Goal: Task Accomplishment & Management: Complete application form

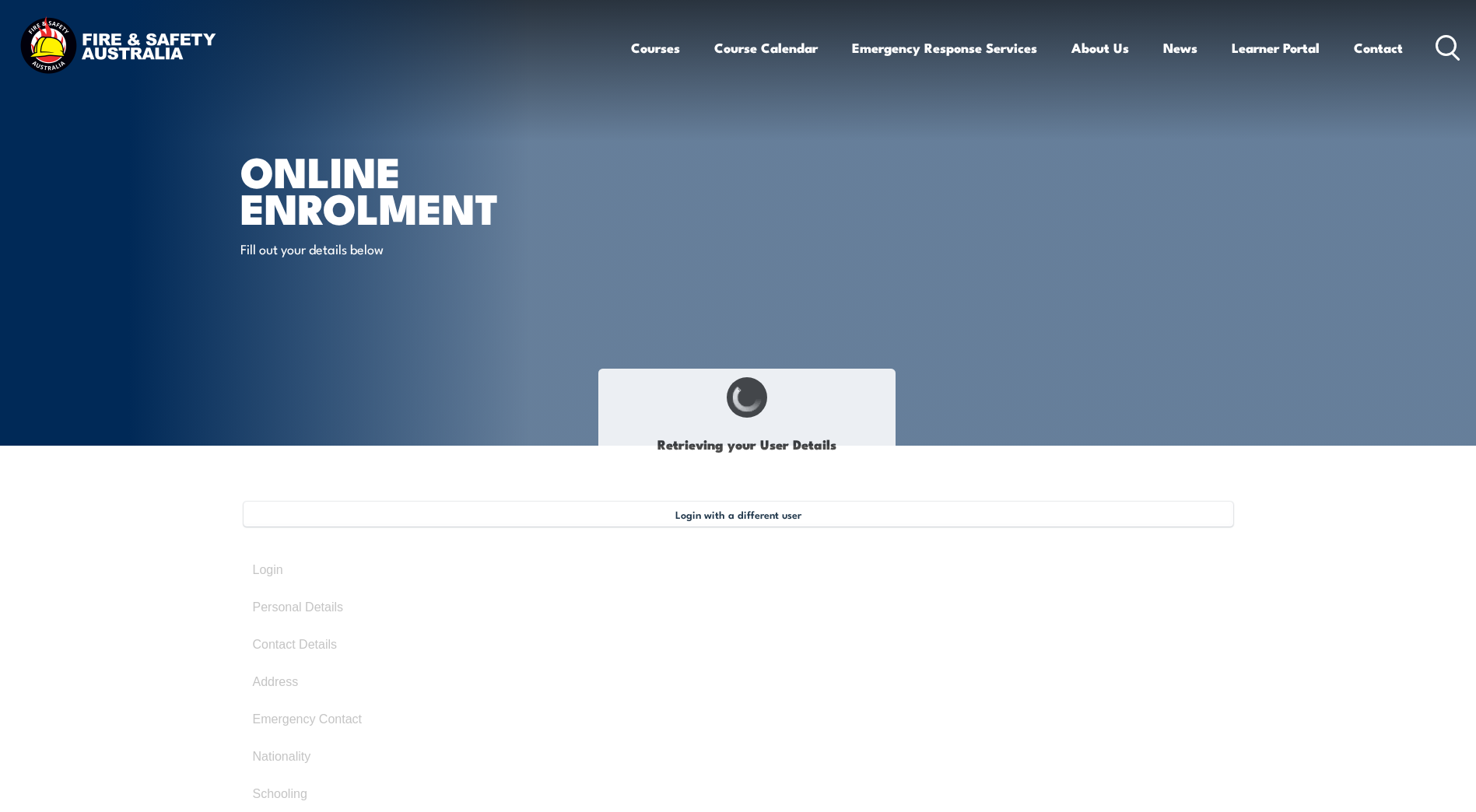
type input "[PERSON_NAME]"
type input "[DATE]"
type input "AZBDFTTENT"
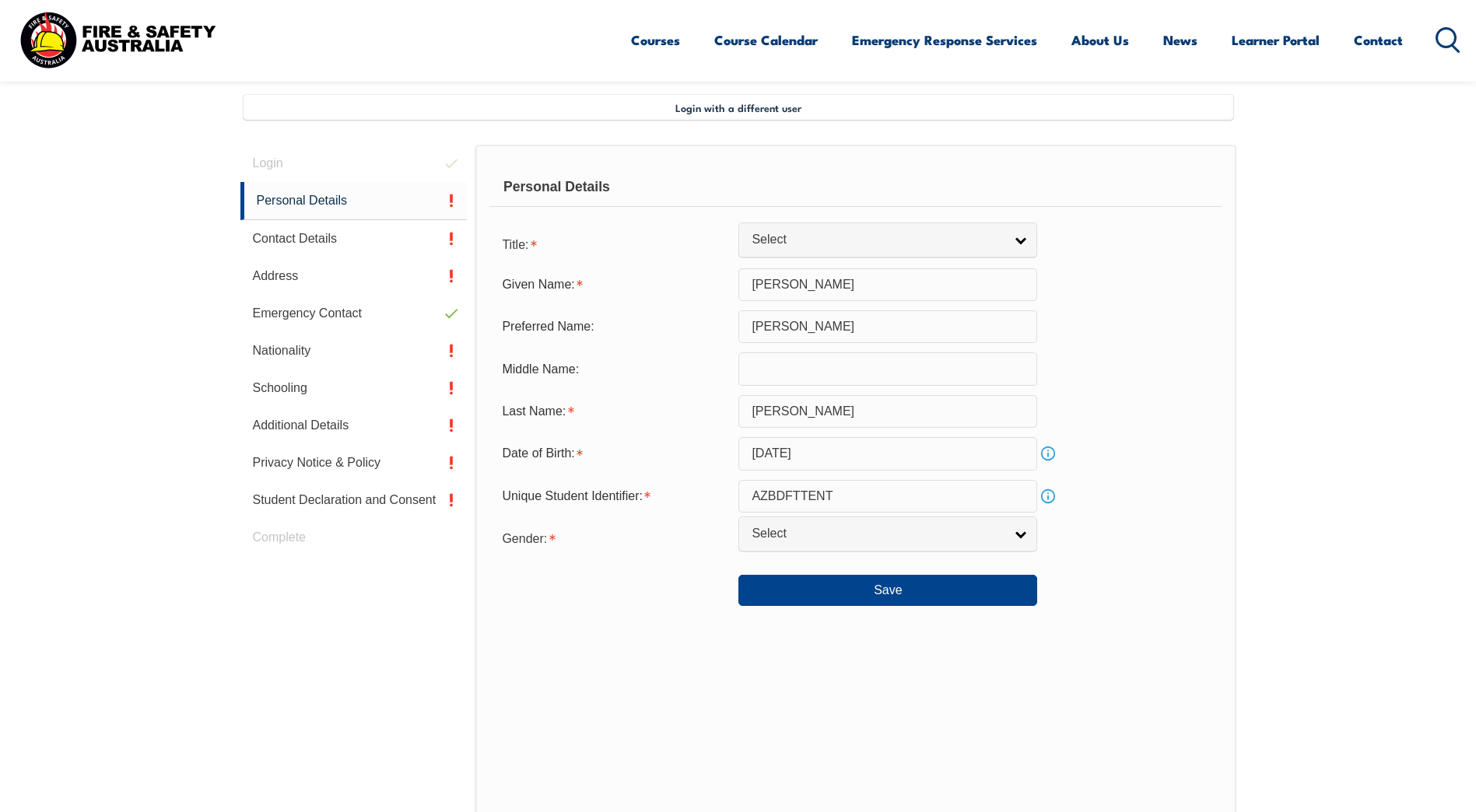
scroll to position [424, 0]
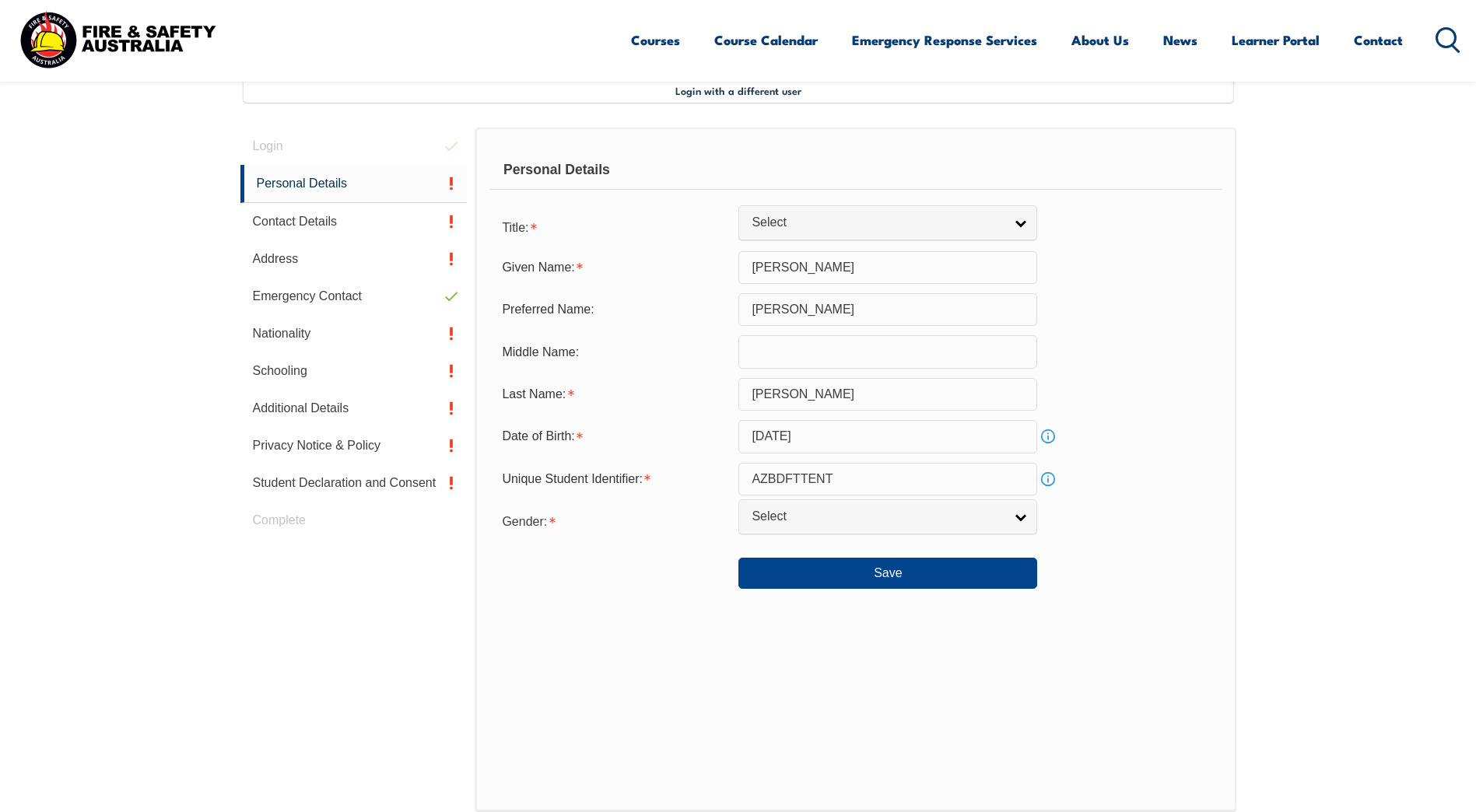
click at [67, 495] on section "Login with a different user Login Personal Details Contact Details Address Emer…" at bounding box center [738, 502] width 1476 height 960
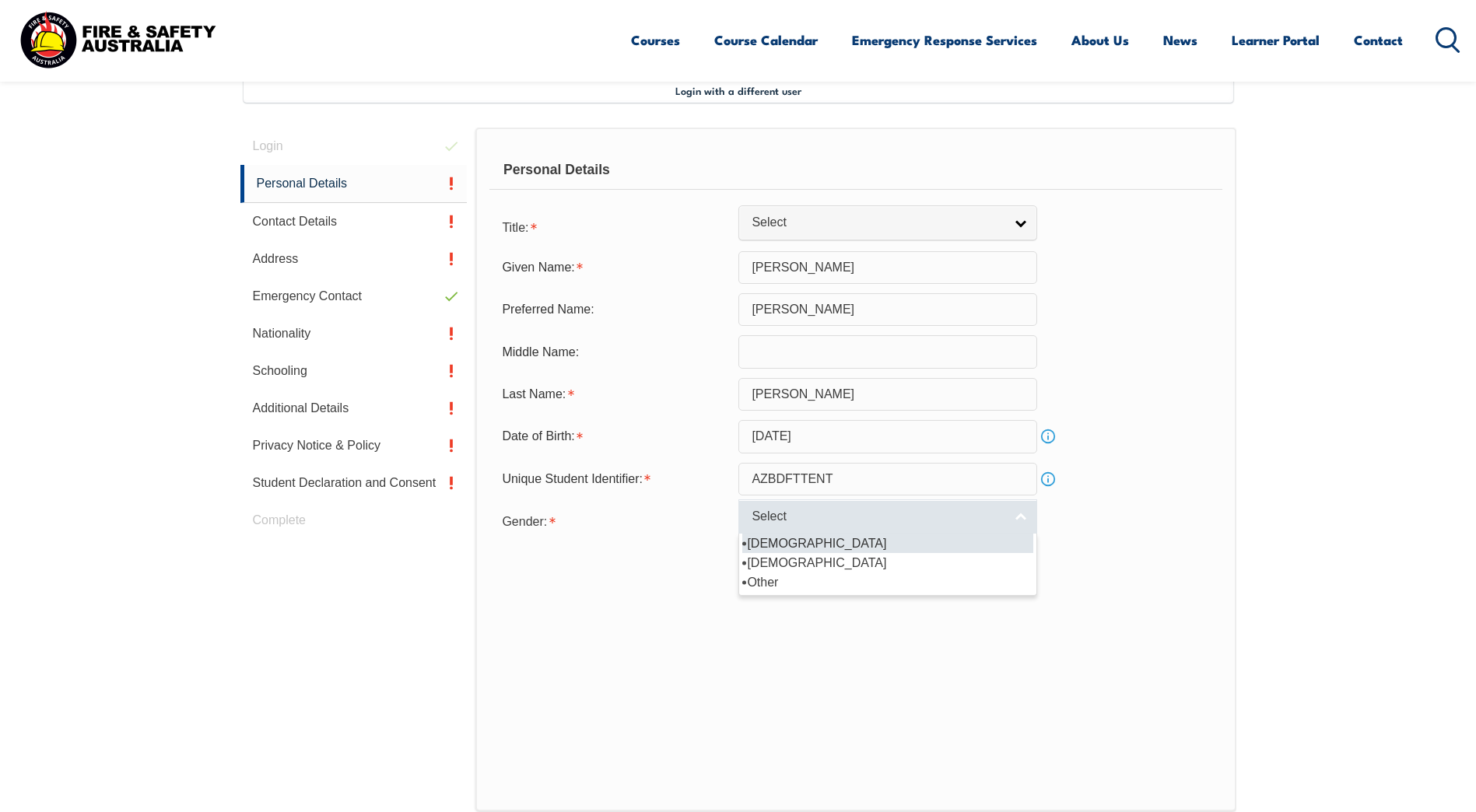
click at [806, 513] on span "Select" at bounding box center [877, 517] width 252 height 16
click at [805, 538] on li "Male" at bounding box center [888, 543] width 291 height 19
select select "M"
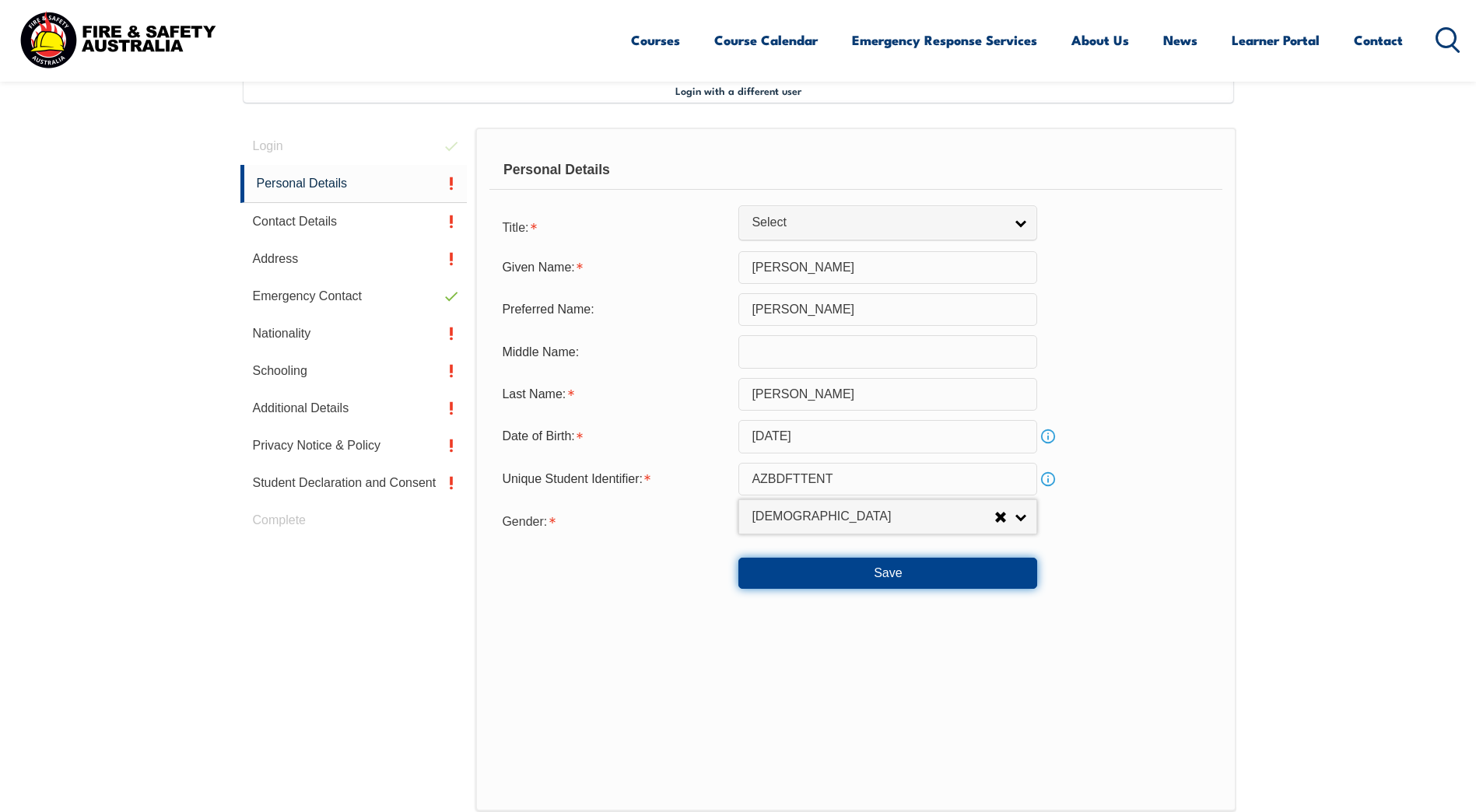
click at [897, 573] on button "Save" at bounding box center [887, 573] width 298 height 31
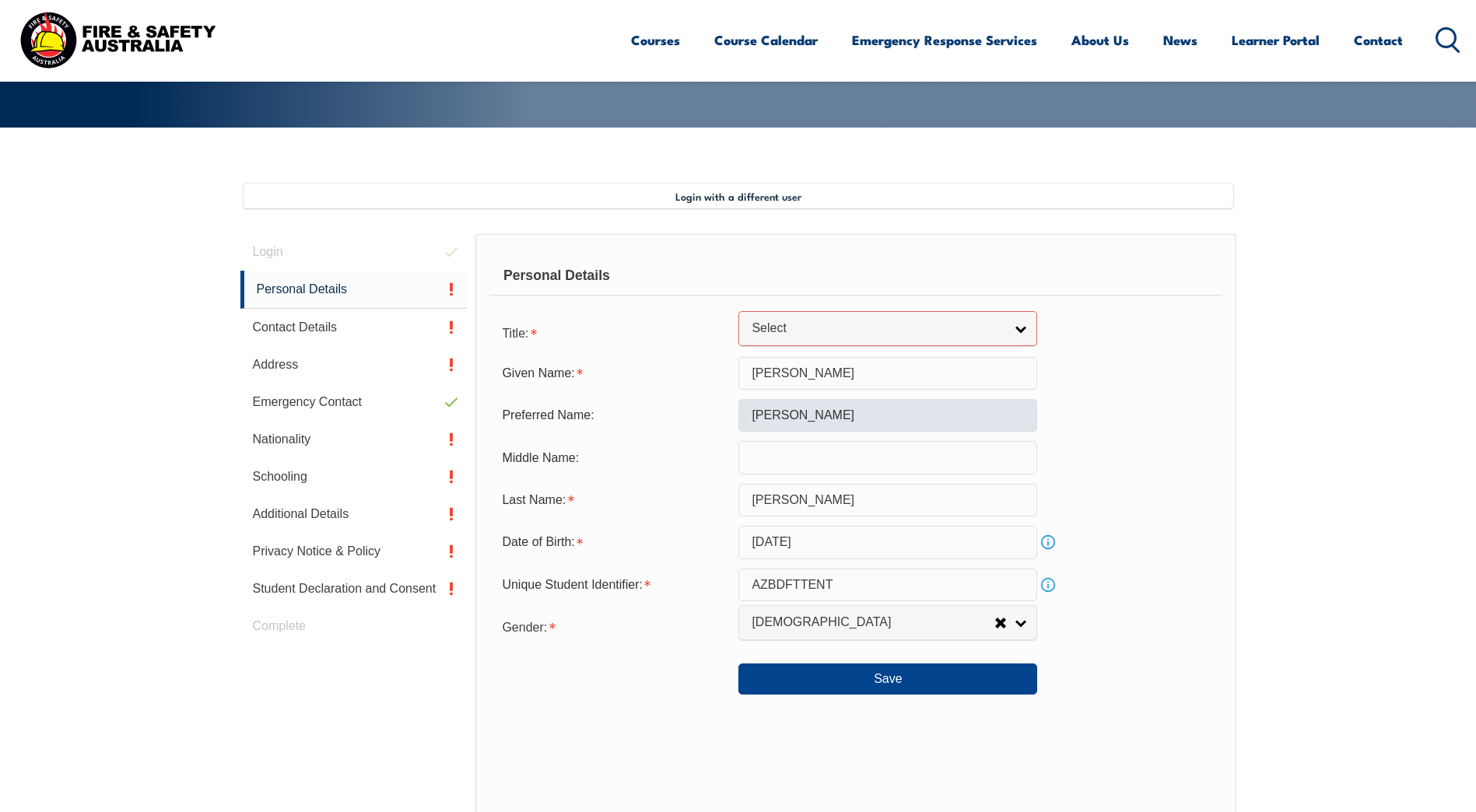
scroll to position [317, 0]
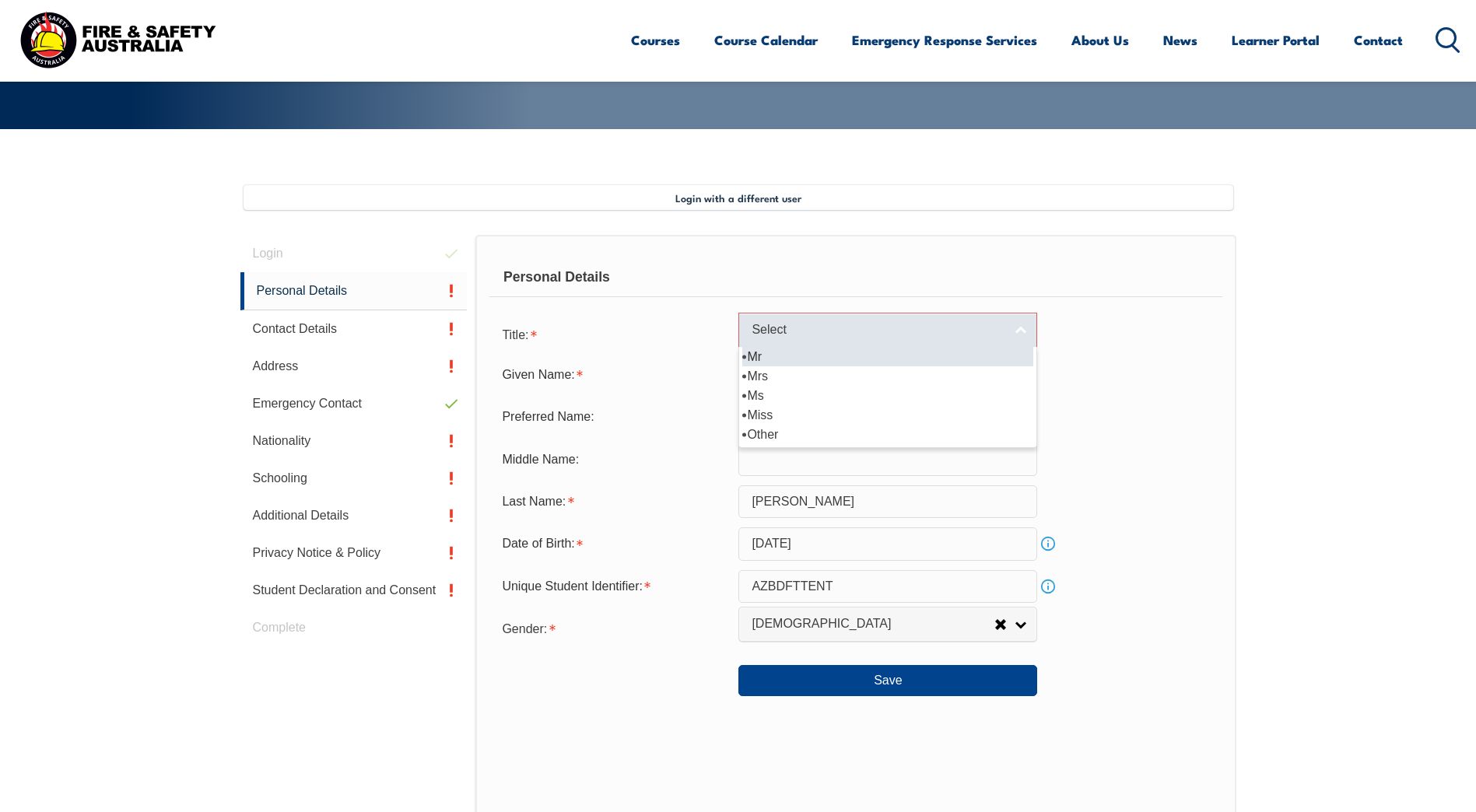
click at [1021, 333] on link "Select" at bounding box center [887, 330] width 298 height 35
click at [964, 360] on li "Mr" at bounding box center [888, 356] width 291 height 19
select select "Mr"
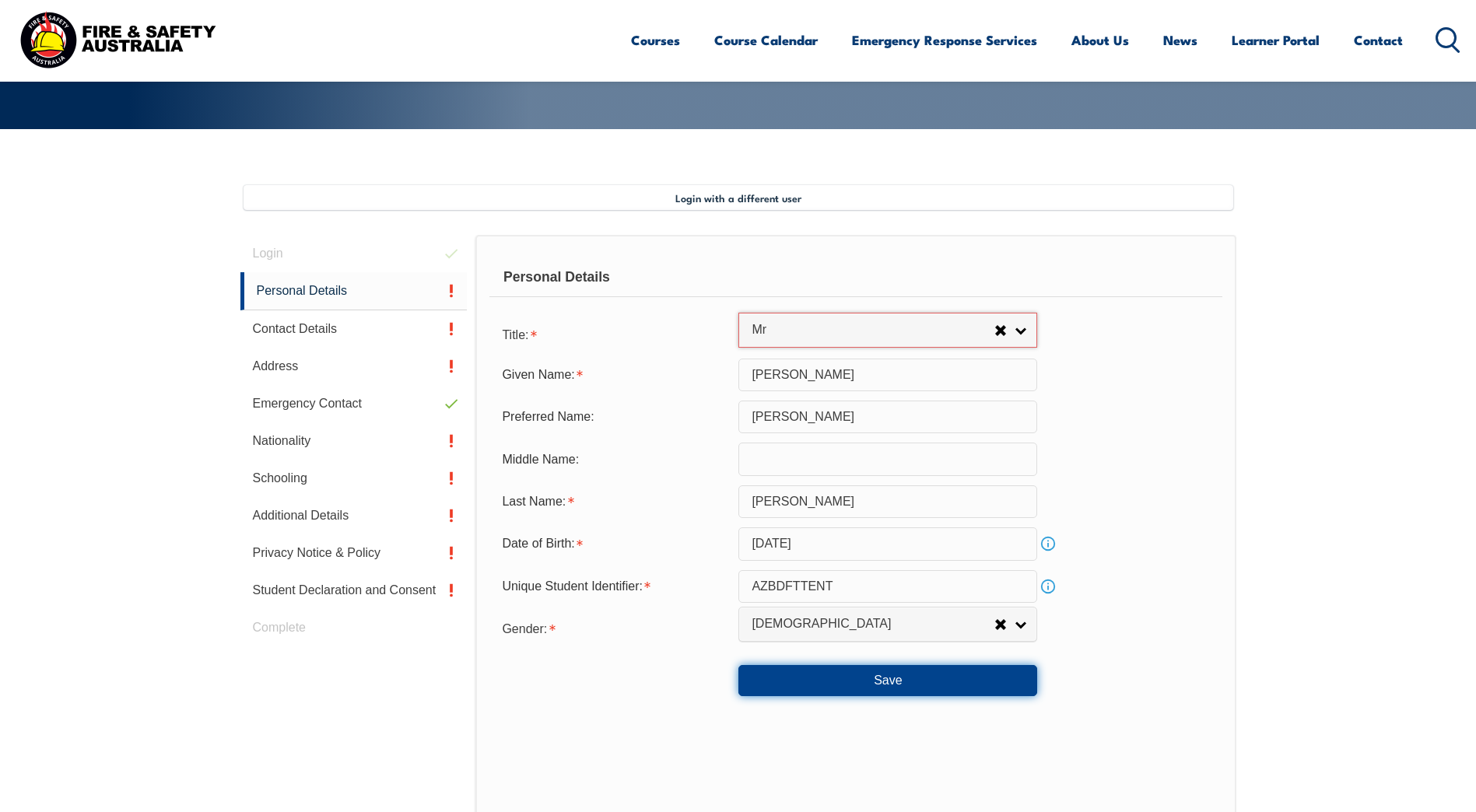
click at [938, 677] on button "Save" at bounding box center [887, 680] width 298 height 31
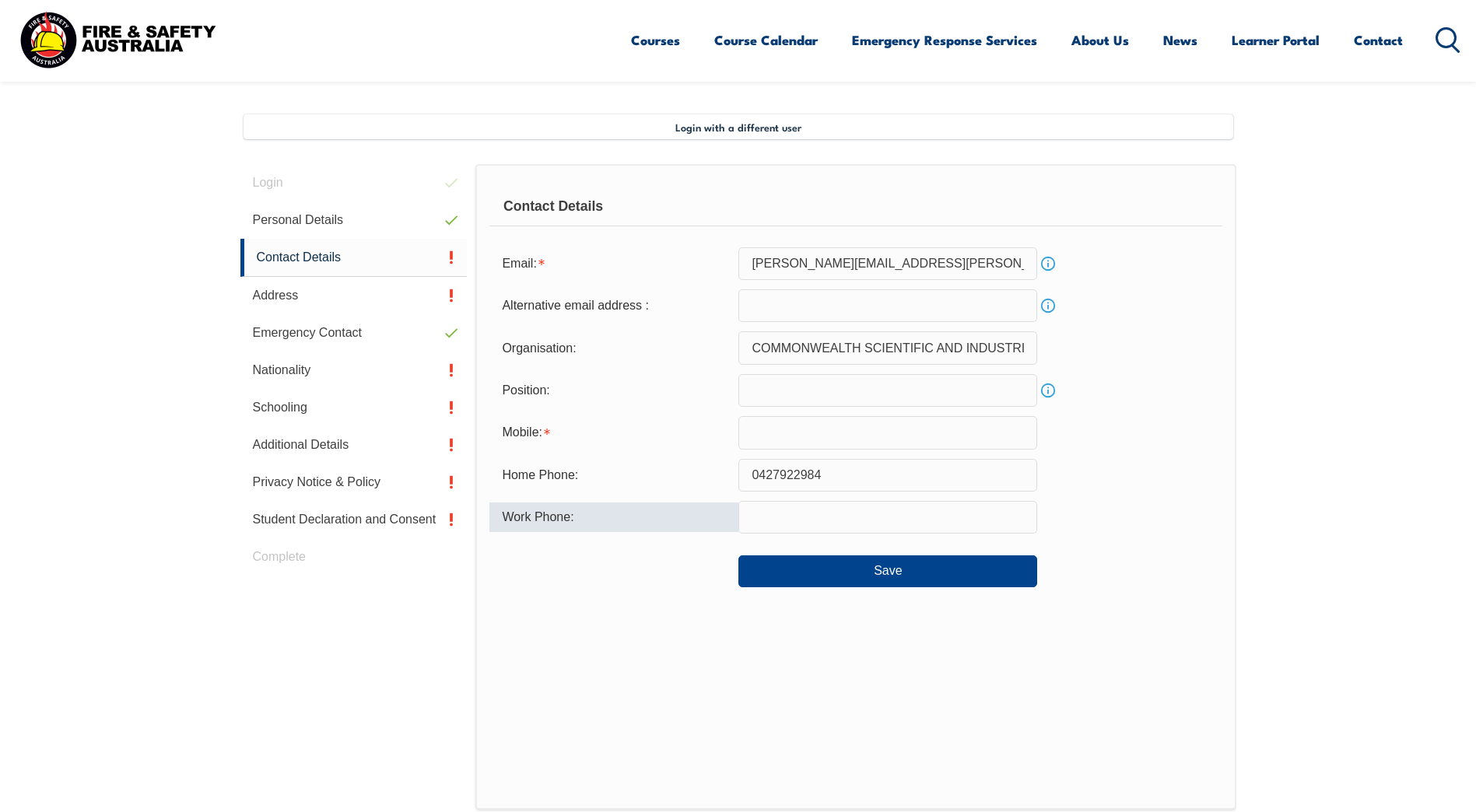
scroll to position [424, 0]
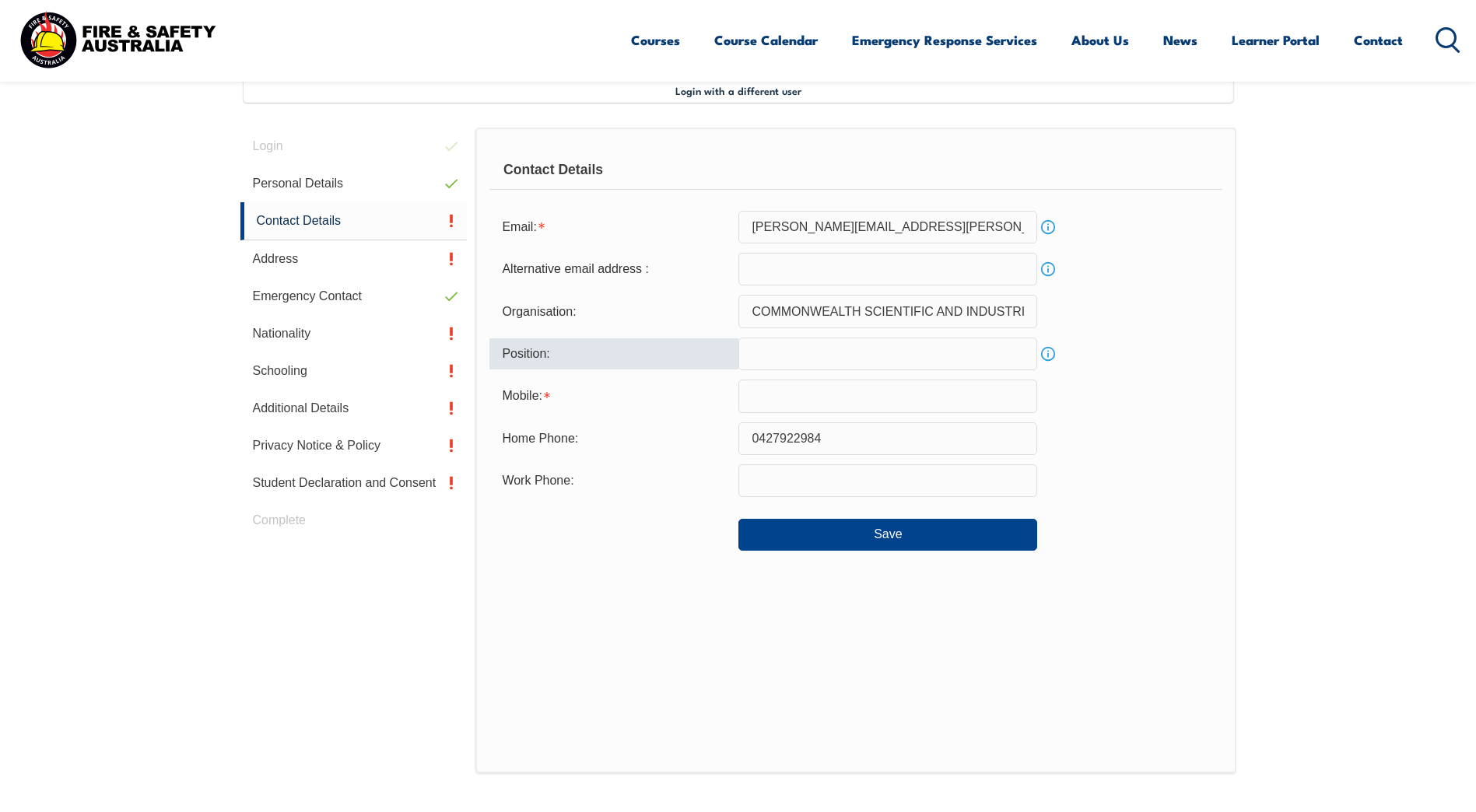
click at [759, 354] on input "text" at bounding box center [887, 354] width 298 height 33
type input "Team Leader"
click at [787, 391] on input "text" at bounding box center [887, 396] width 298 height 33
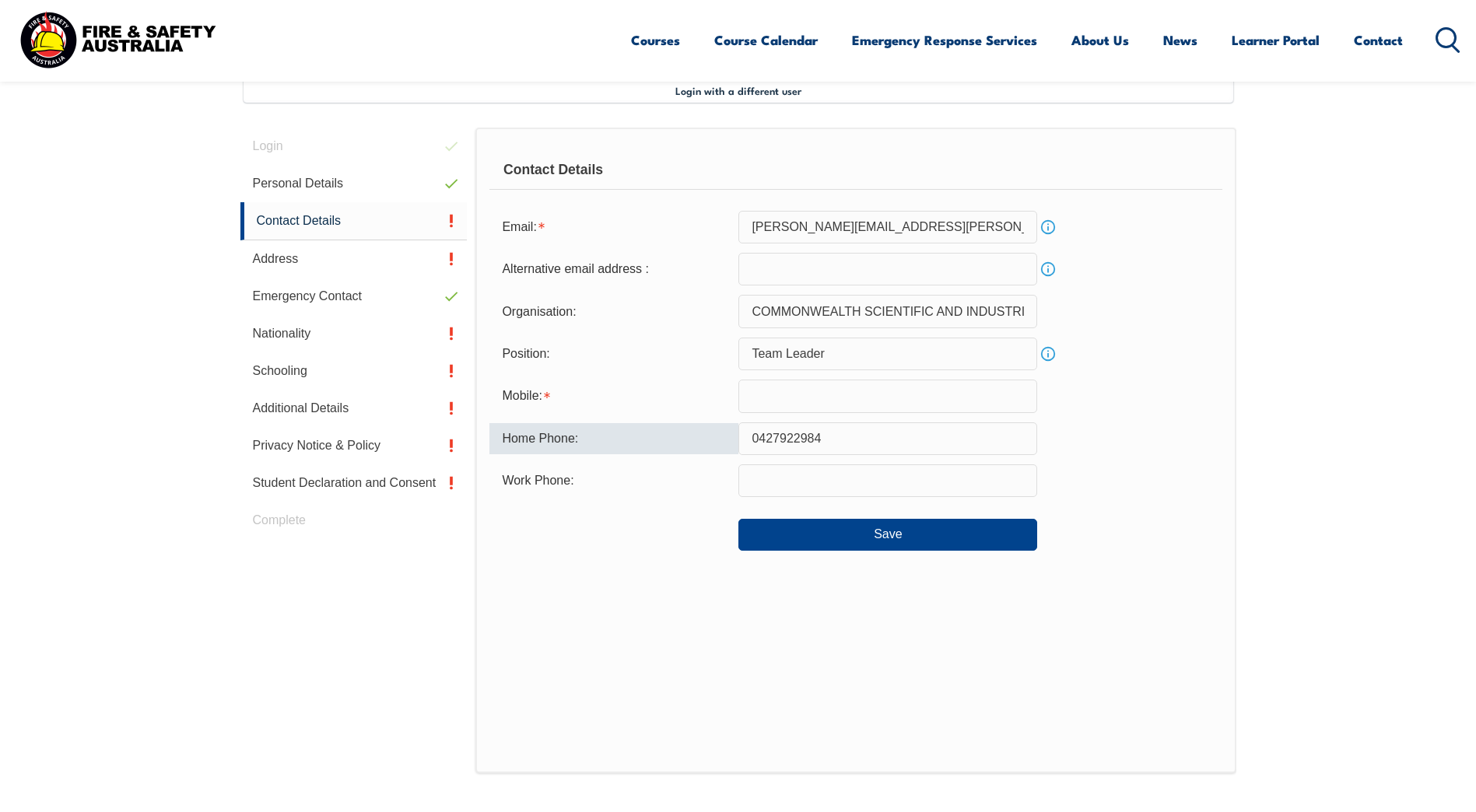
drag, startPoint x: 831, startPoint y: 432, endPoint x: 716, endPoint y: 427, distance: 115.1
click at [716, 427] on div "Home Phone: 0427922984" at bounding box center [855, 438] width 733 height 33
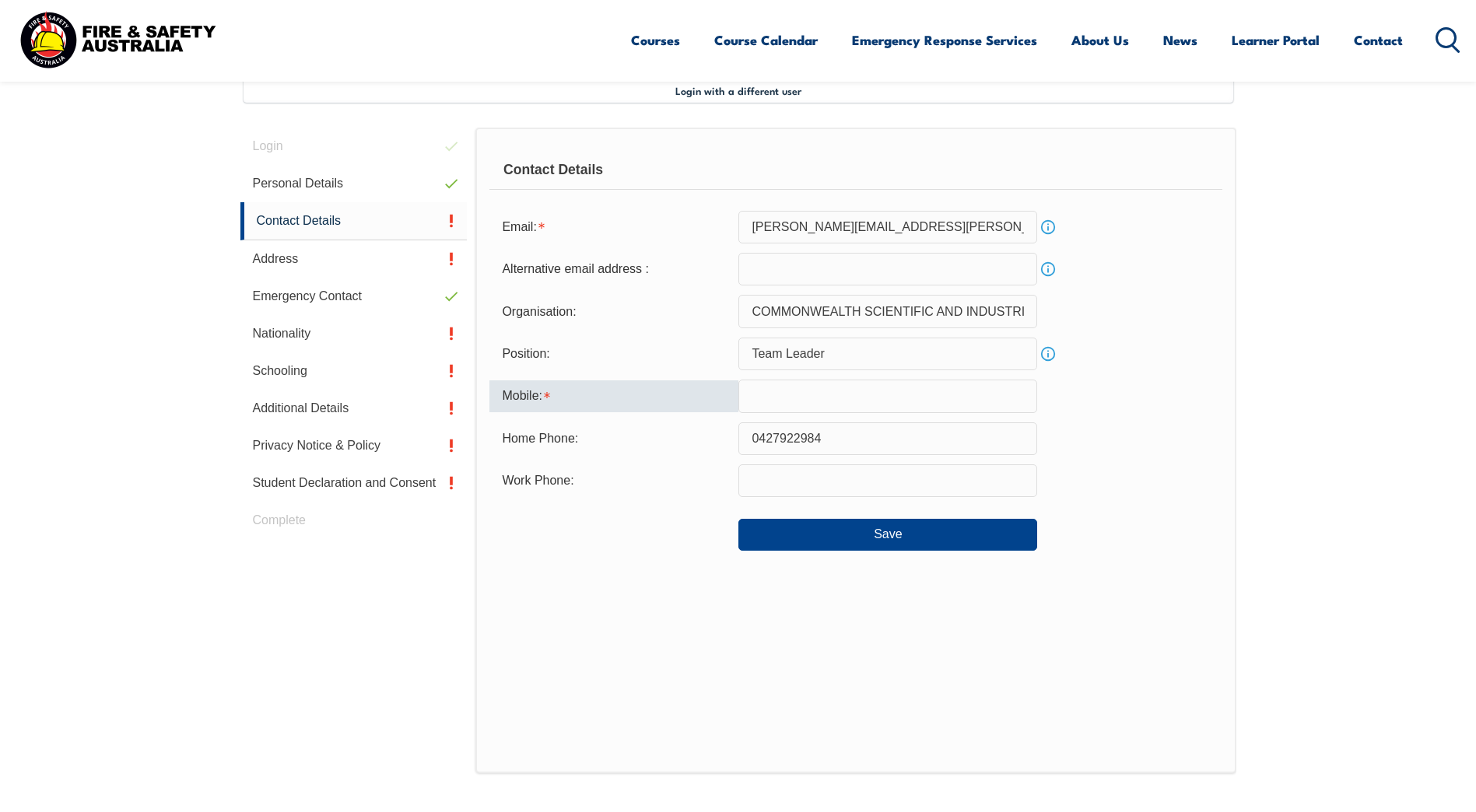
click at [771, 401] on input "text" at bounding box center [887, 396] width 298 height 33
paste input "0427922984"
type input "0427922984"
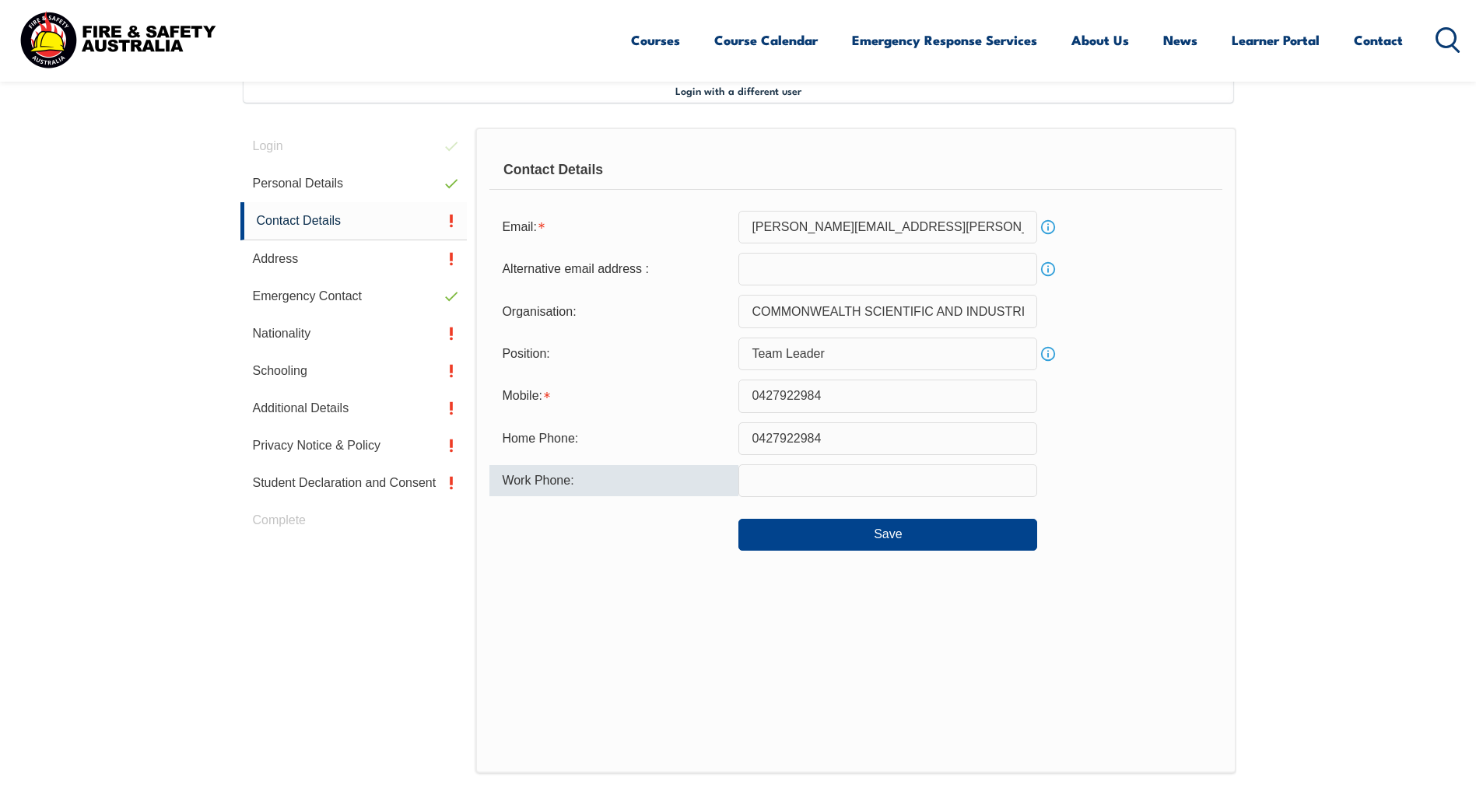
click at [856, 489] on input "text" at bounding box center [887, 481] width 298 height 33
click at [854, 537] on button "Save" at bounding box center [887, 535] width 298 height 31
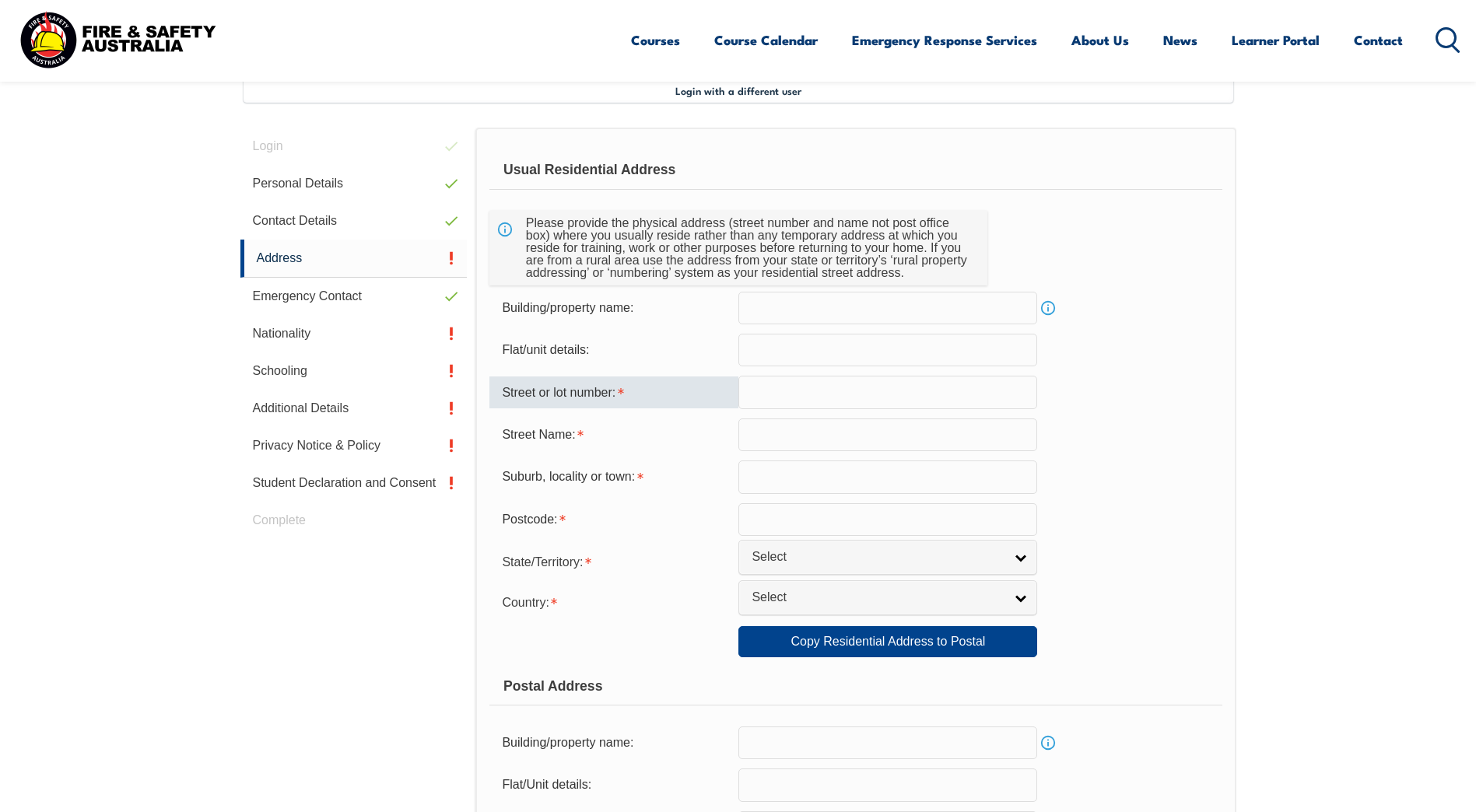
click at [809, 391] on input "text" at bounding box center [887, 392] width 298 height 33
type input "15"
click at [813, 431] on input "text" at bounding box center [887, 435] width 298 height 33
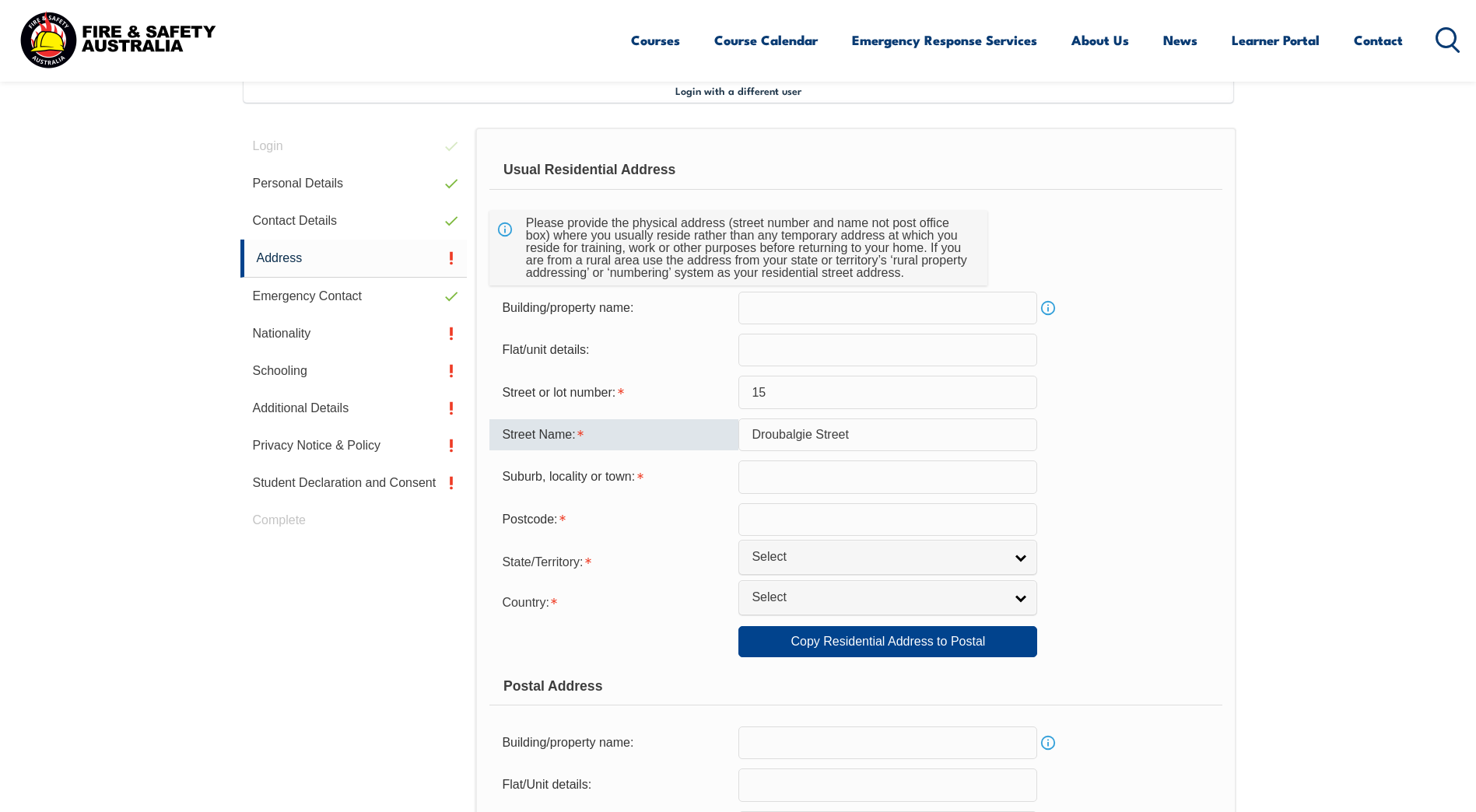
type input "Droubalgie Street"
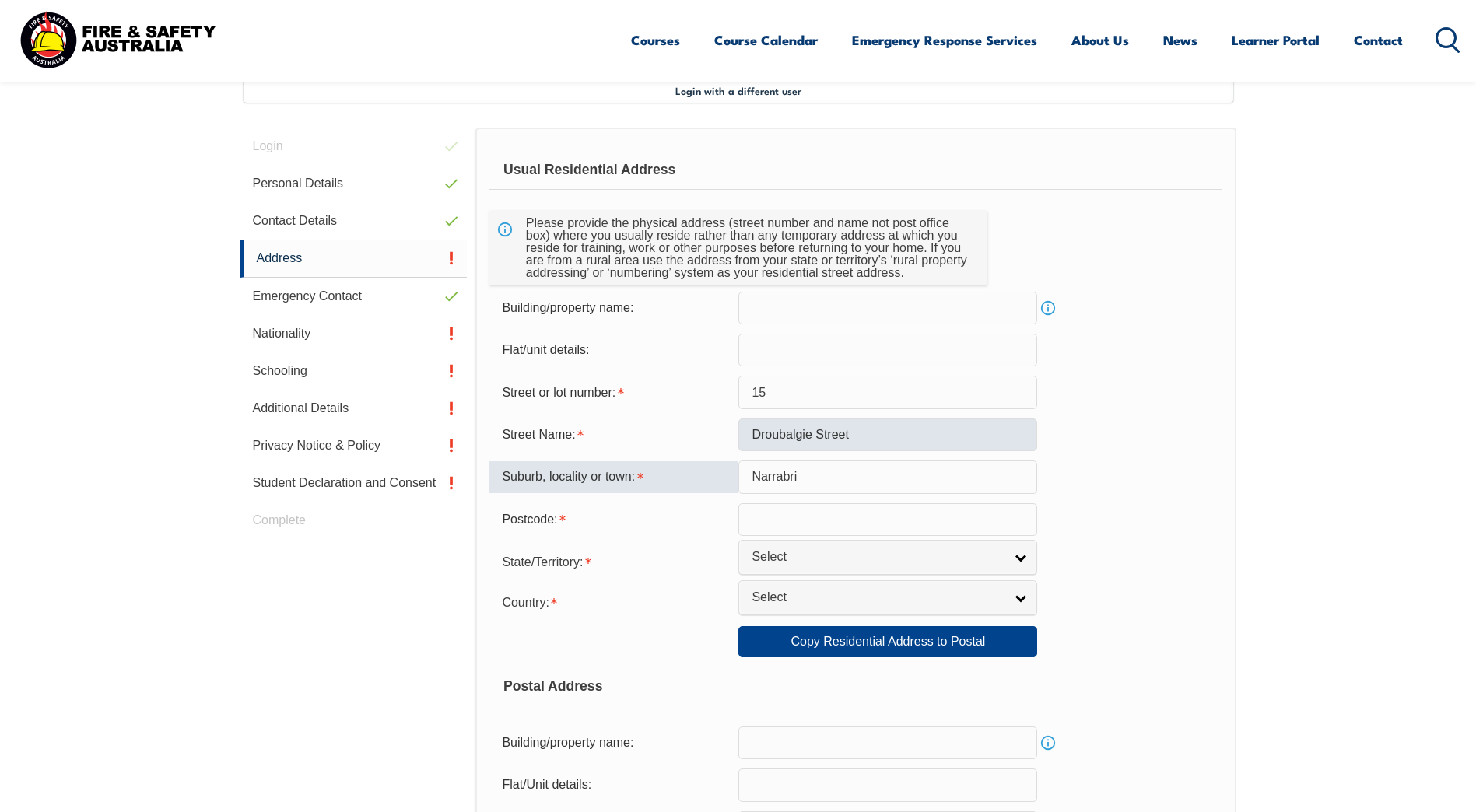
type input "Narrabri"
type input "2390"
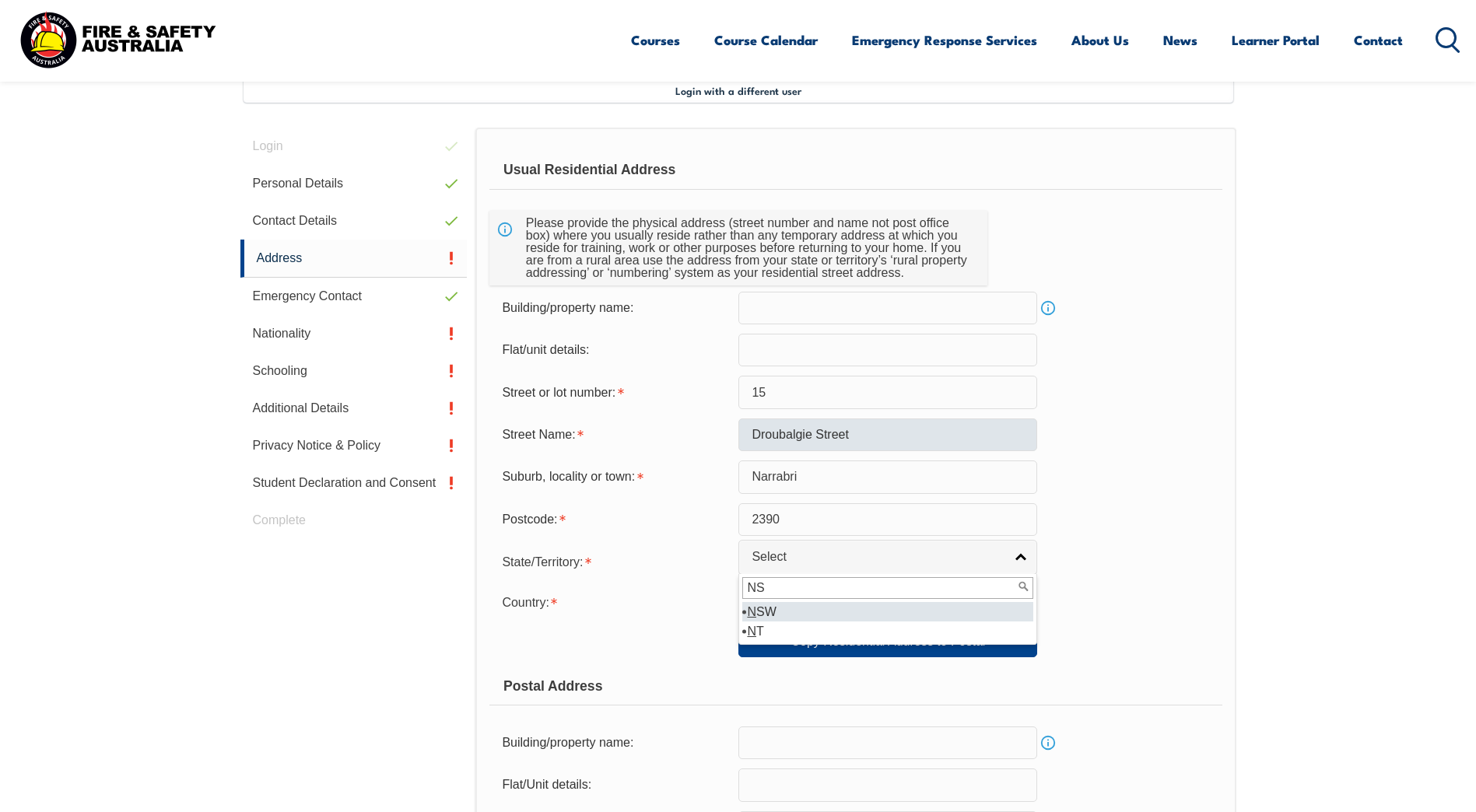
type input "[GEOGRAPHIC_DATA]"
select select "[GEOGRAPHIC_DATA]"
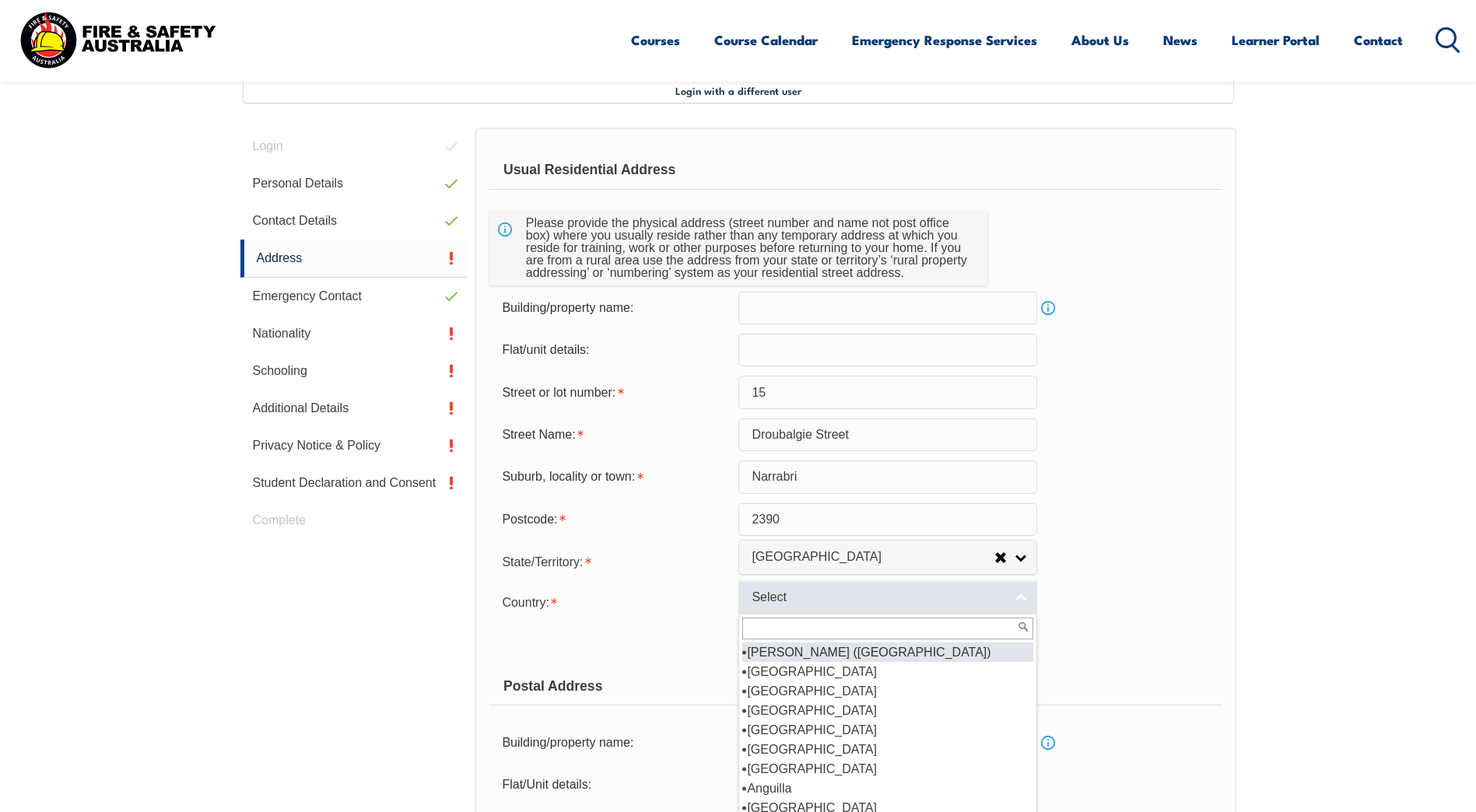
click at [799, 587] on link "Select" at bounding box center [887, 598] width 298 height 35
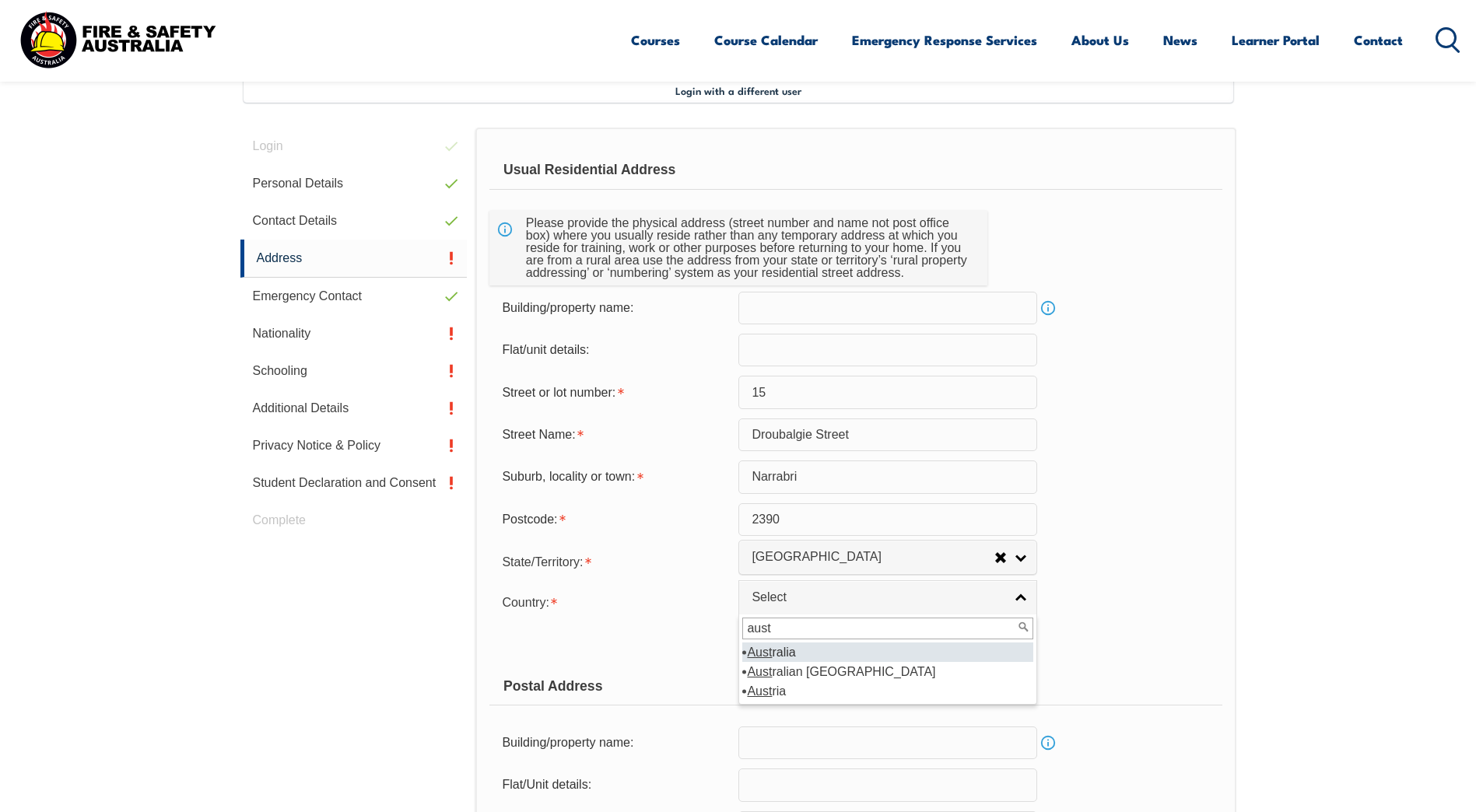
type input "aust"
click at [794, 651] on li "Aust ralia" at bounding box center [888, 652] width 291 height 19
select select "1101"
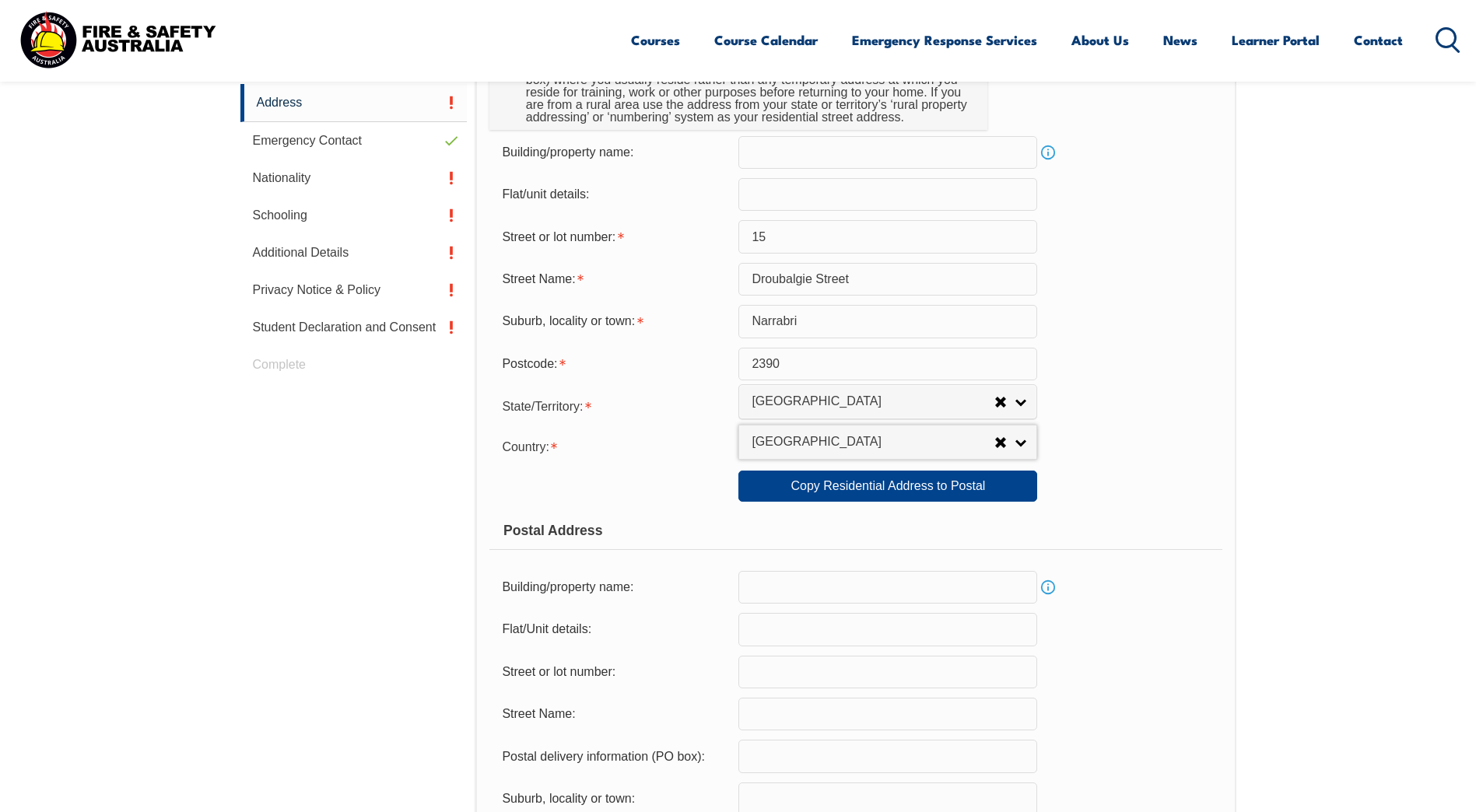
scroll to position [657, 0]
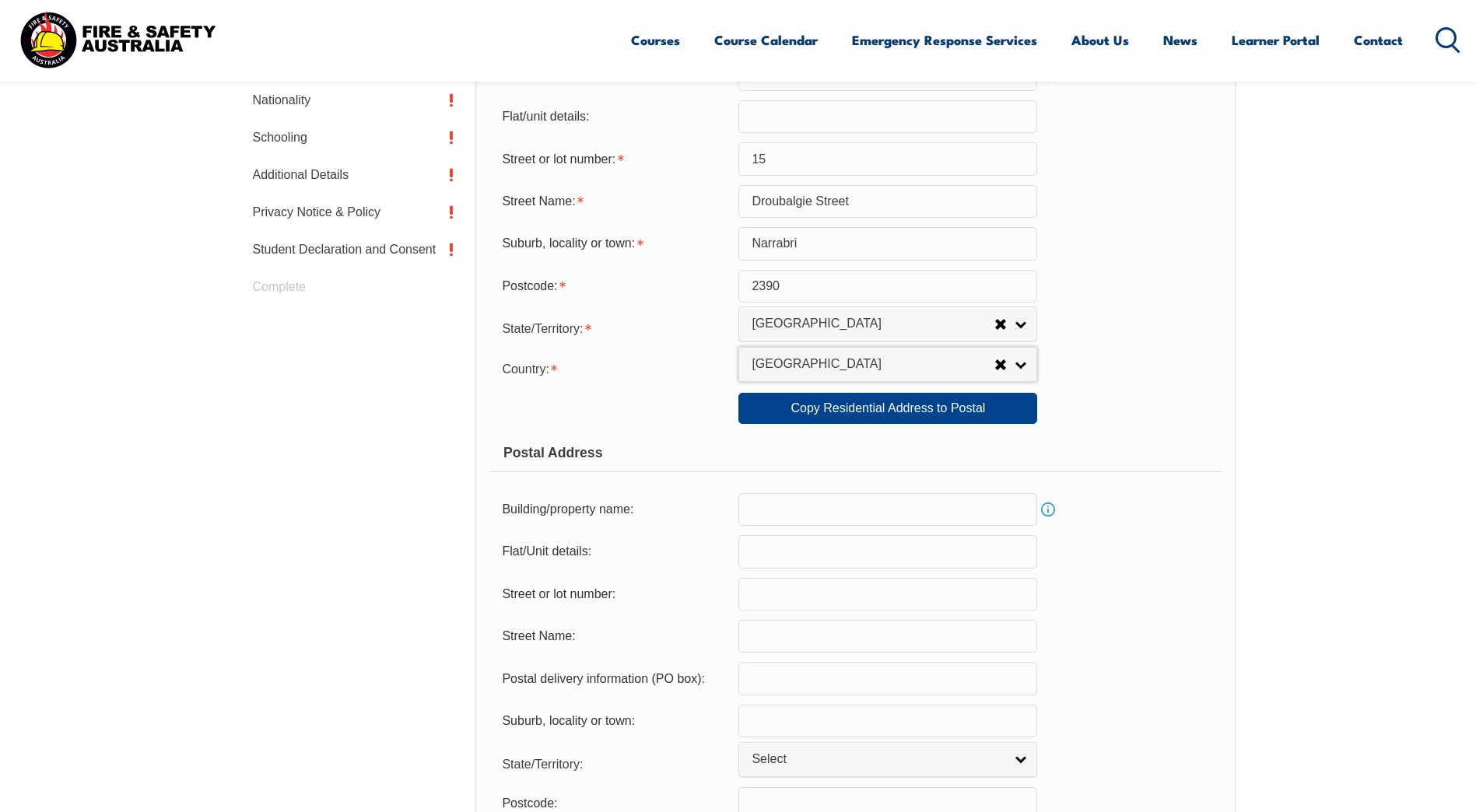
click at [793, 675] on input "text" at bounding box center [887, 678] width 298 height 33
type input "PO Box 760"
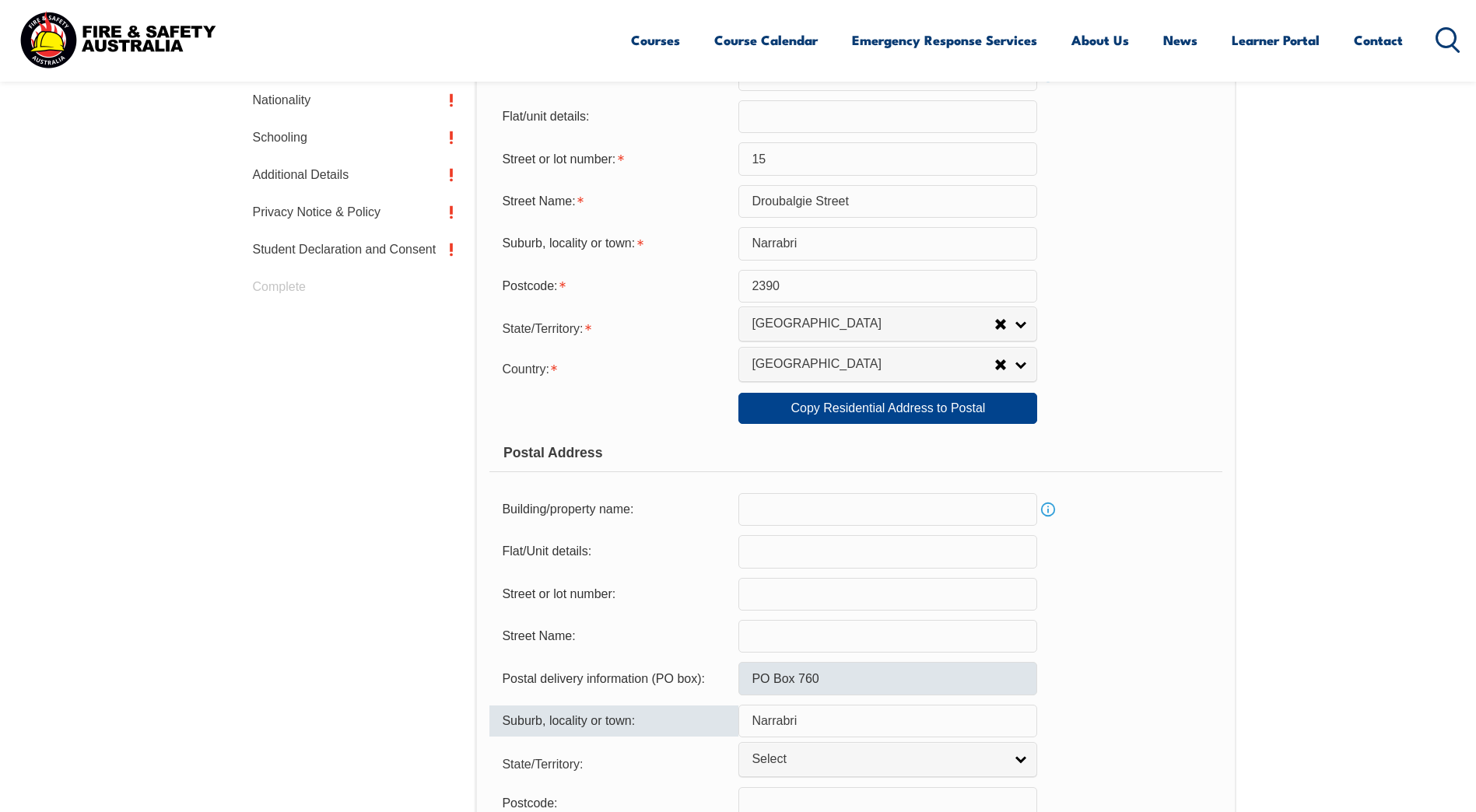
type input "Narrabri"
type input "[GEOGRAPHIC_DATA]"
select select "[GEOGRAPHIC_DATA]"
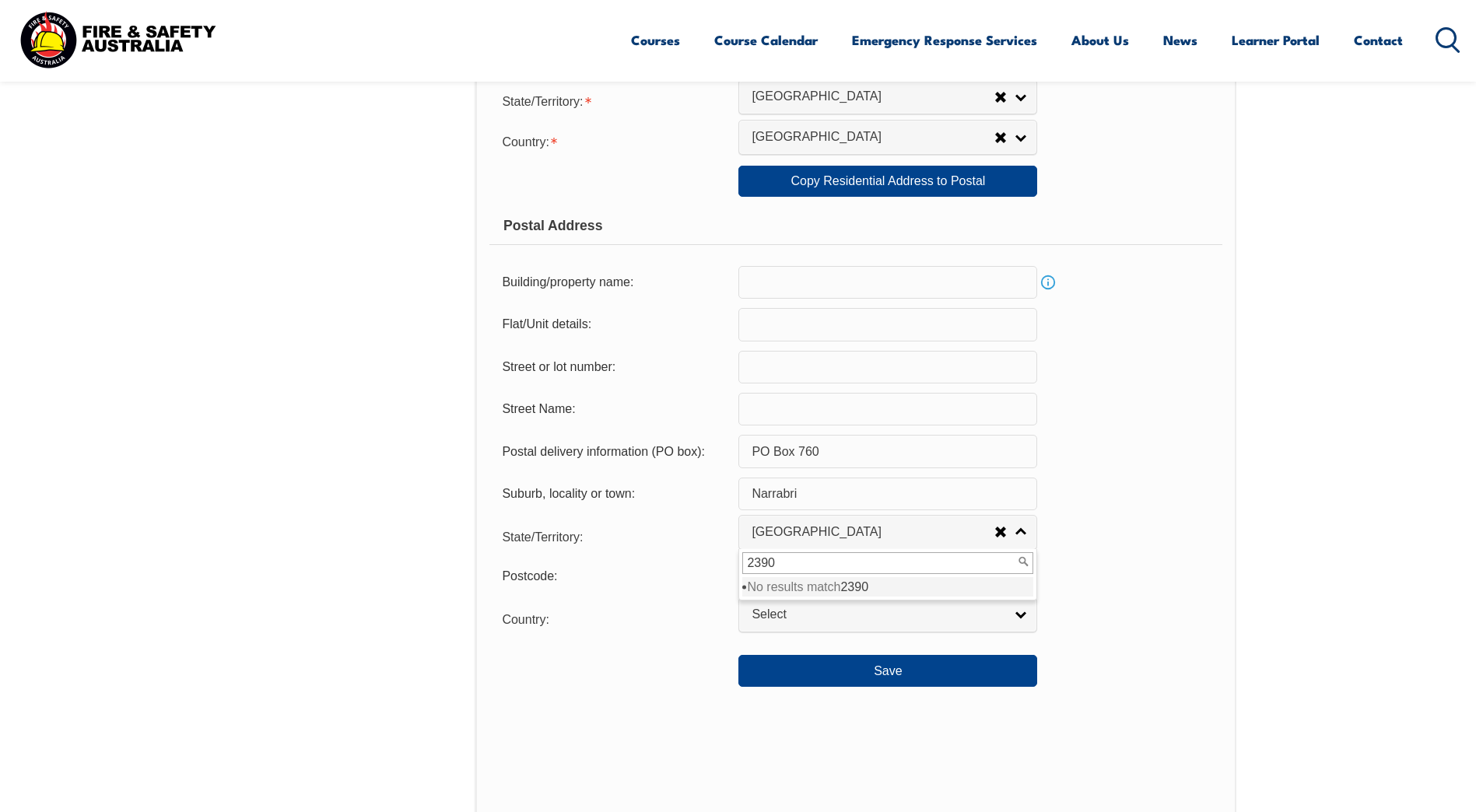
scroll to position [891, 0]
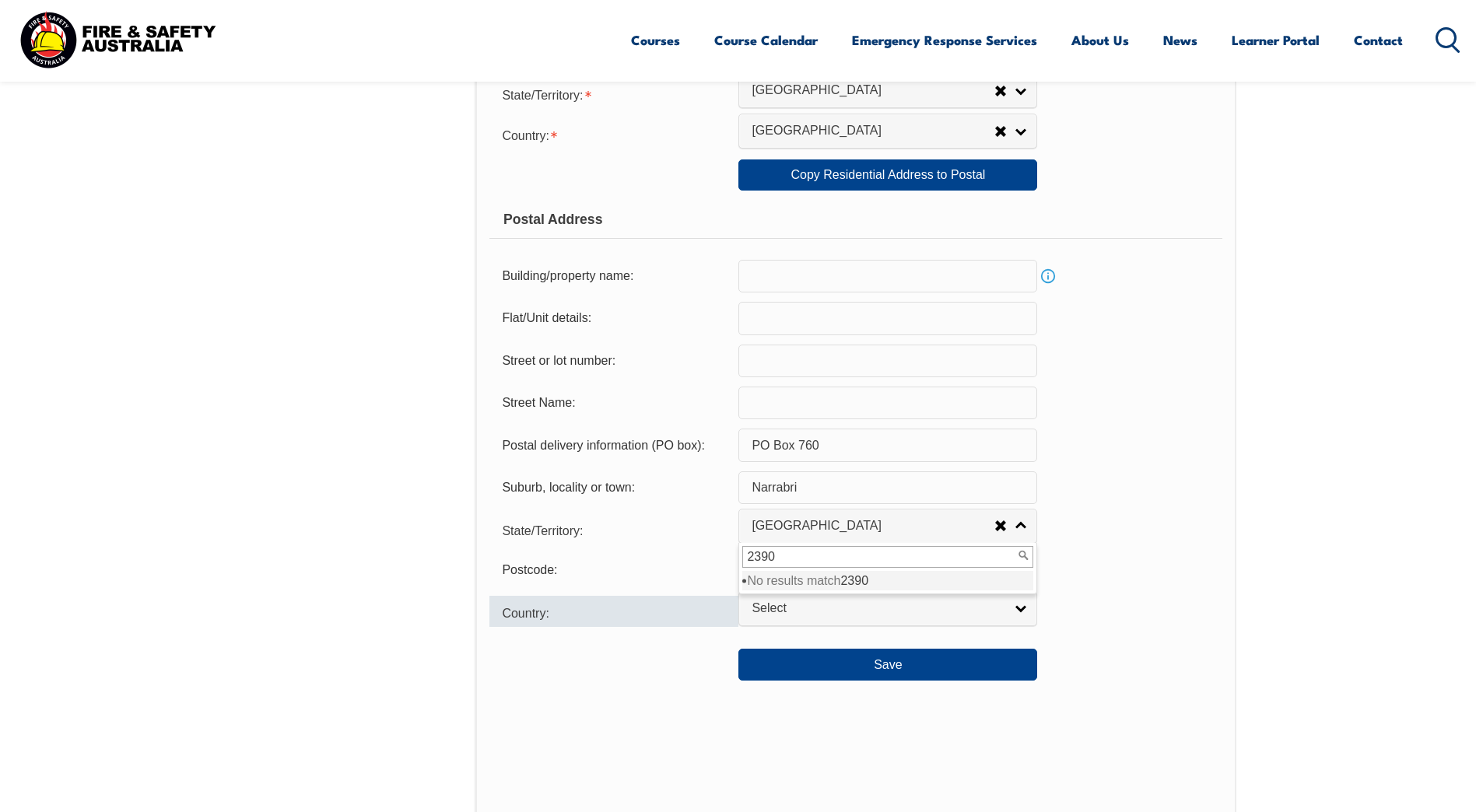
type input "2390"
click at [637, 608] on div "Country:" at bounding box center [613, 612] width 249 height 31
click at [764, 602] on span "Select" at bounding box center [877, 609] width 252 height 16
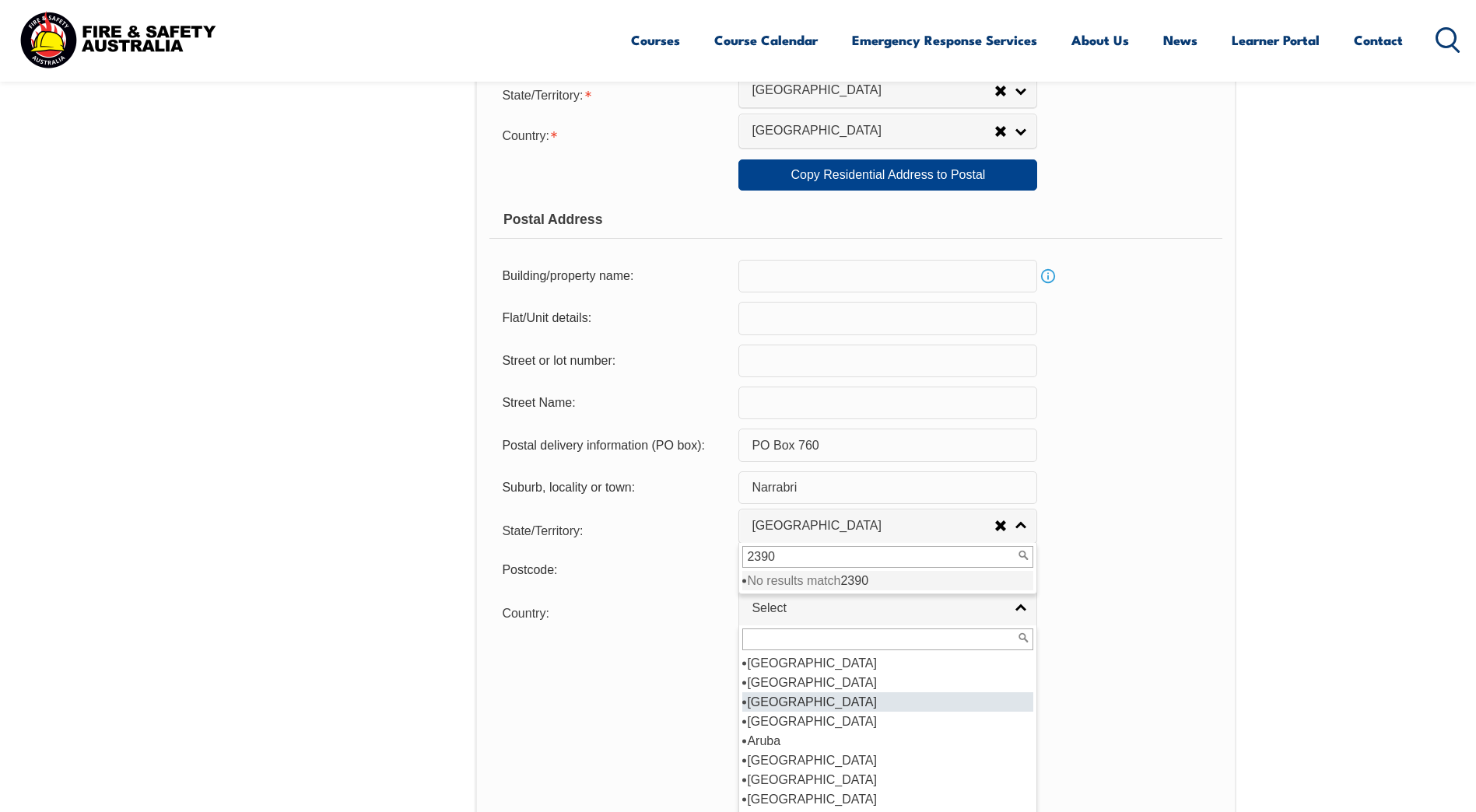
scroll to position [233, 0]
click at [784, 681] on li "Australia" at bounding box center [888, 682] width 291 height 19
select select "1101"
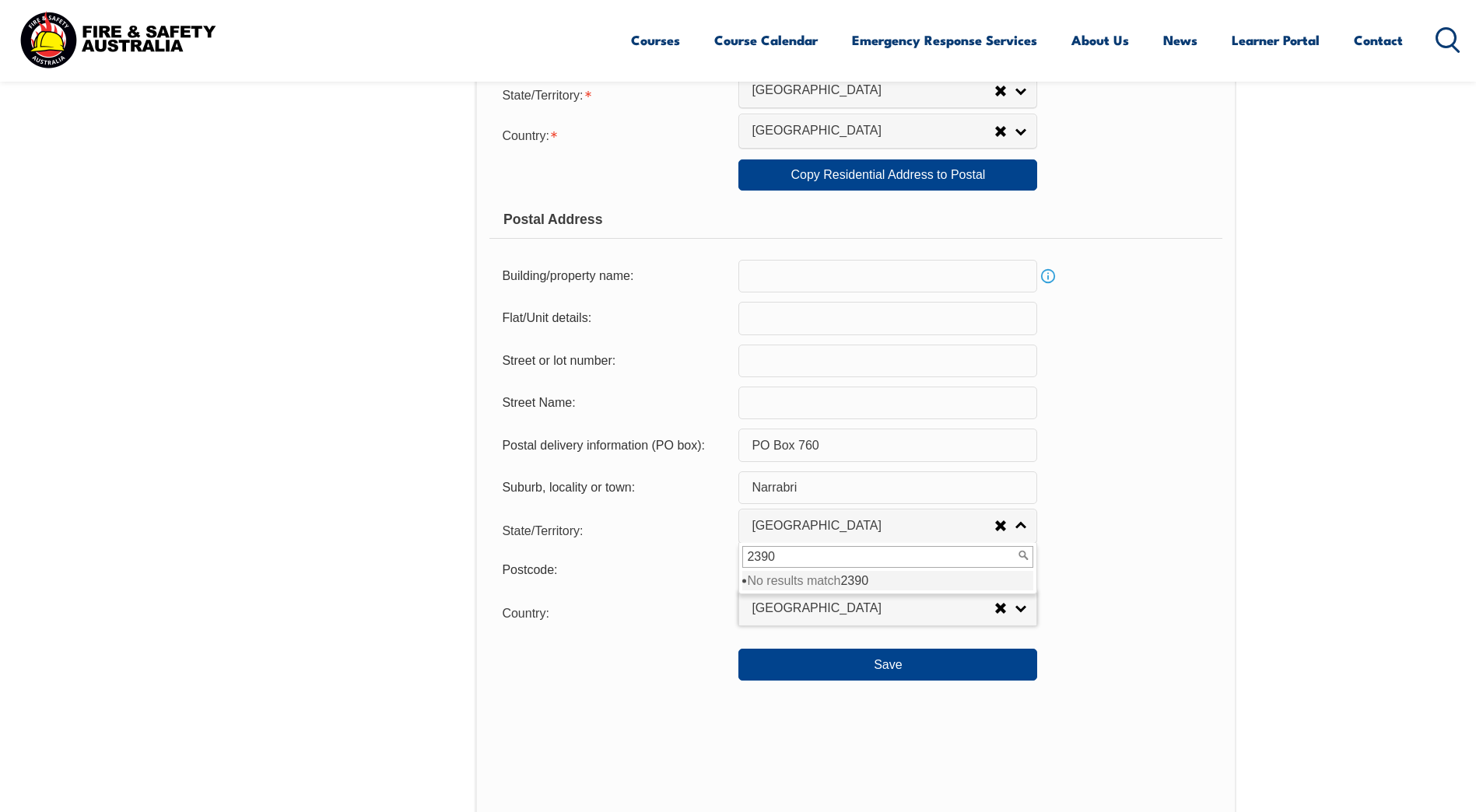
click at [669, 659] on div at bounding box center [613, 657] width 249 height 17
click at [938, 525] on span "[GEOGRAPHIC_DATA]" at bounding box center [873, 526] width 243 height 16
click at [986, 583] on li "No results match 2390" at bounding box center [888, 580] width 291 height 19
click at [885, 614] on span "Australia" at bounding box center [873, 609] width 243 height 16
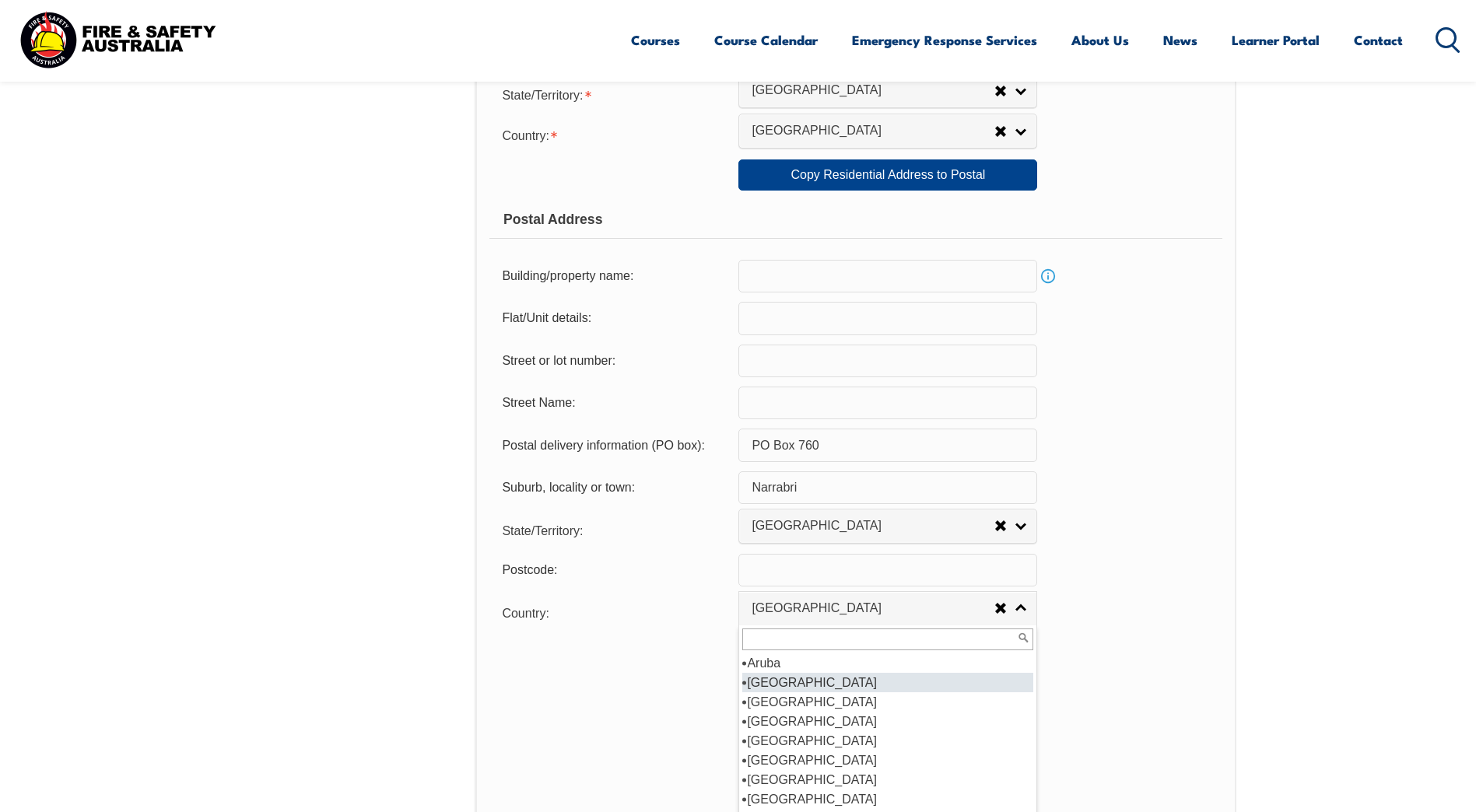
click at [873, 556] on input "text" at bounding box center [887, 570] width 298 height 33
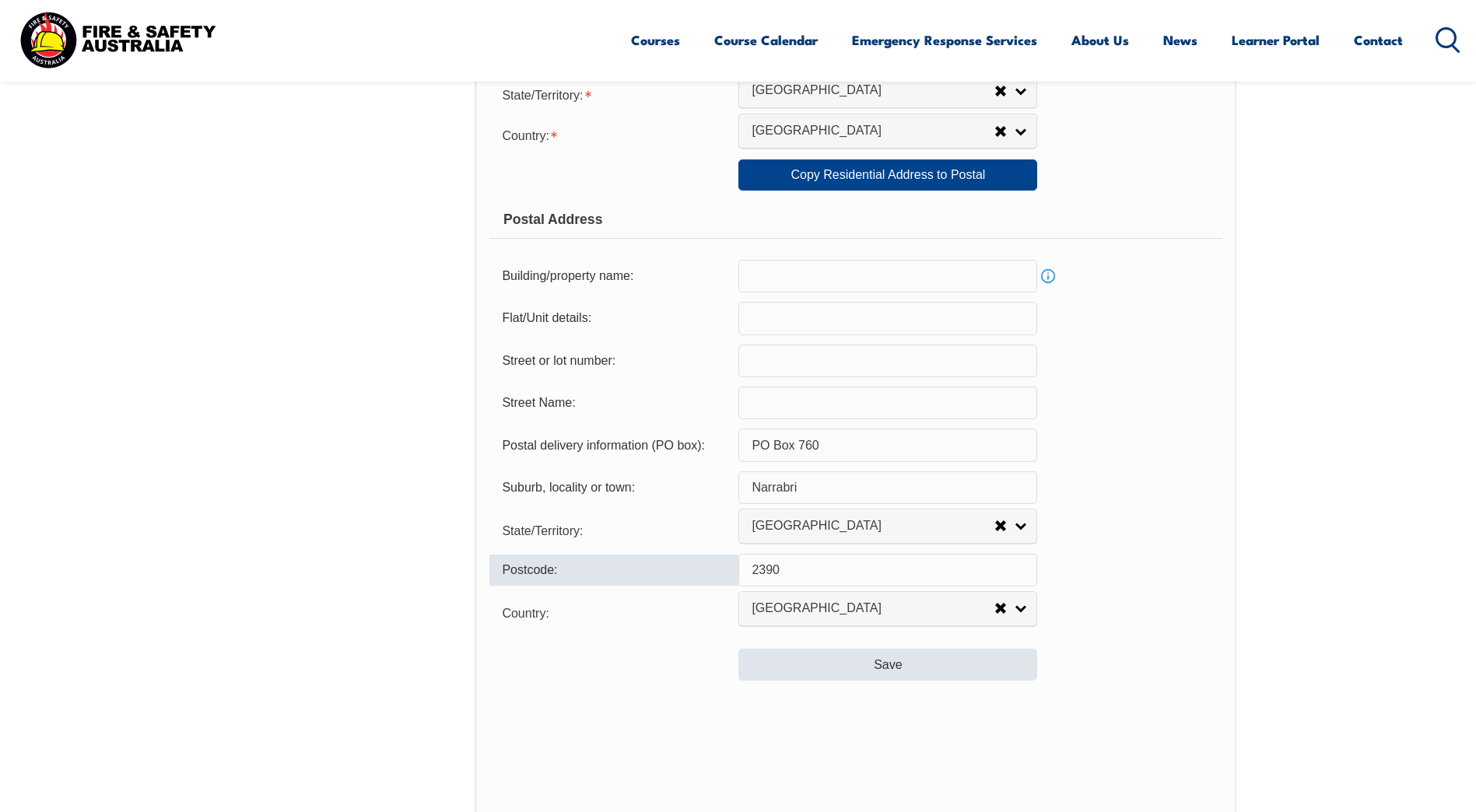
type input "2390"
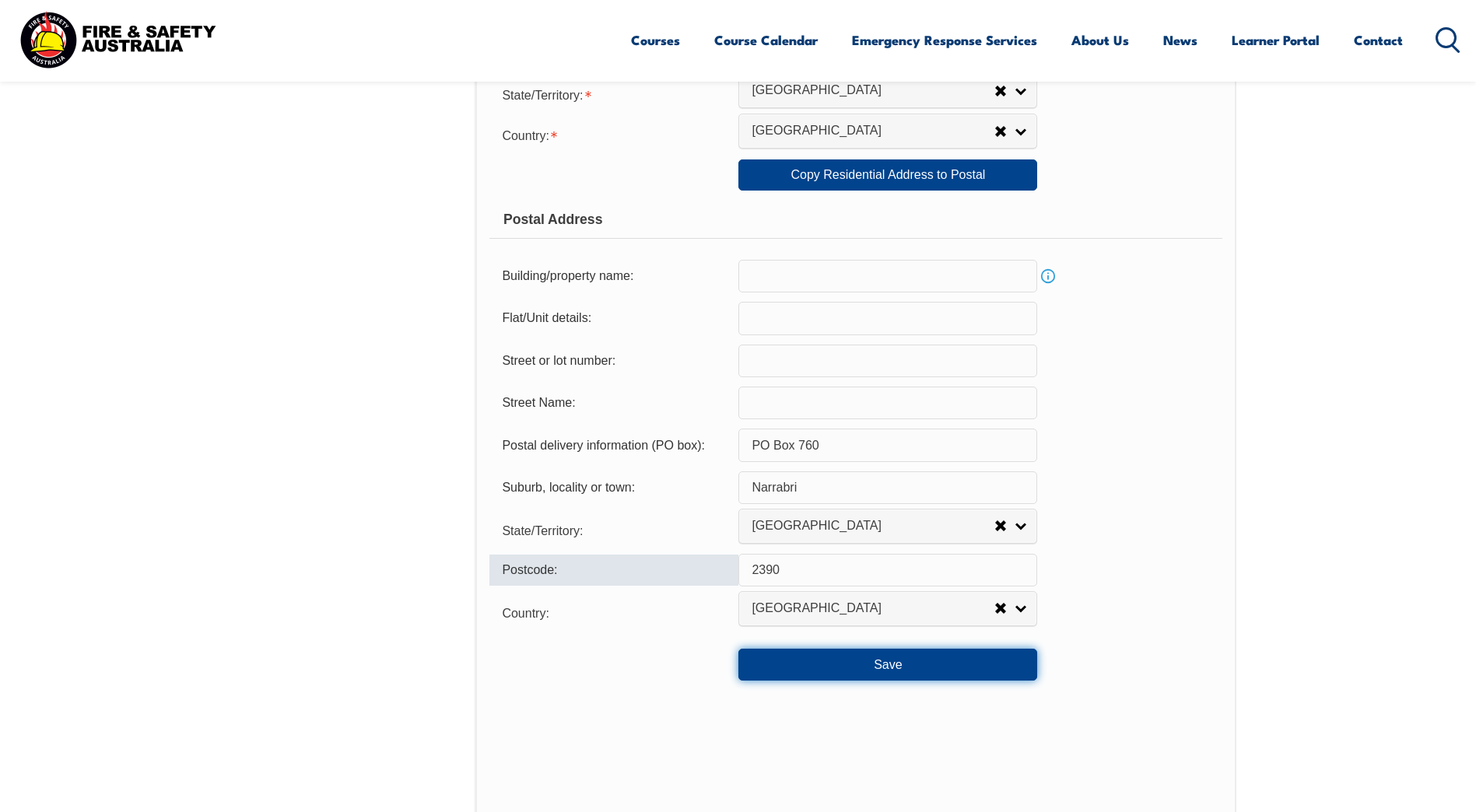
click at [882, 663] on button "Save" at bounding box center [887, 665] width 298 height 31
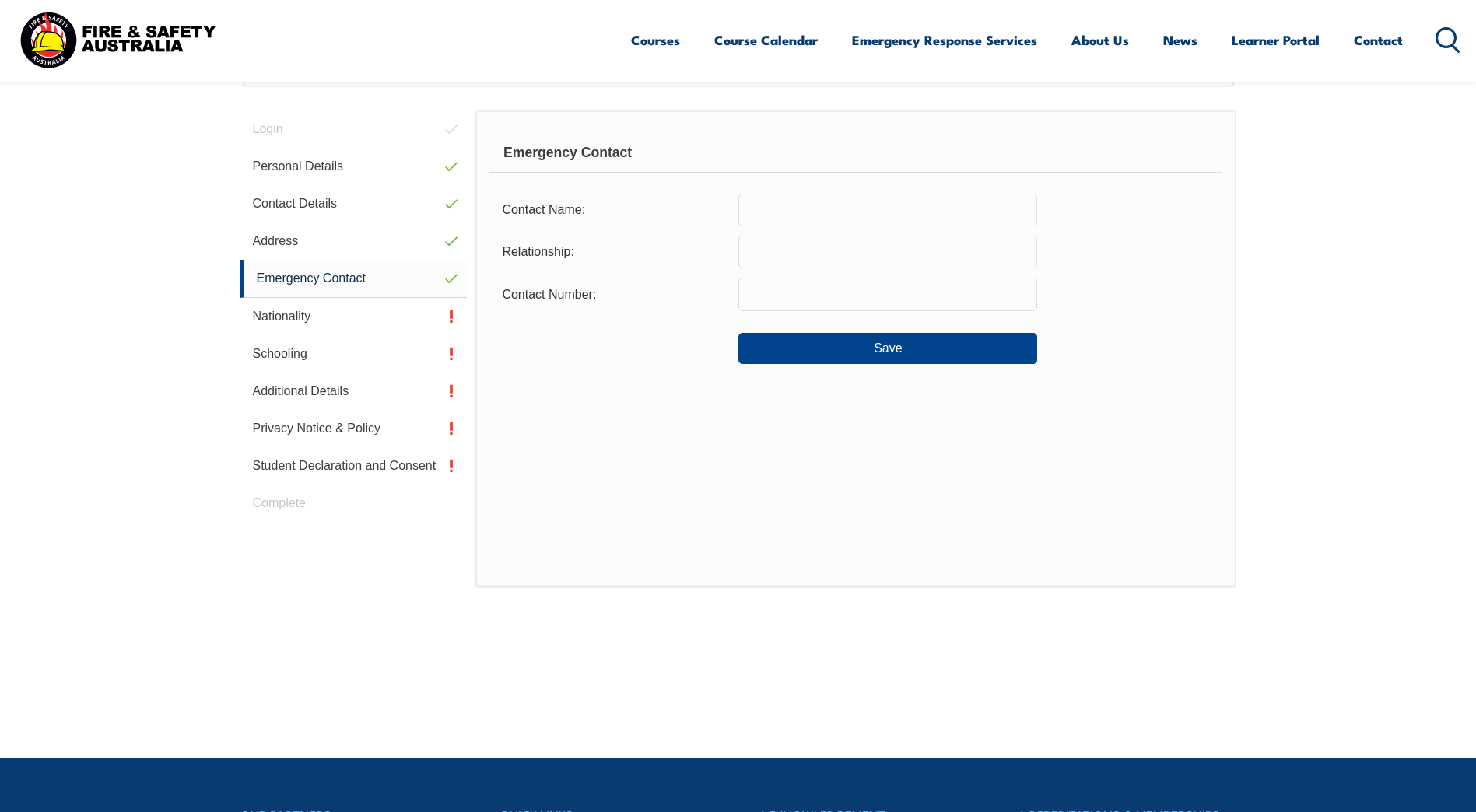
scroll to position [424, 0]
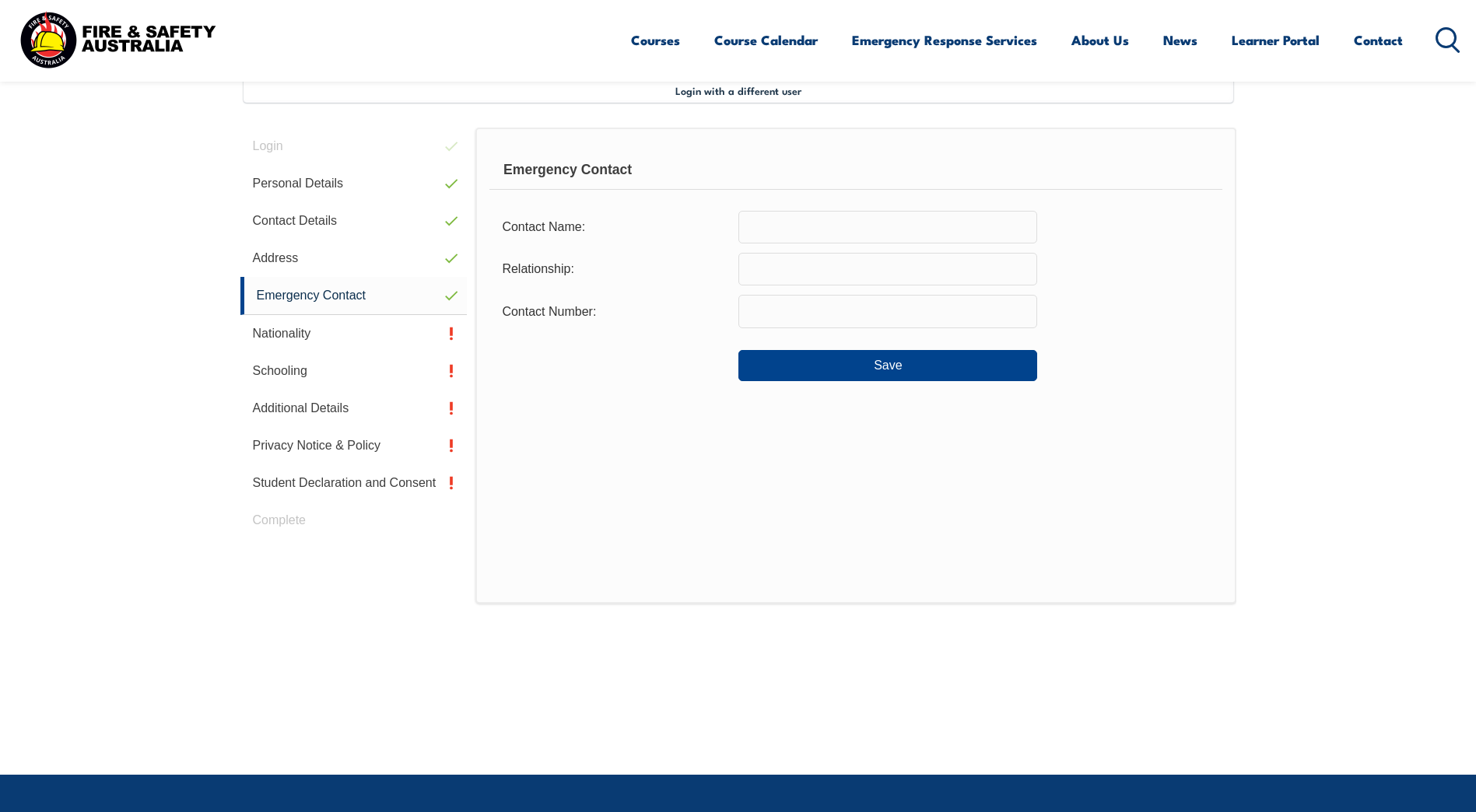
click at [830, 229] on input "text" at bounding box center [887, 227] width 298 height 33
type input "Tanya Allen"
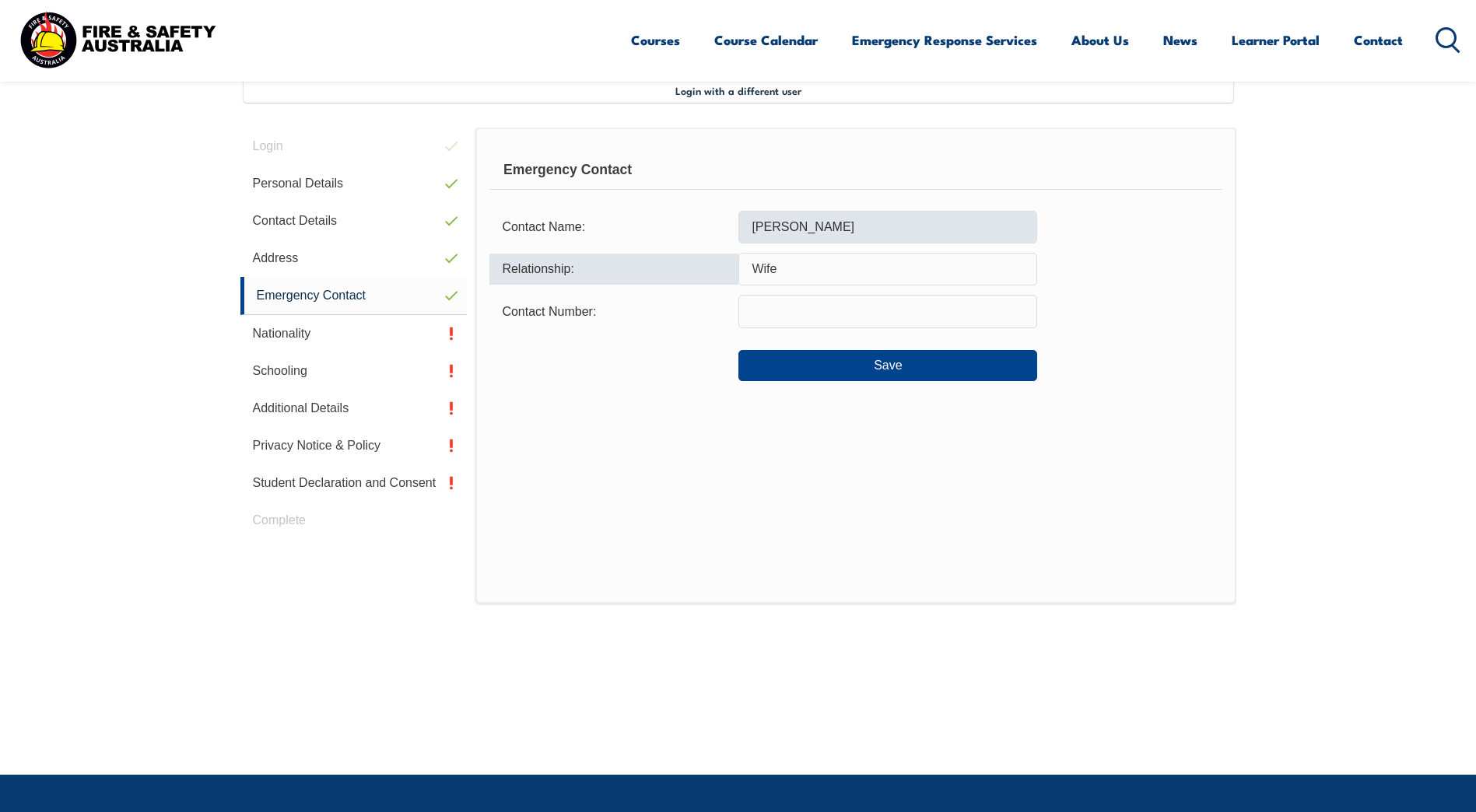
type input "Wife"
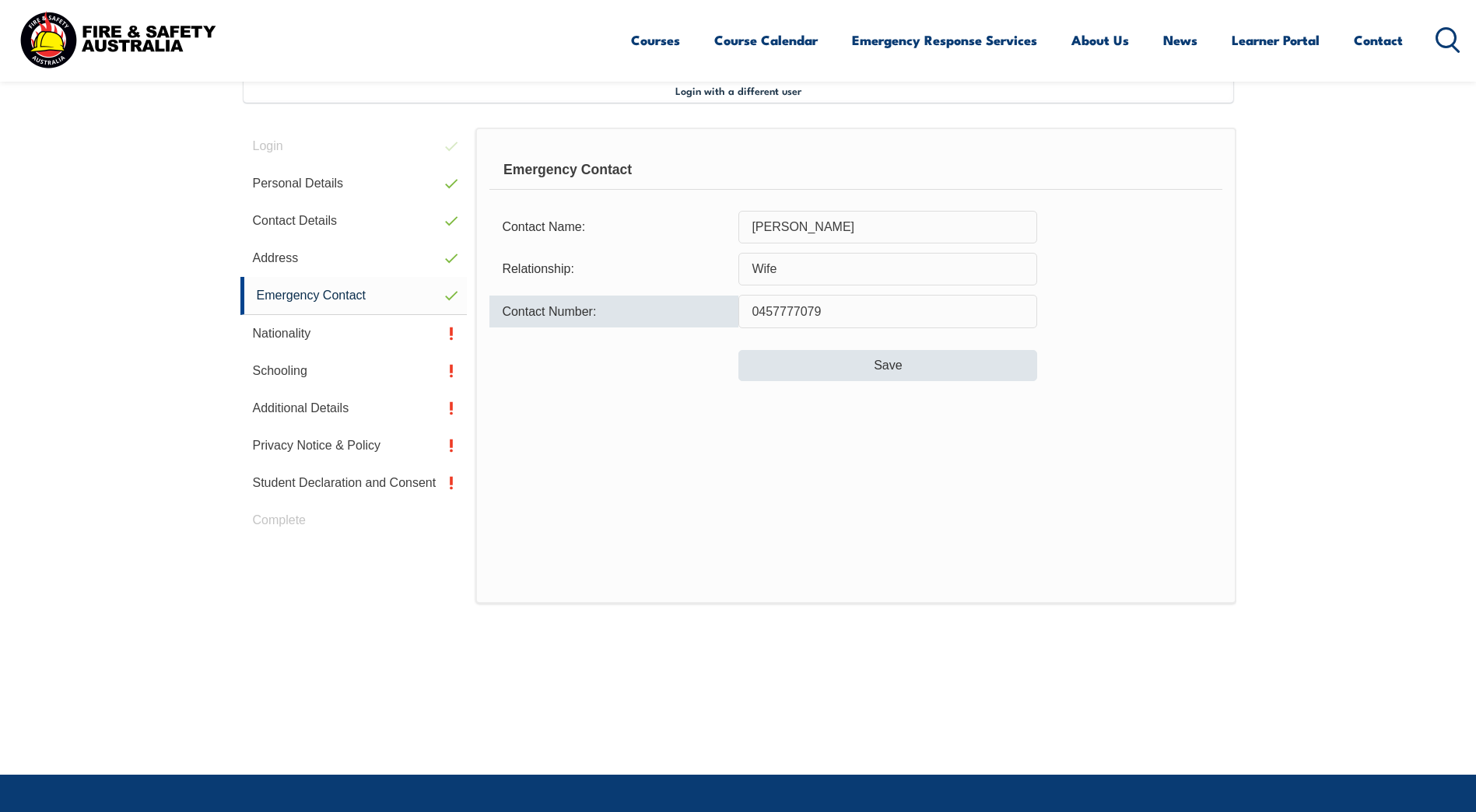
type input "0457777079"
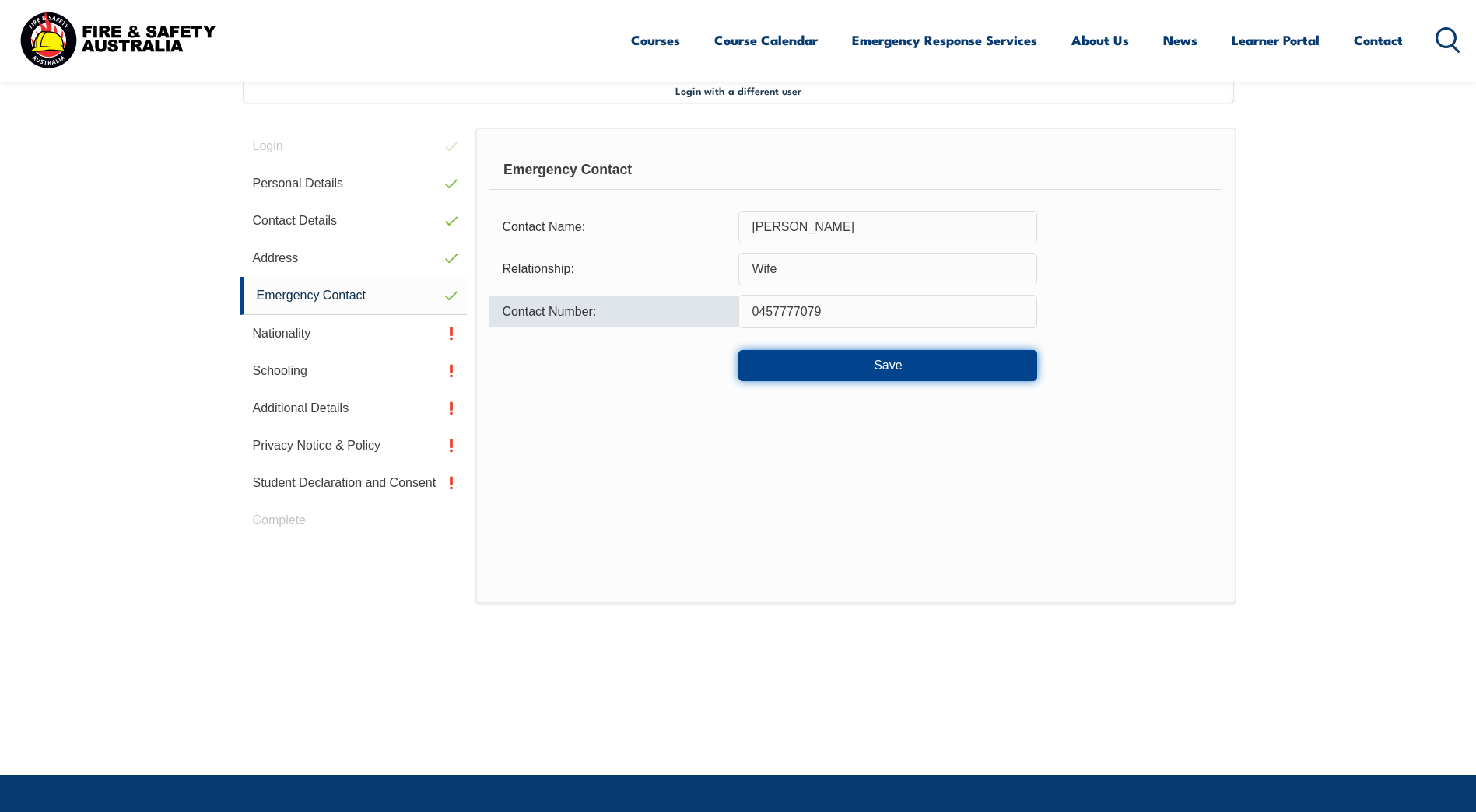
click at [923, 366] on button "Save" at bounding box center [887, 365] width 298 height 31
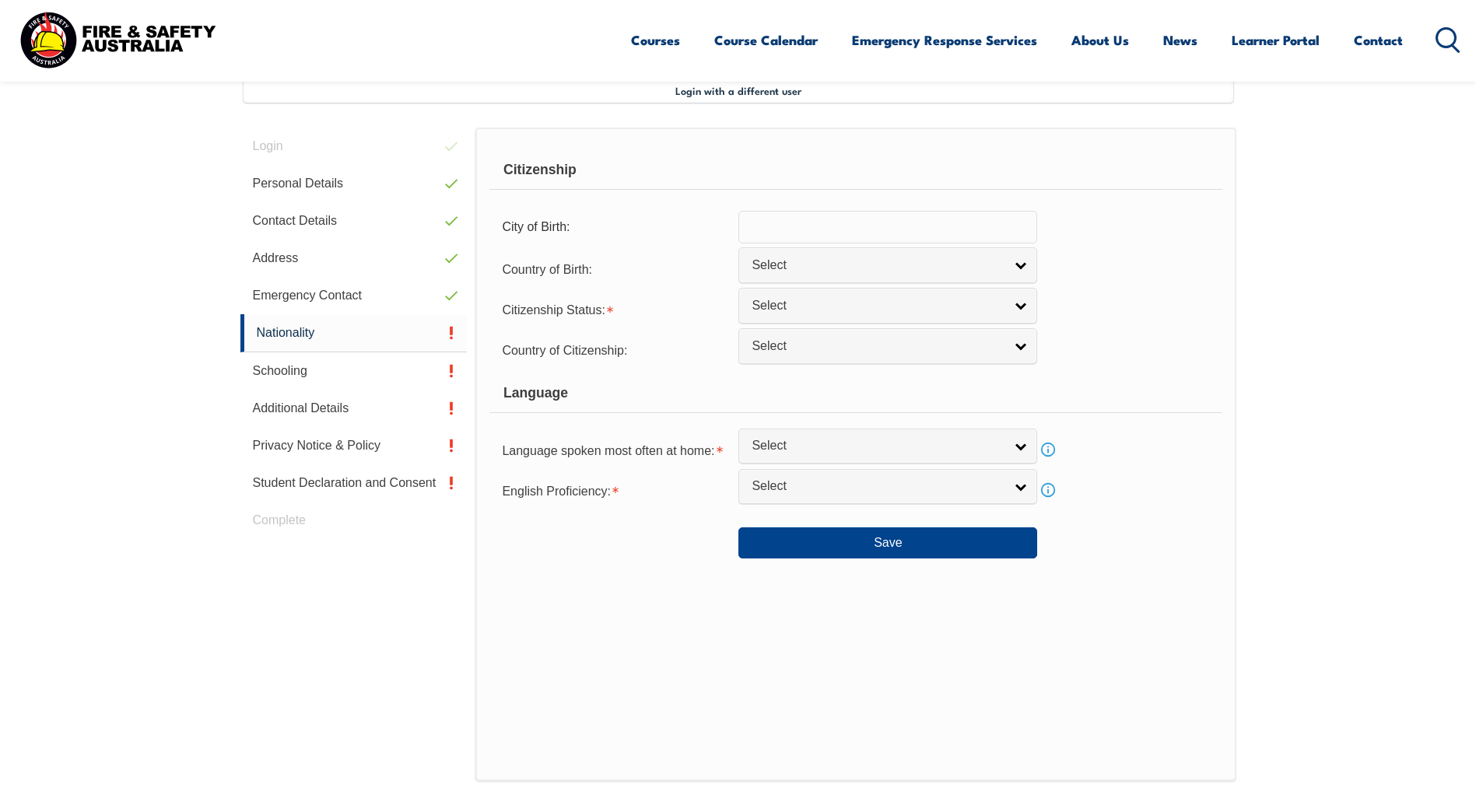
click at [863, 230] on input "text" at bounding box center [887, 227] width 298 height 33
type input "Armidale"
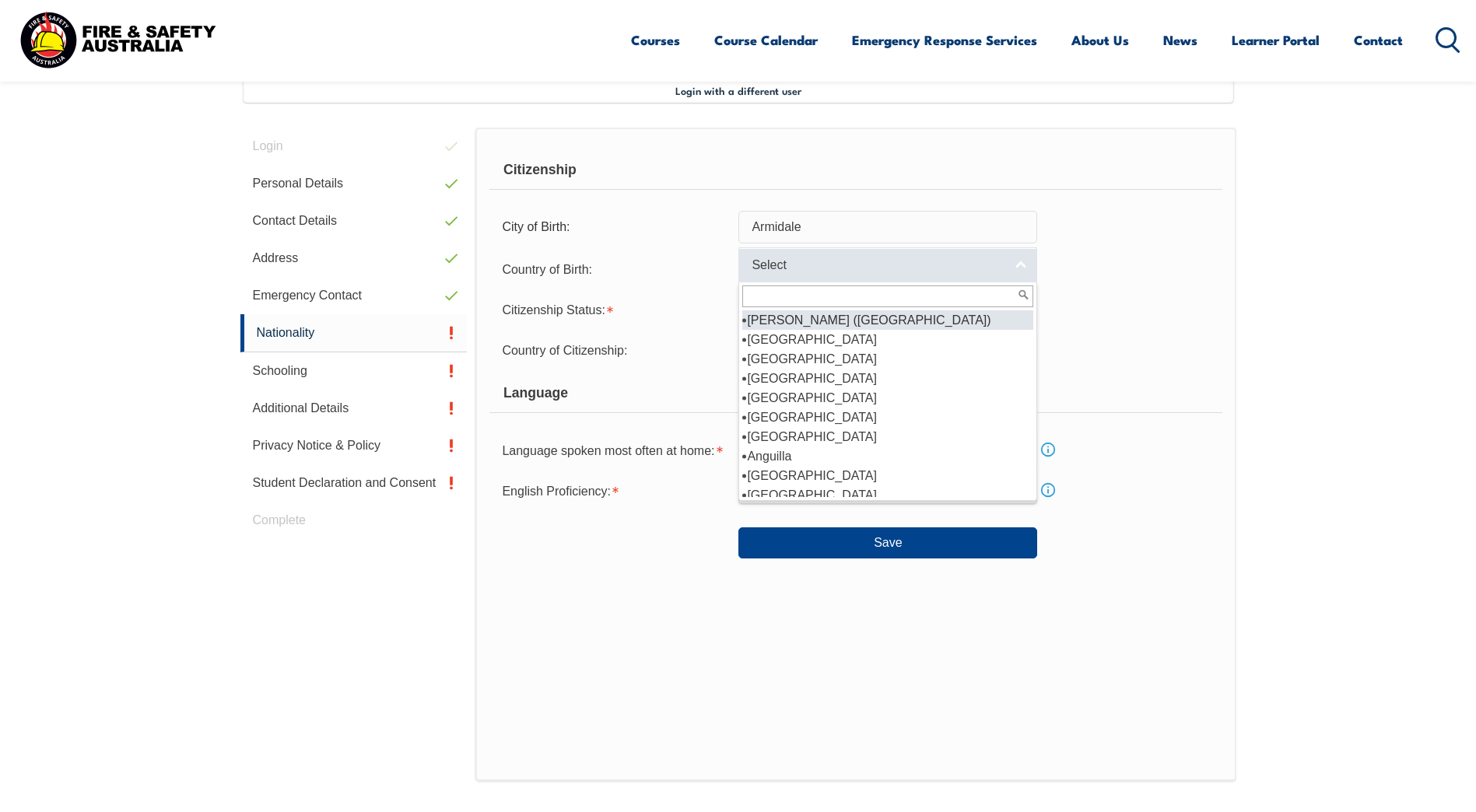
click at [846, 259] on span "Select" at bounding box center [877, 265] width 252 height 16
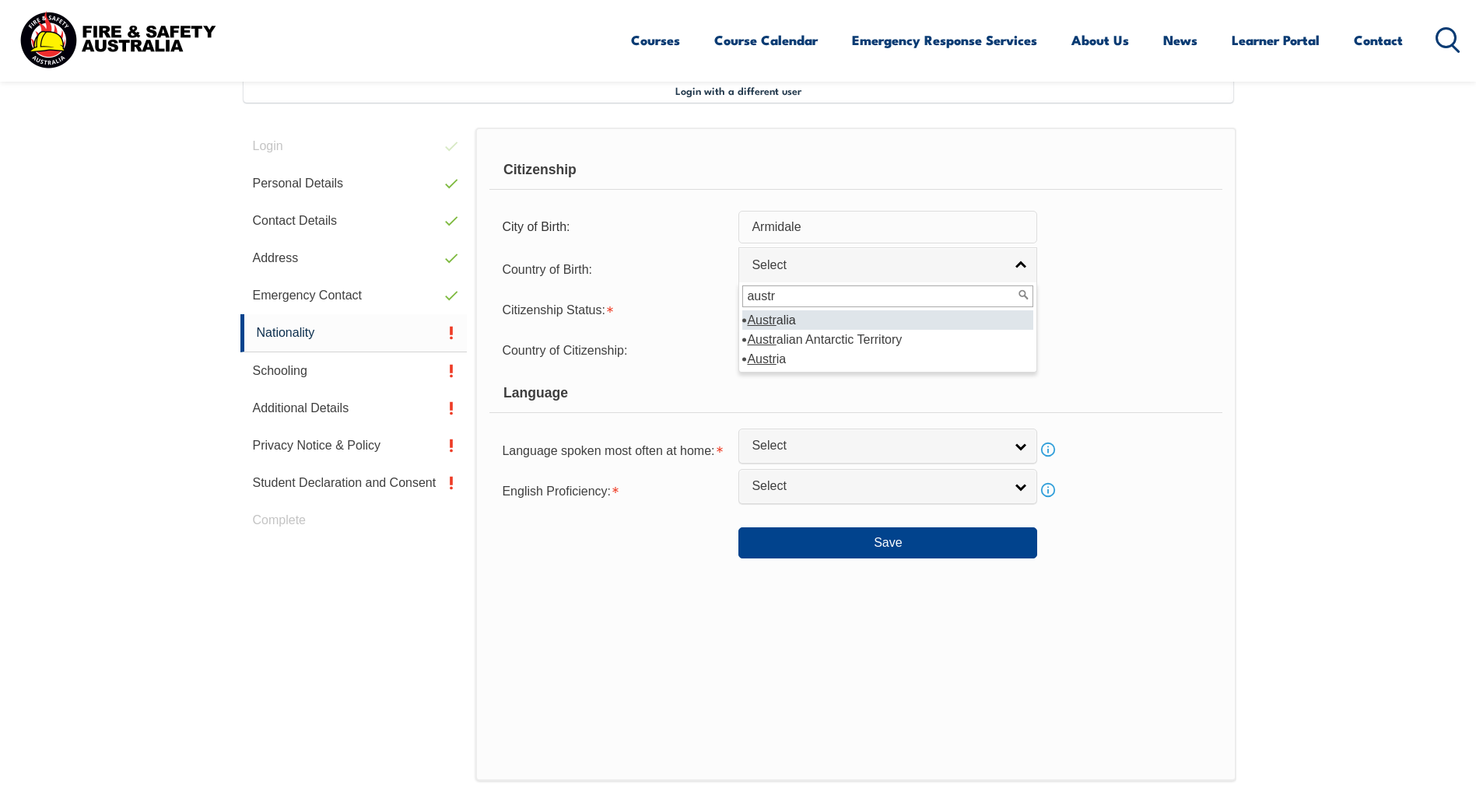
type input "austr"
click at [787, 320] on li "Austr alia" at bounding box center [888, 319] width 291 height 19
select select "1101"
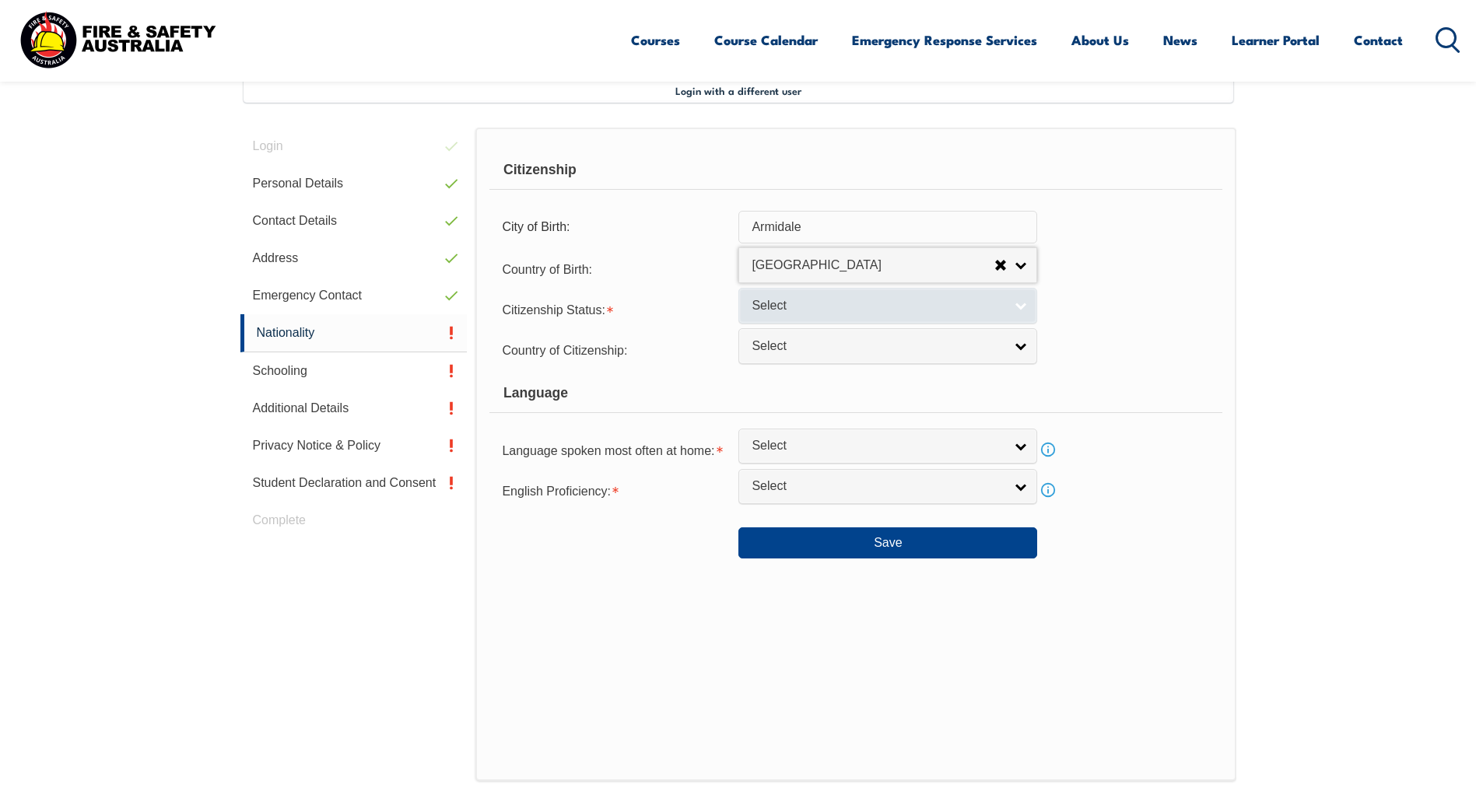
click at [791, 308] on span "Select" at bounding box center [877, 306] width 252 height 16
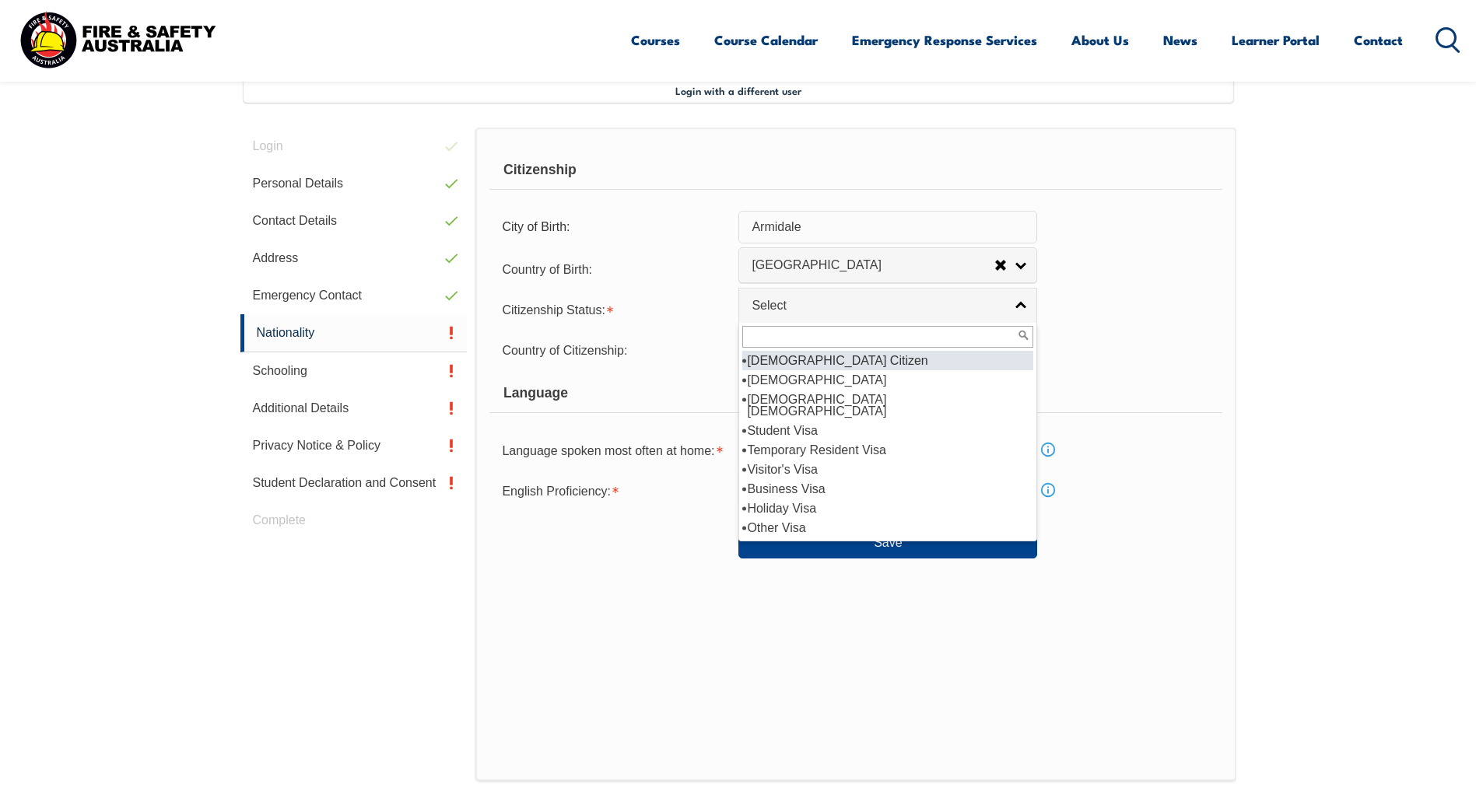
click at [799, 360] on li "Australian Citizen" at bounding box center [888, 360] width 291 height 19
select select "1"
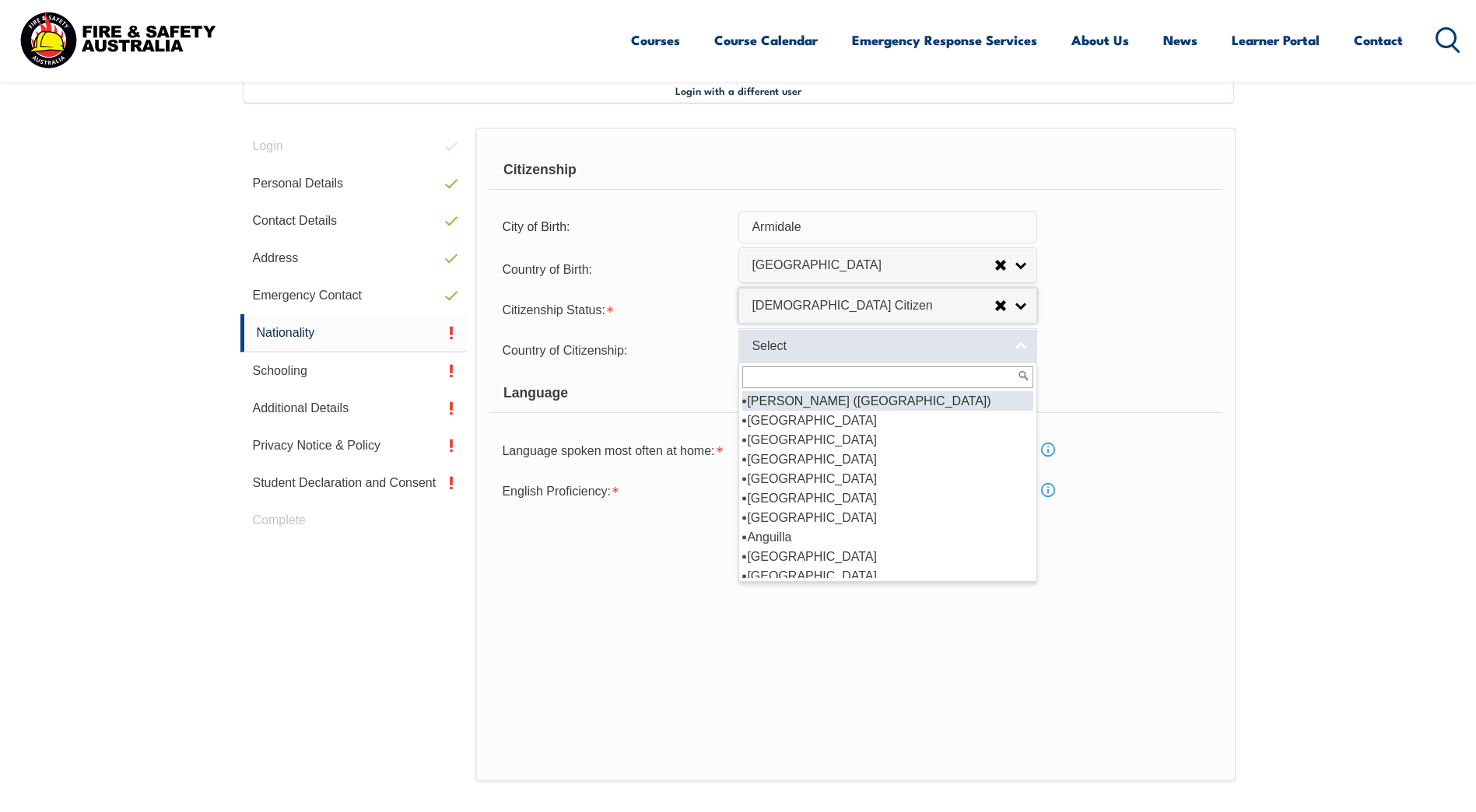
click at [799, 345] on span "Select" at bounding box center [877, 347] width 252 height 16
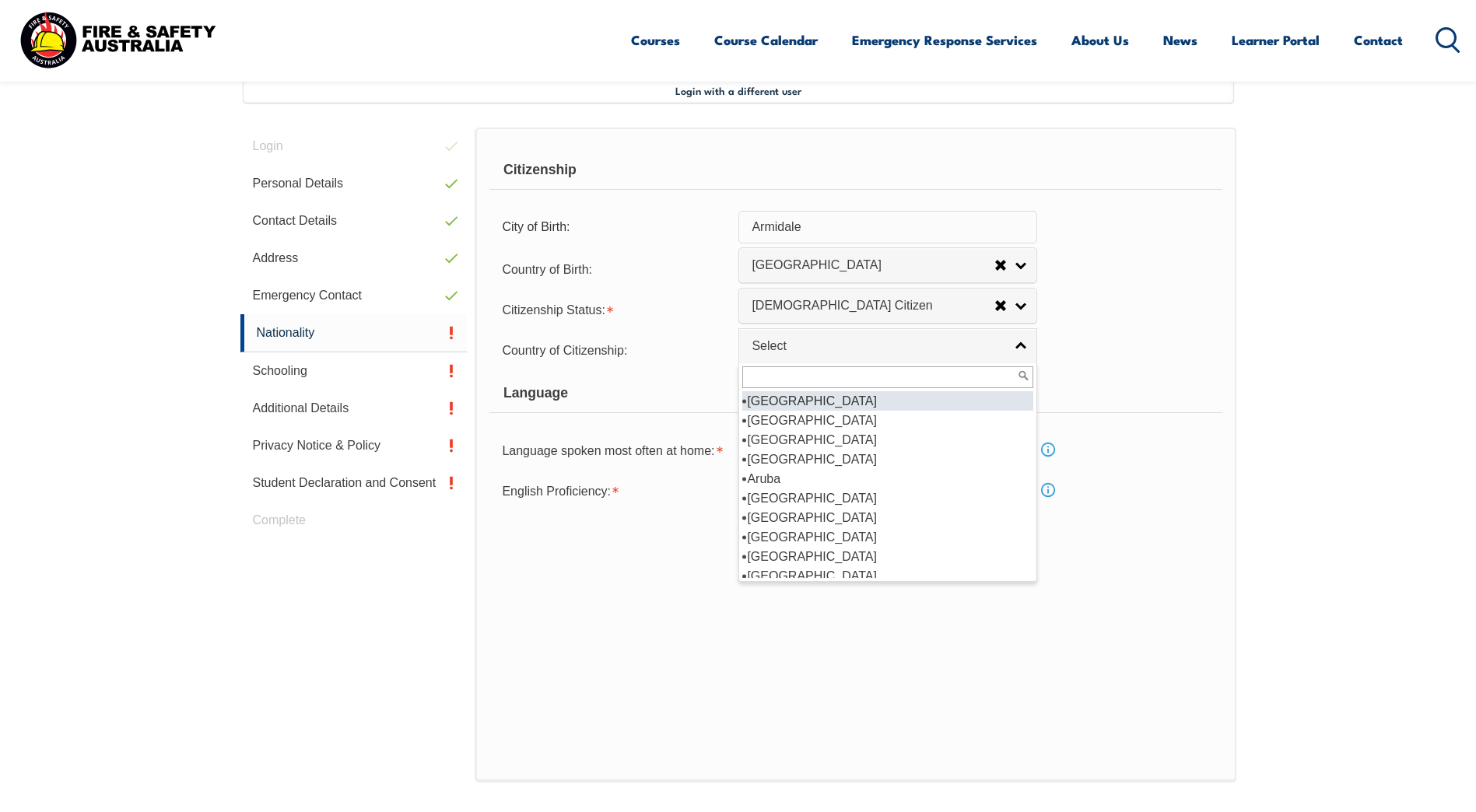
scroll to position [233, 0]
click at [798, 420] on li "Australia" at bounding box center [888, 420] width 291 height 19
select select "1101"
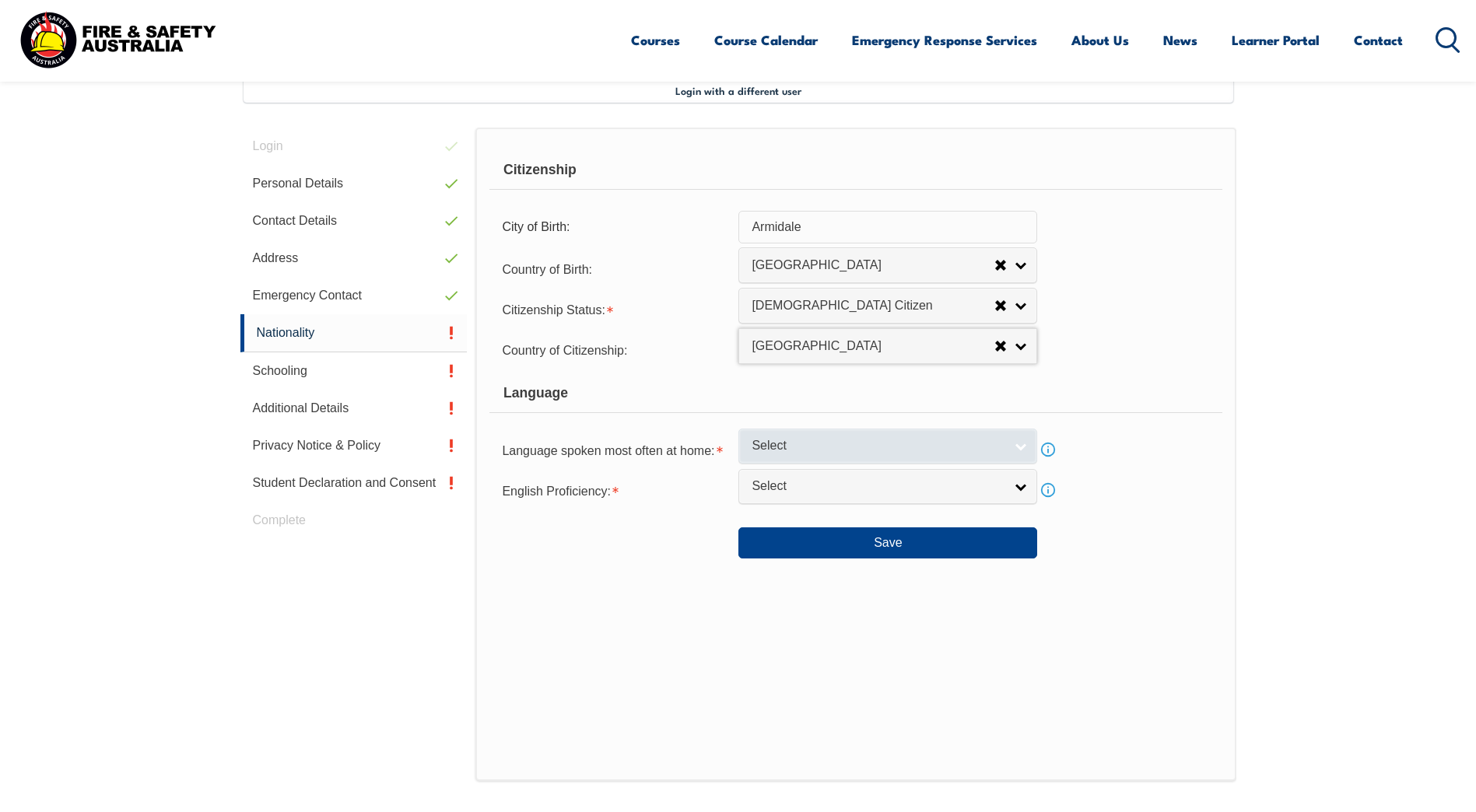
click at [792, 453] on span "Select" at bounding box center [877, 446] width 252 height 16
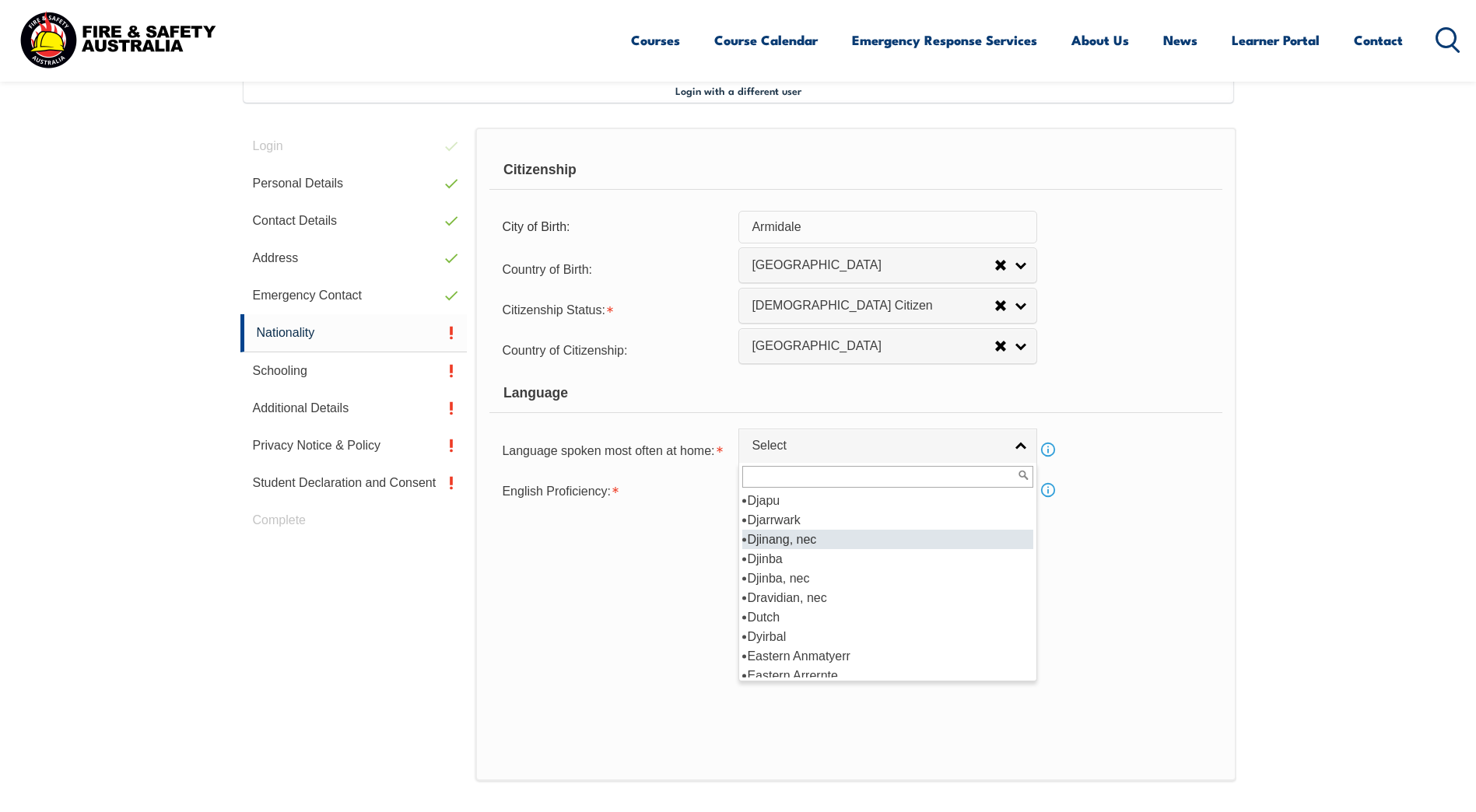
scroll to position [1839, 0]
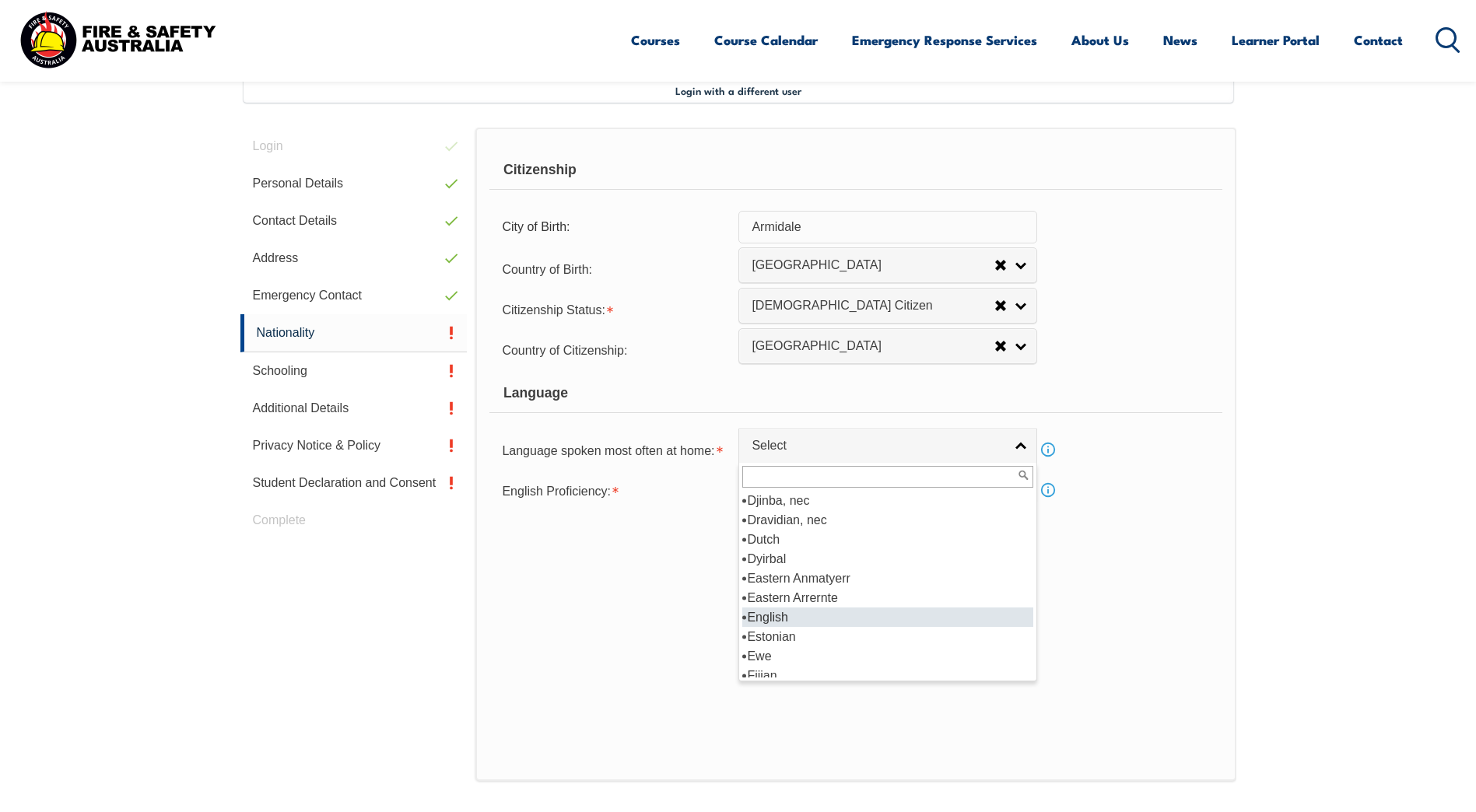
click at [771, 613] on li "English" at bounding box center [888, 617] width 291 height 19
select select "1201"
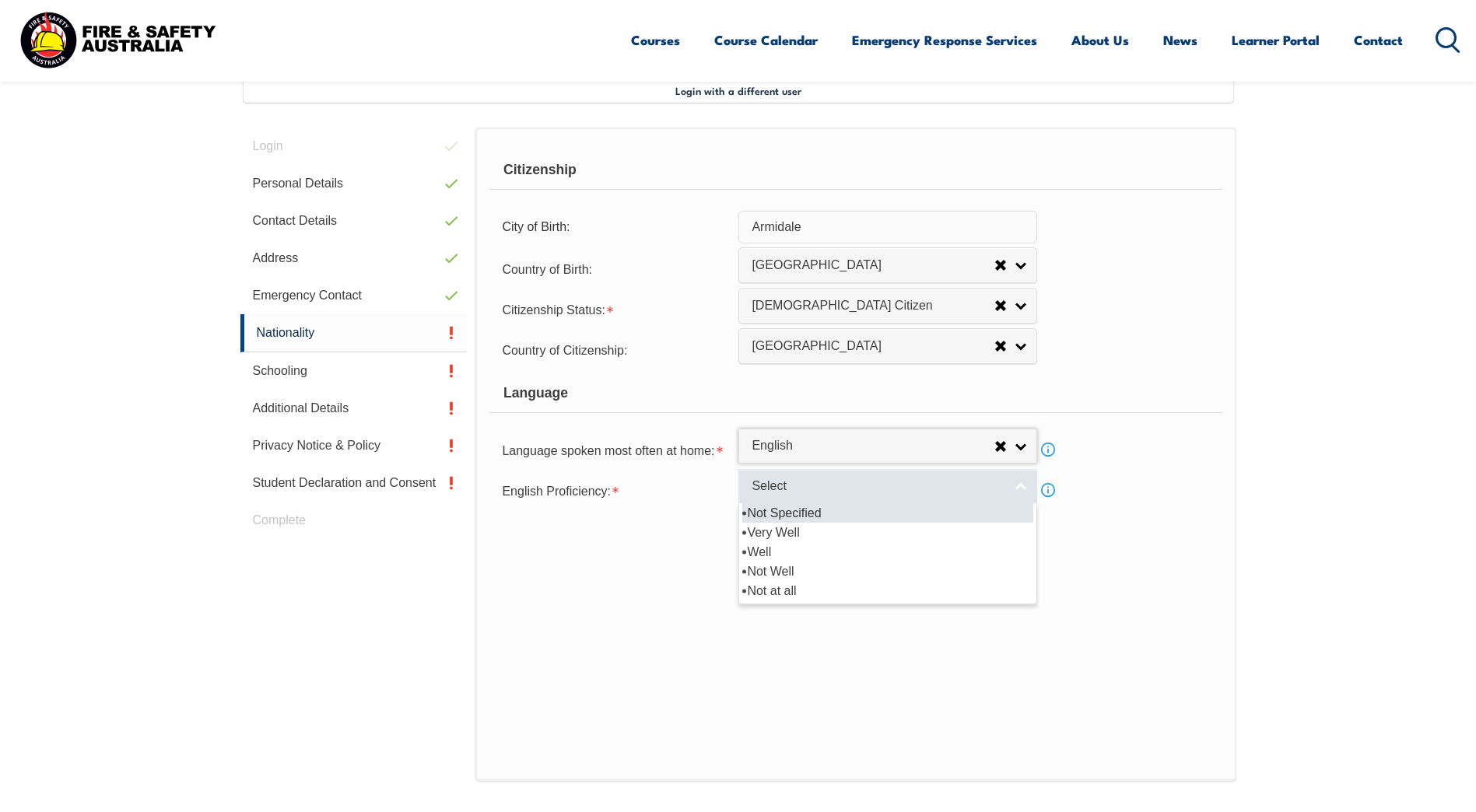
click at [792, 481] on span "Select" at bounding box center [877, 487] width 252 height 16
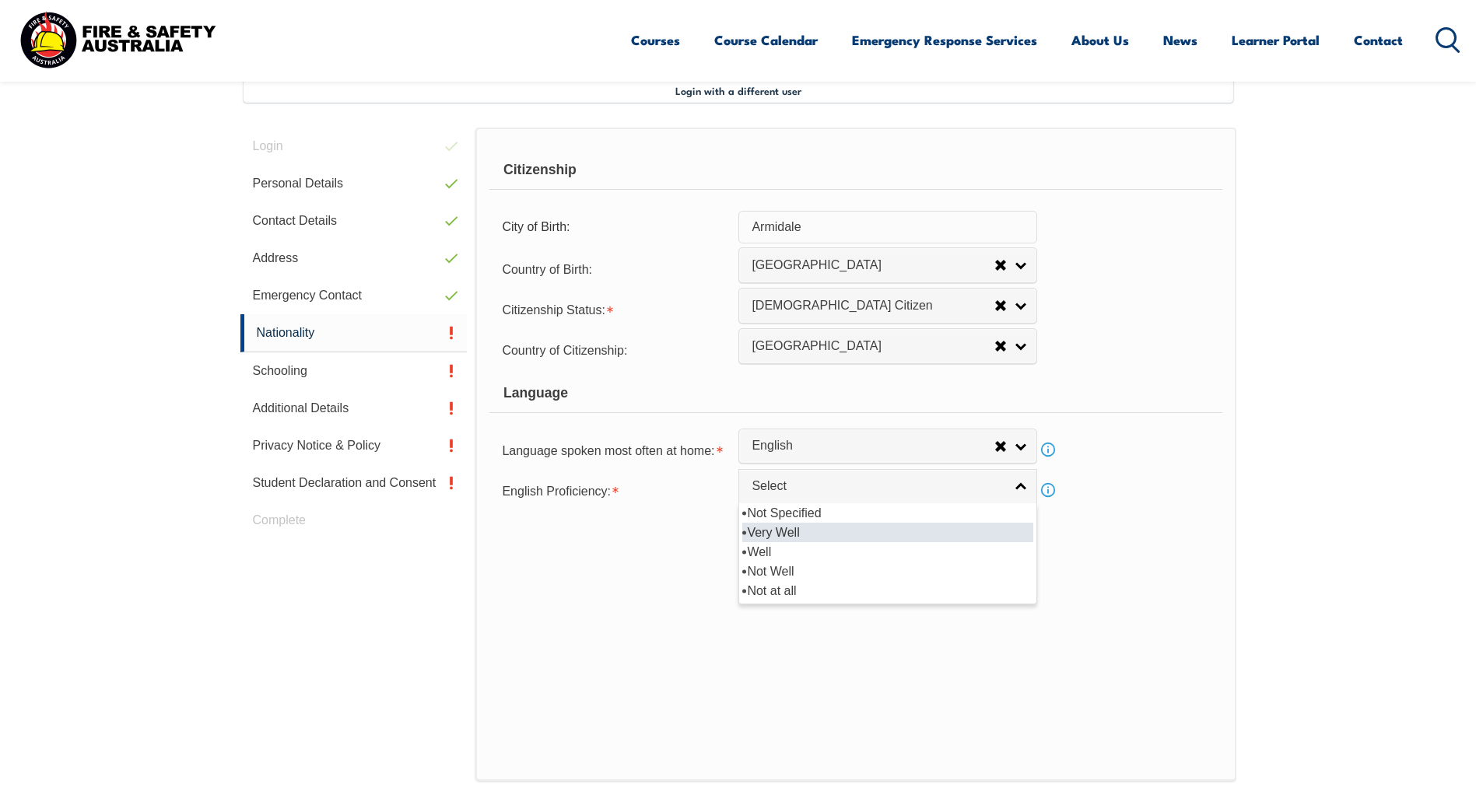
click at [789, 529] on li "Very Well" at bounding box center [888, 532] width 291 height 19
select select "1"
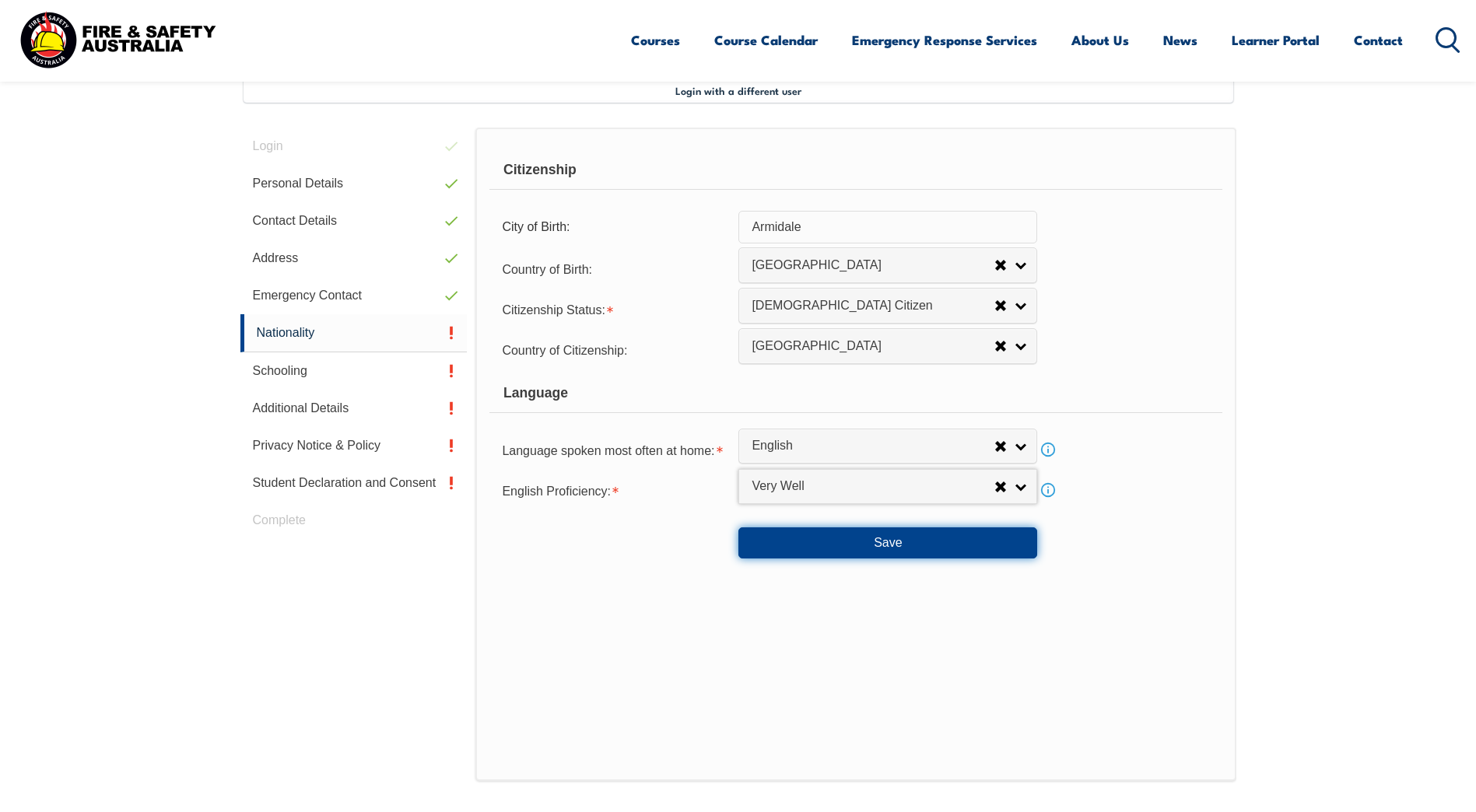
click at [823, 544] on button "Save" at bounding box center [887, 543] width 298 height 31
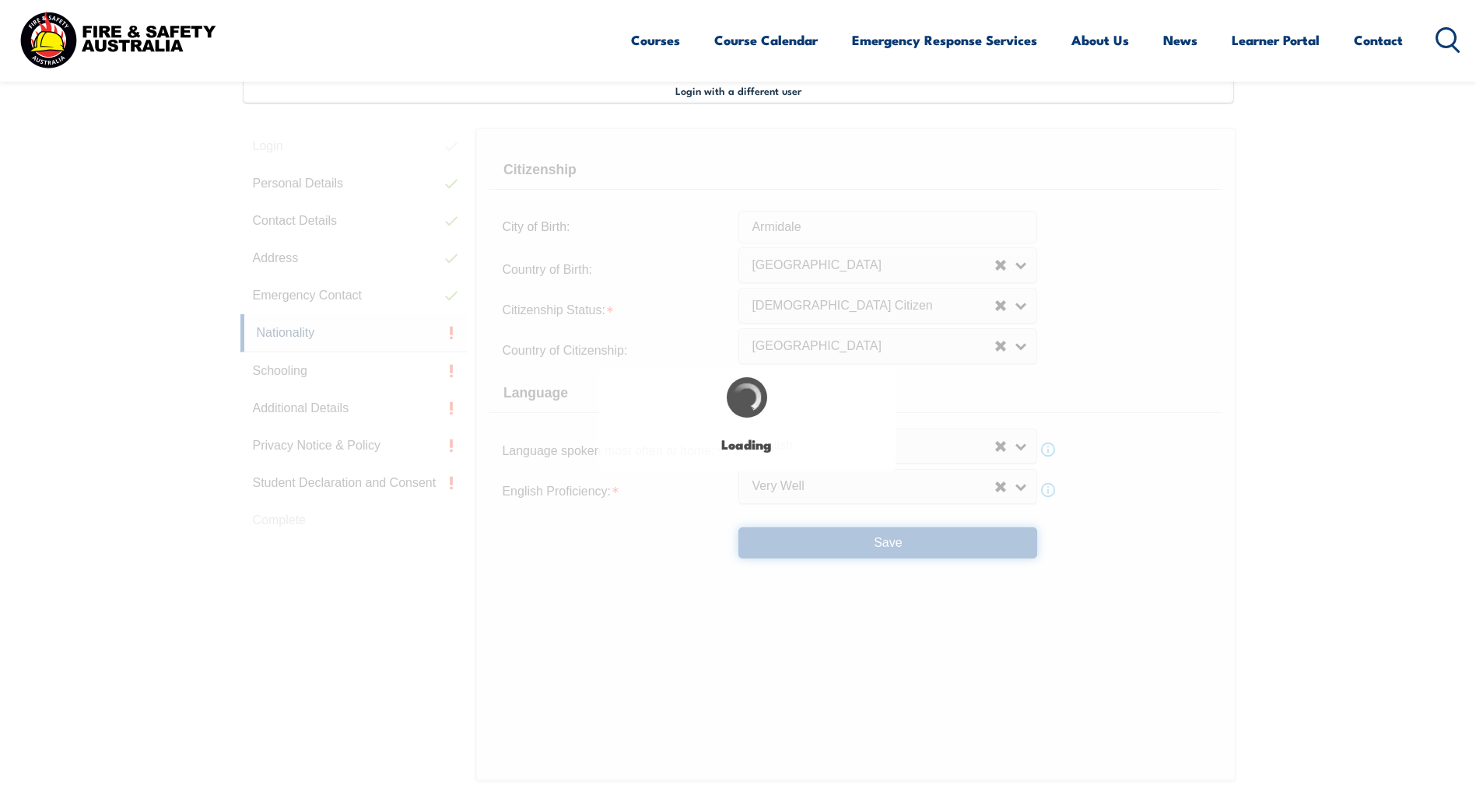
select select "false"
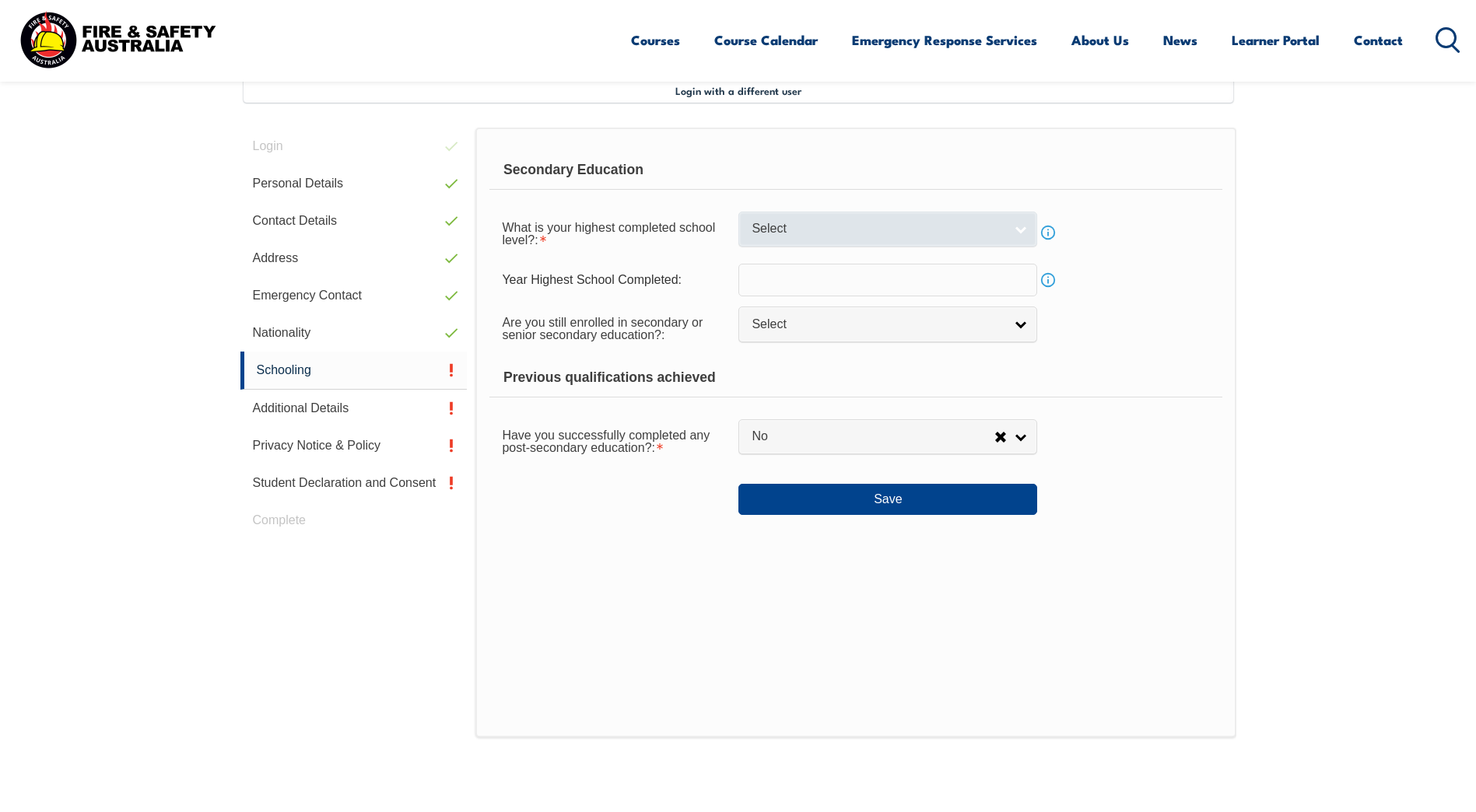
click at [845, 225] on span "Select" at bounding box center [877, 229] width 252 height 16
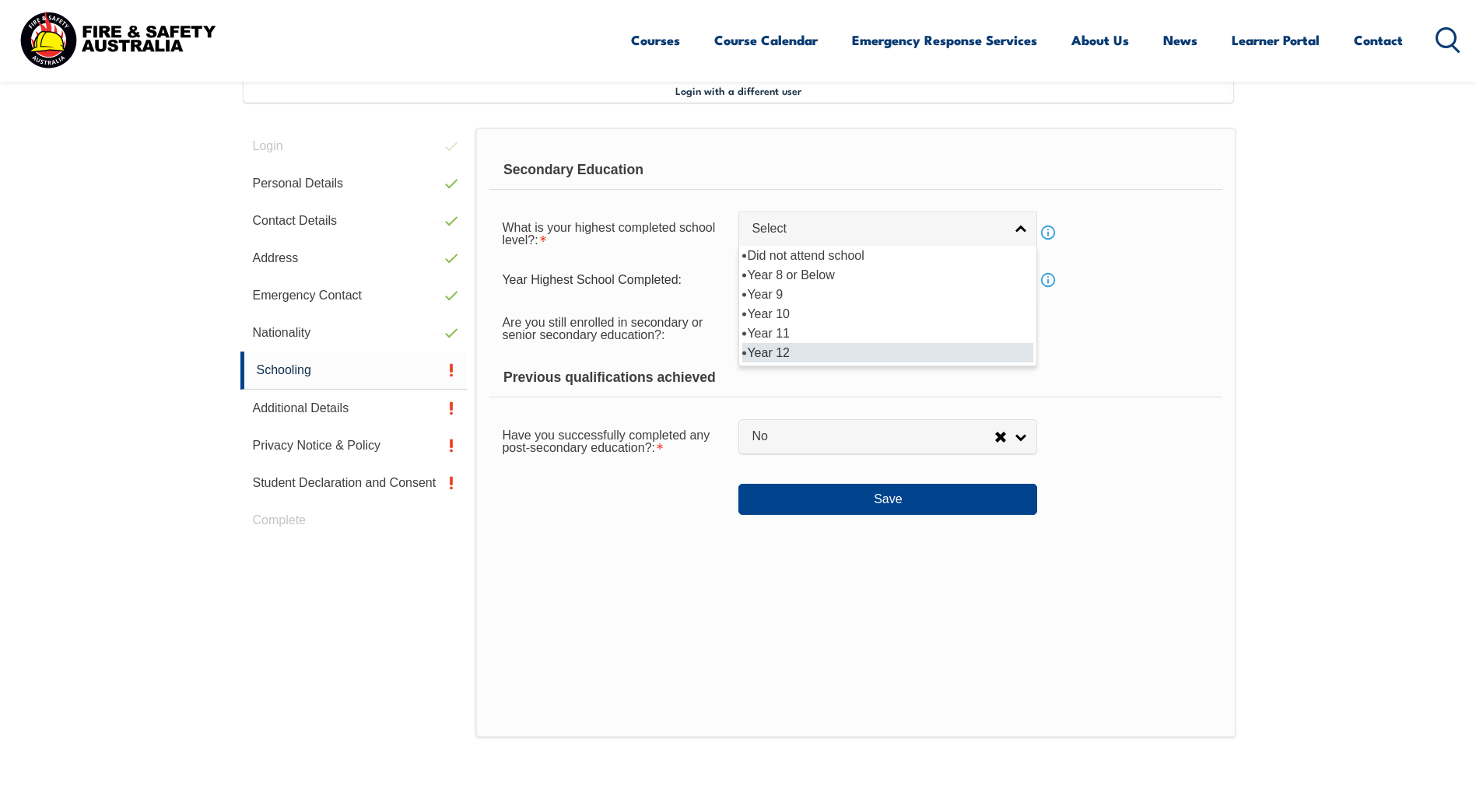
click at [815, 351] on li "Year 12" at bounding box center [888, 352] width 291 height 19
select select "12"
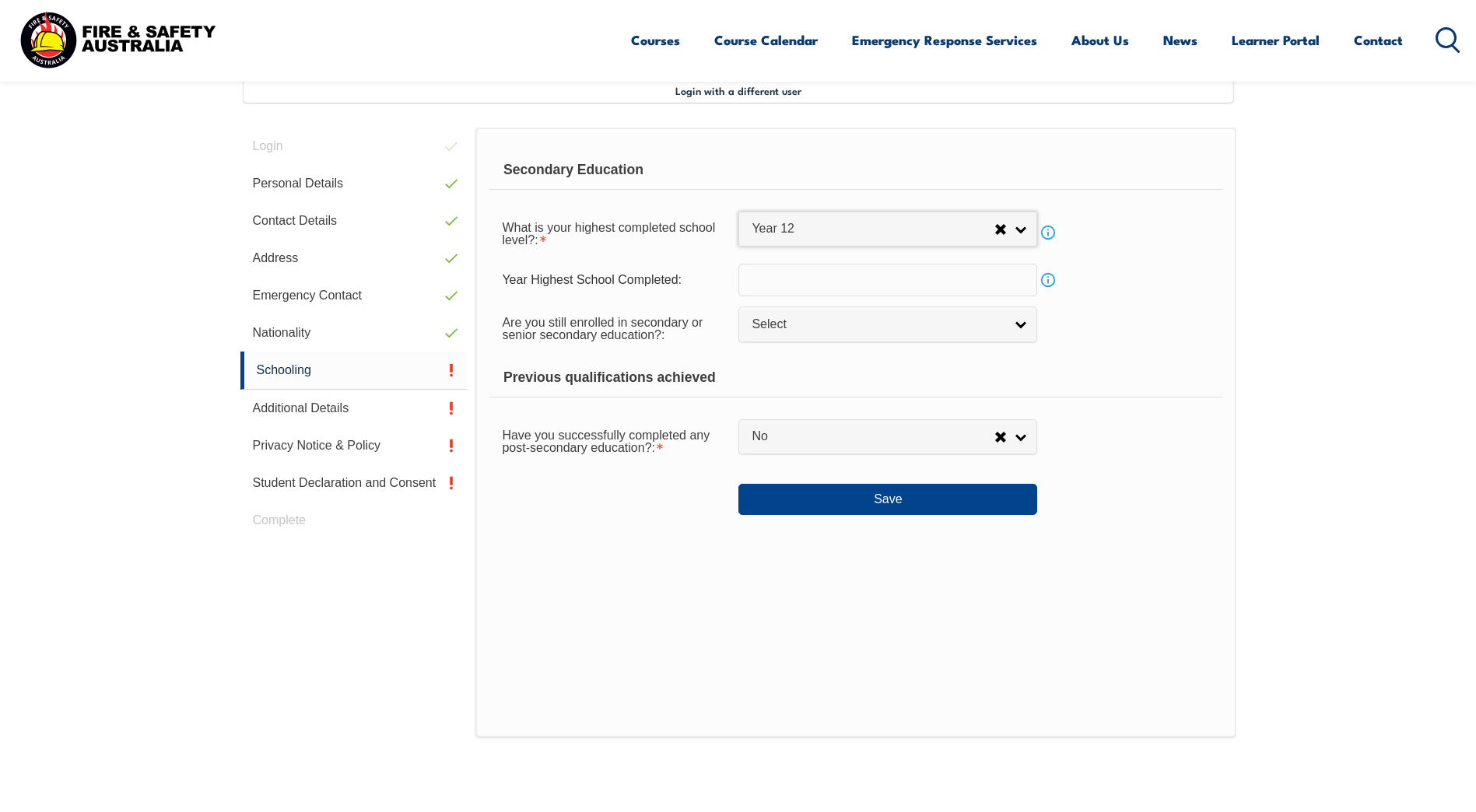
click at [822, 281] on input "text" at bounding box center [887, 280] width 298 height 33
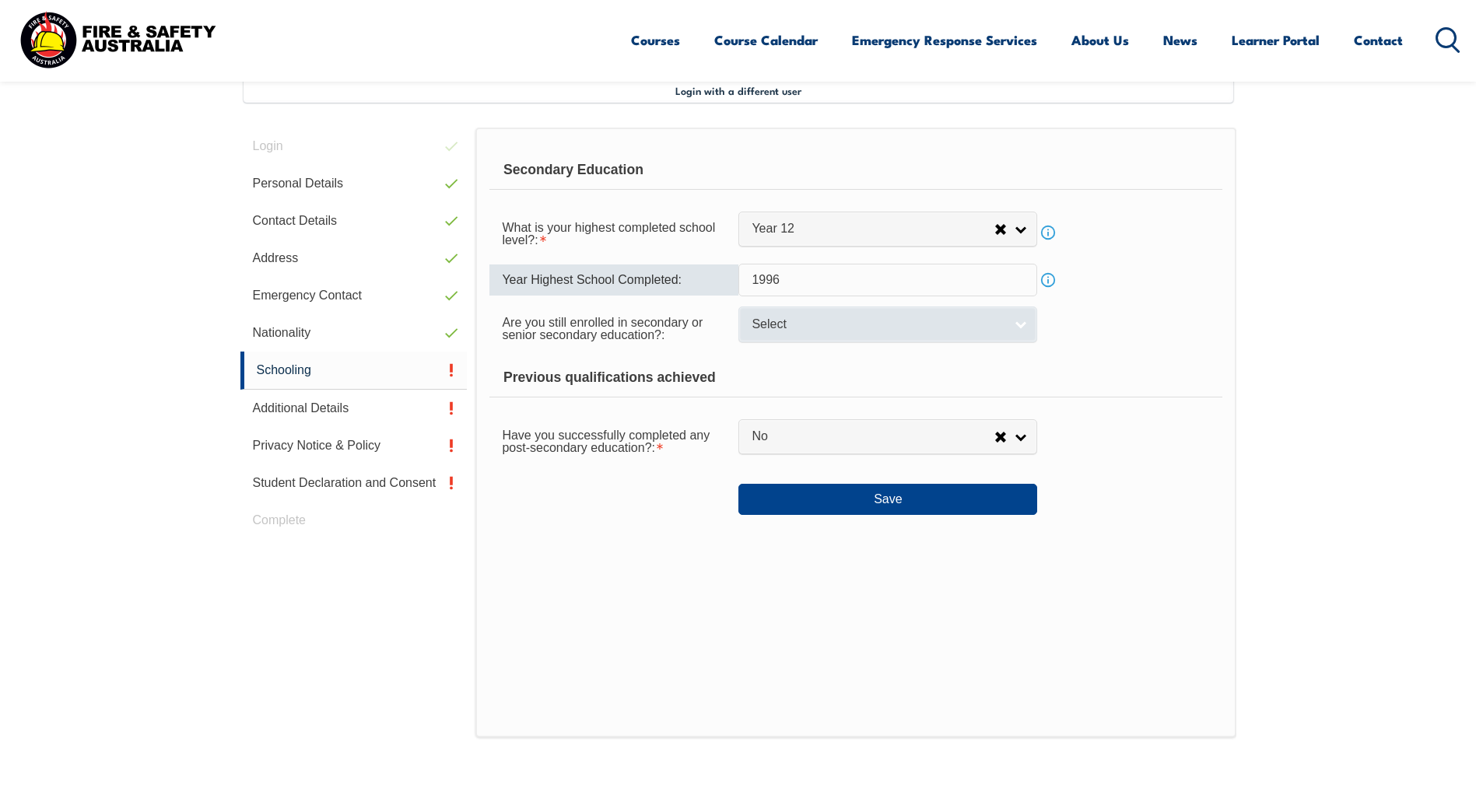
type input "1996"
click at [761, 329] on span "Select" at bounding box center [877, 325] width 252 height 16
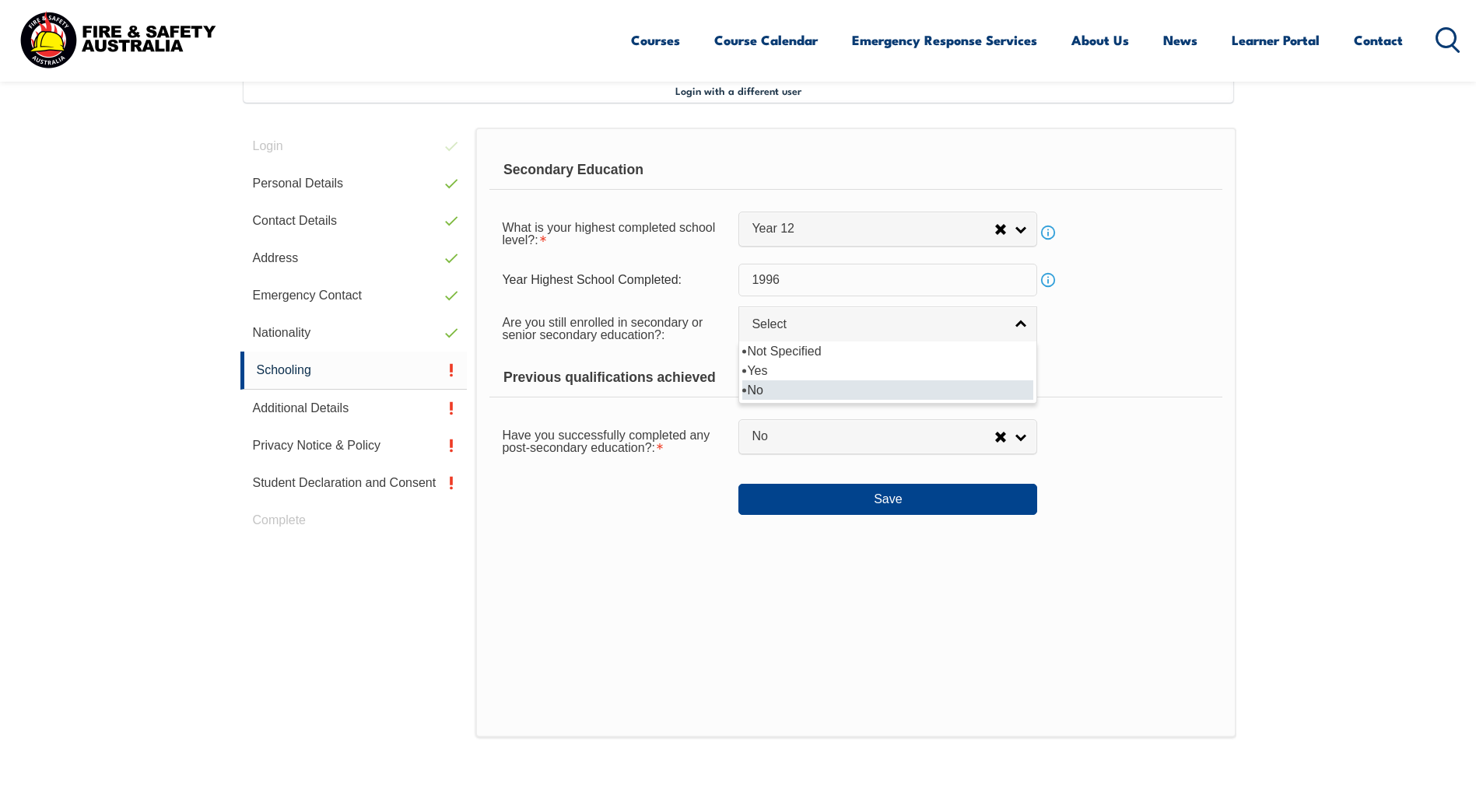
click at [776, 385] on li "No" at bounding box center [888, 389] width 291 height 19
select select "false"
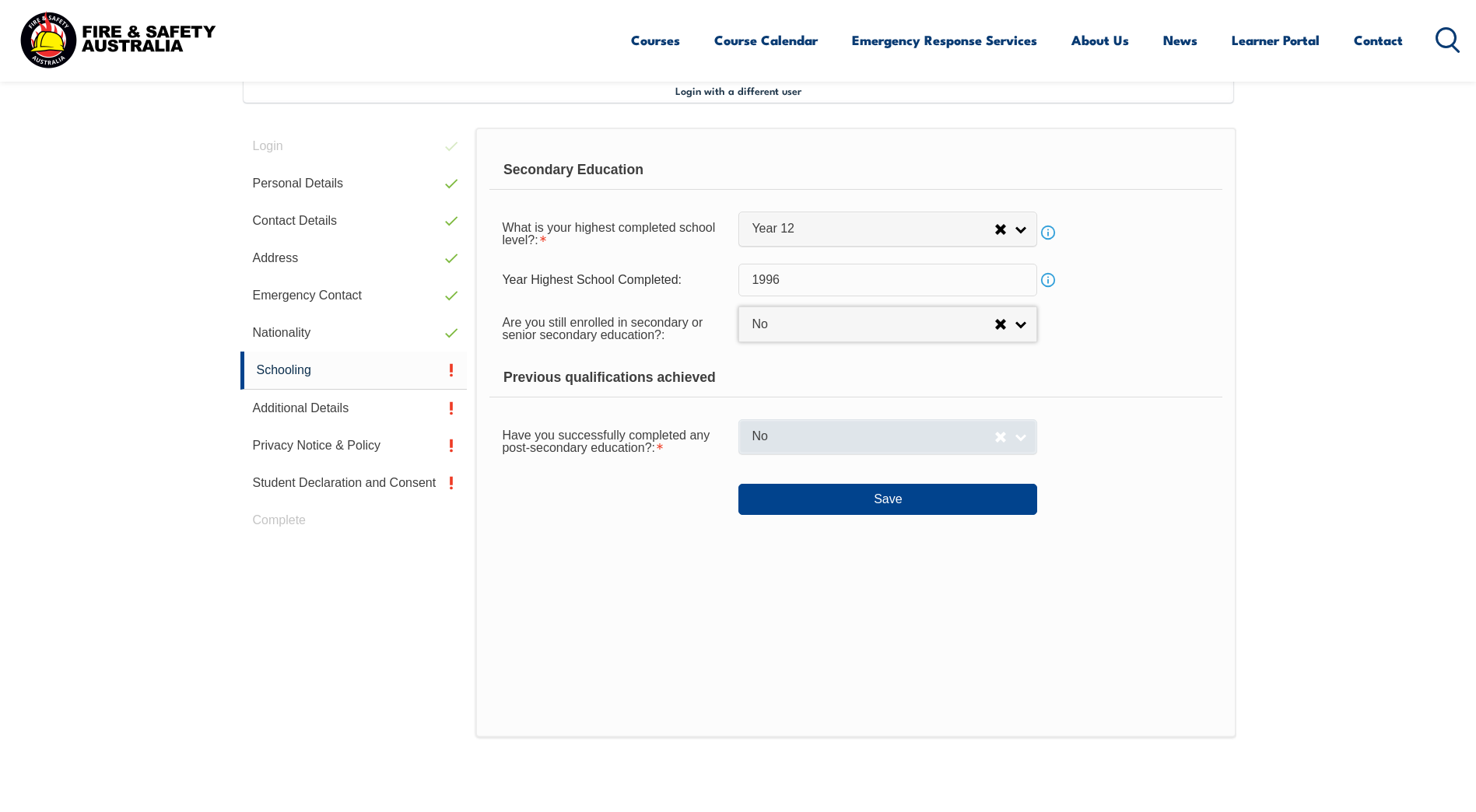
click at [801, 437] on span "No" at bounding box center [873, 437] width 243 height 16
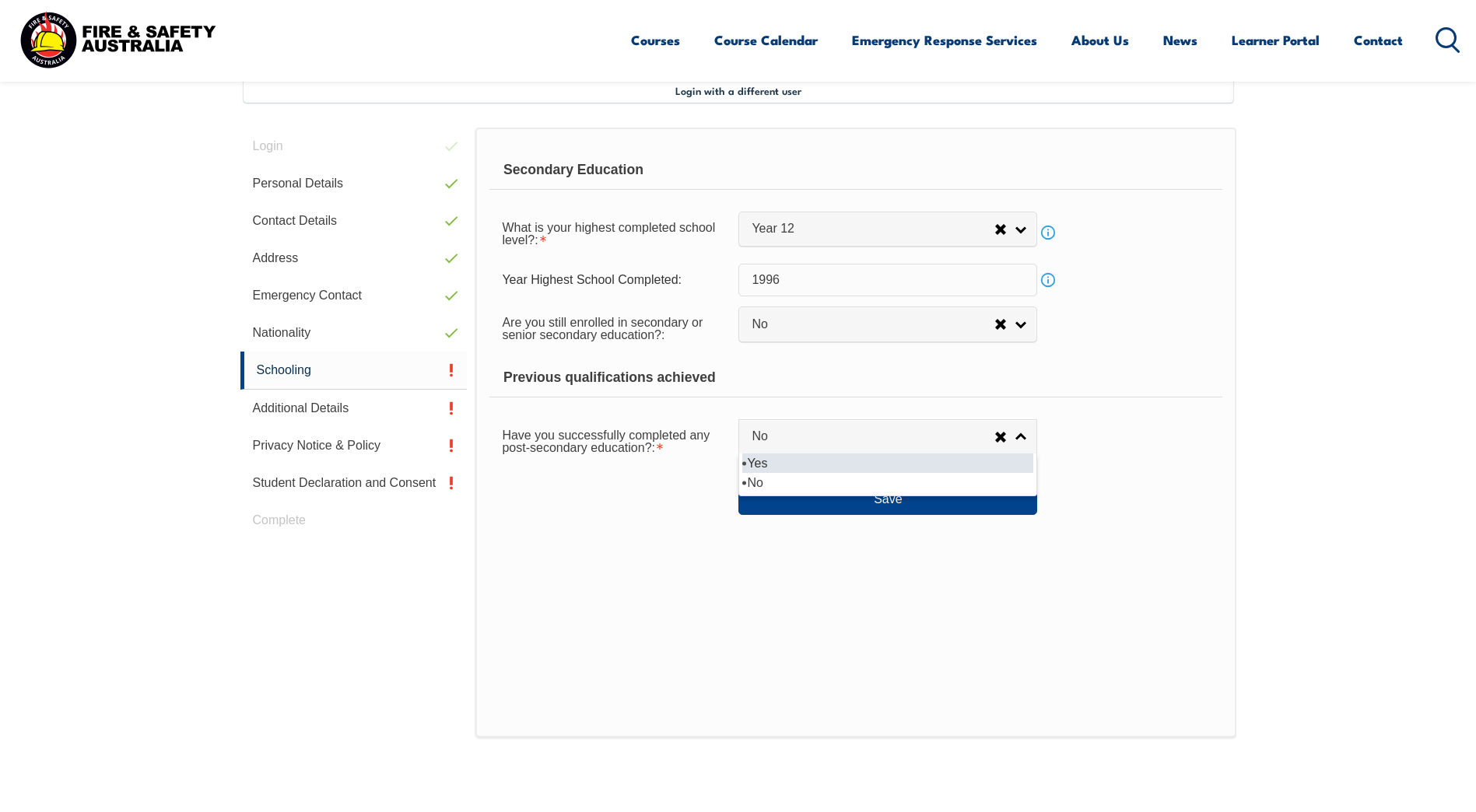
click at [799, 462] on li "Yes" at bounding box center [888, 462] width 291 height 19
select select "true"
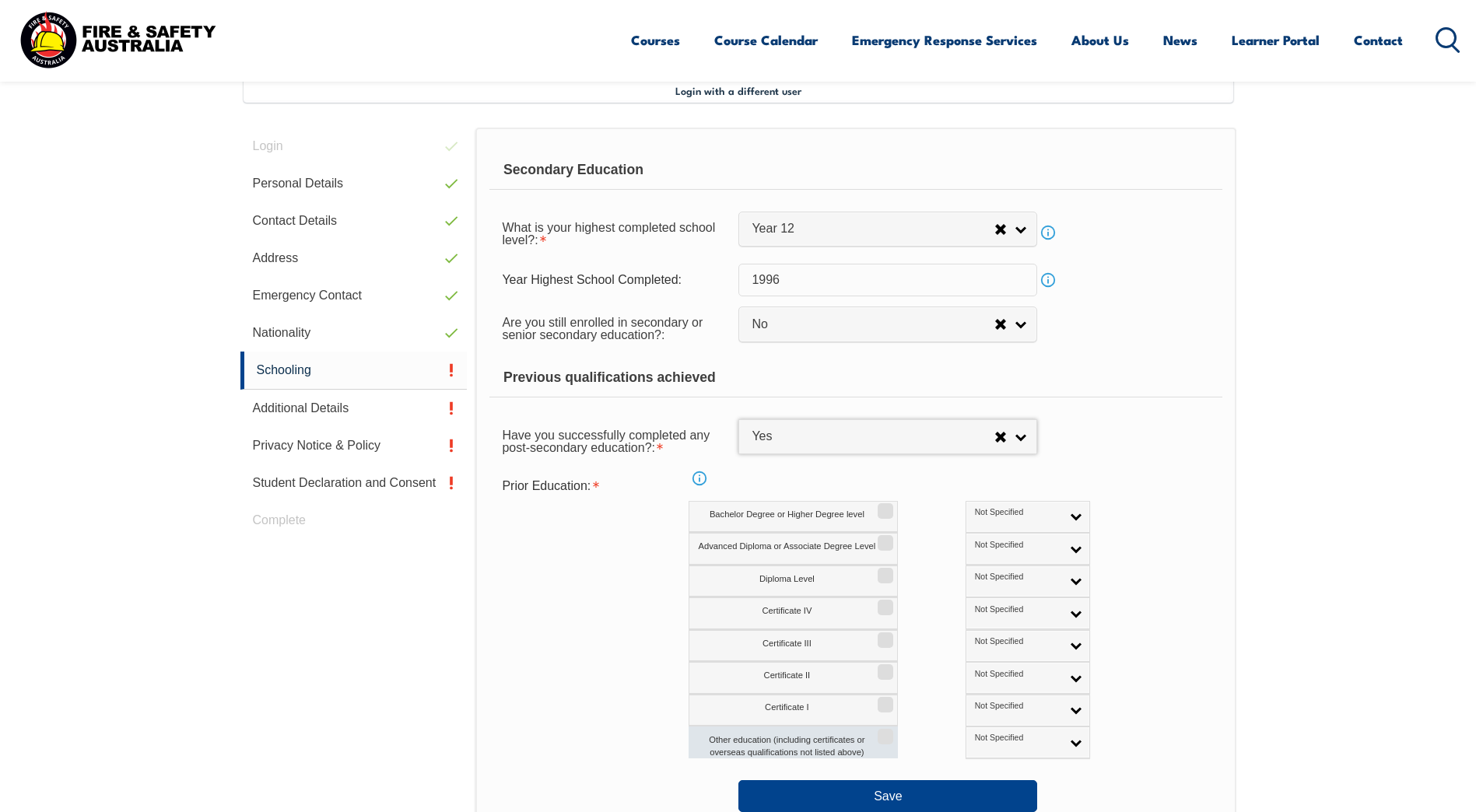
click at [885, 732] on input "Other education (including certificates or overseas qualifications not listed a…" at bounding box center [883, 731] width 9 height 2
checkbox input "true"
click at [975, 742] on span "Not Specified" at bounding box center [1018, 738] width 86 height 11
click at [970, 791] on li "Australian Qualification" at bounding box center [1027, 793] width 116 height 31
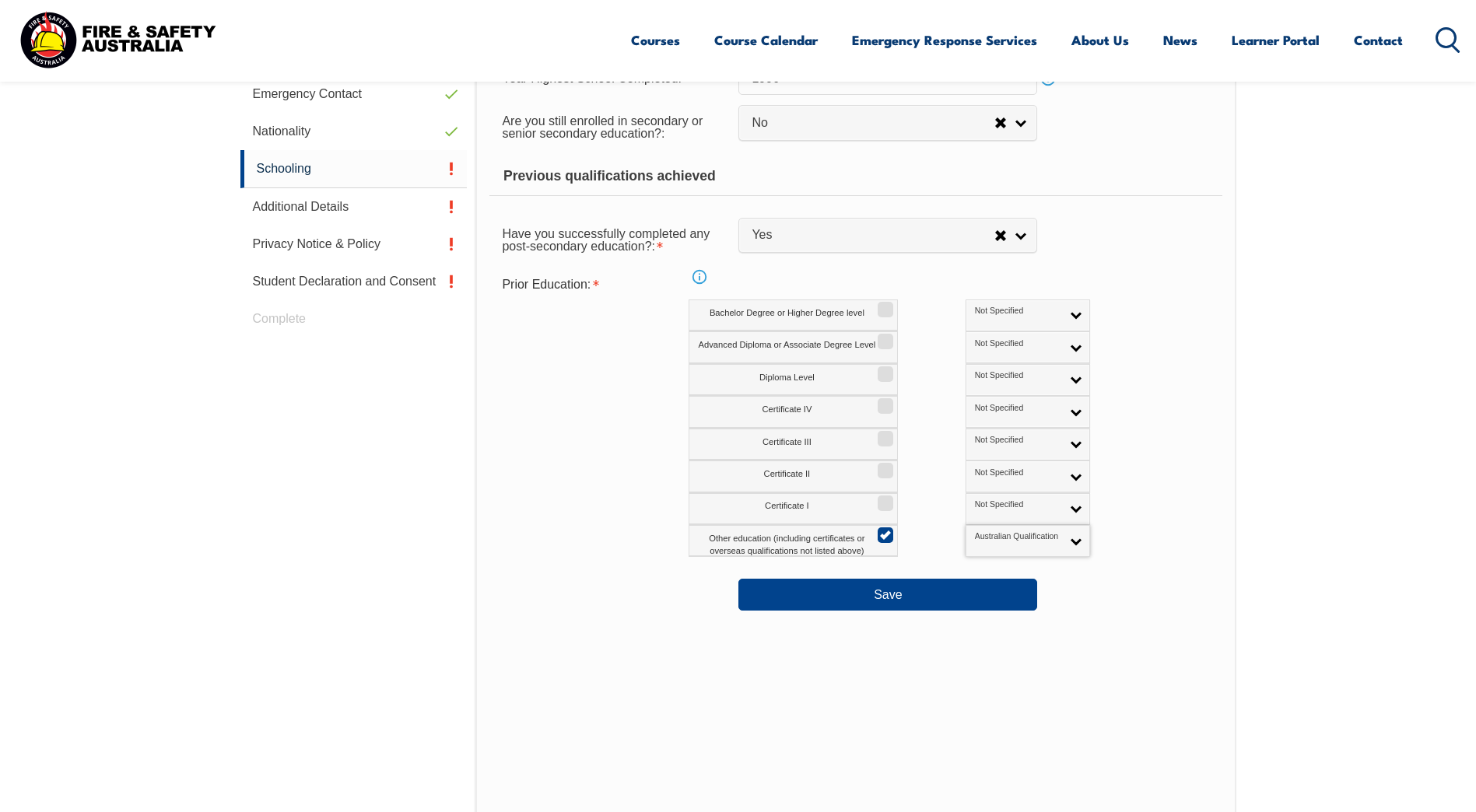
scroll to position [657, 0]
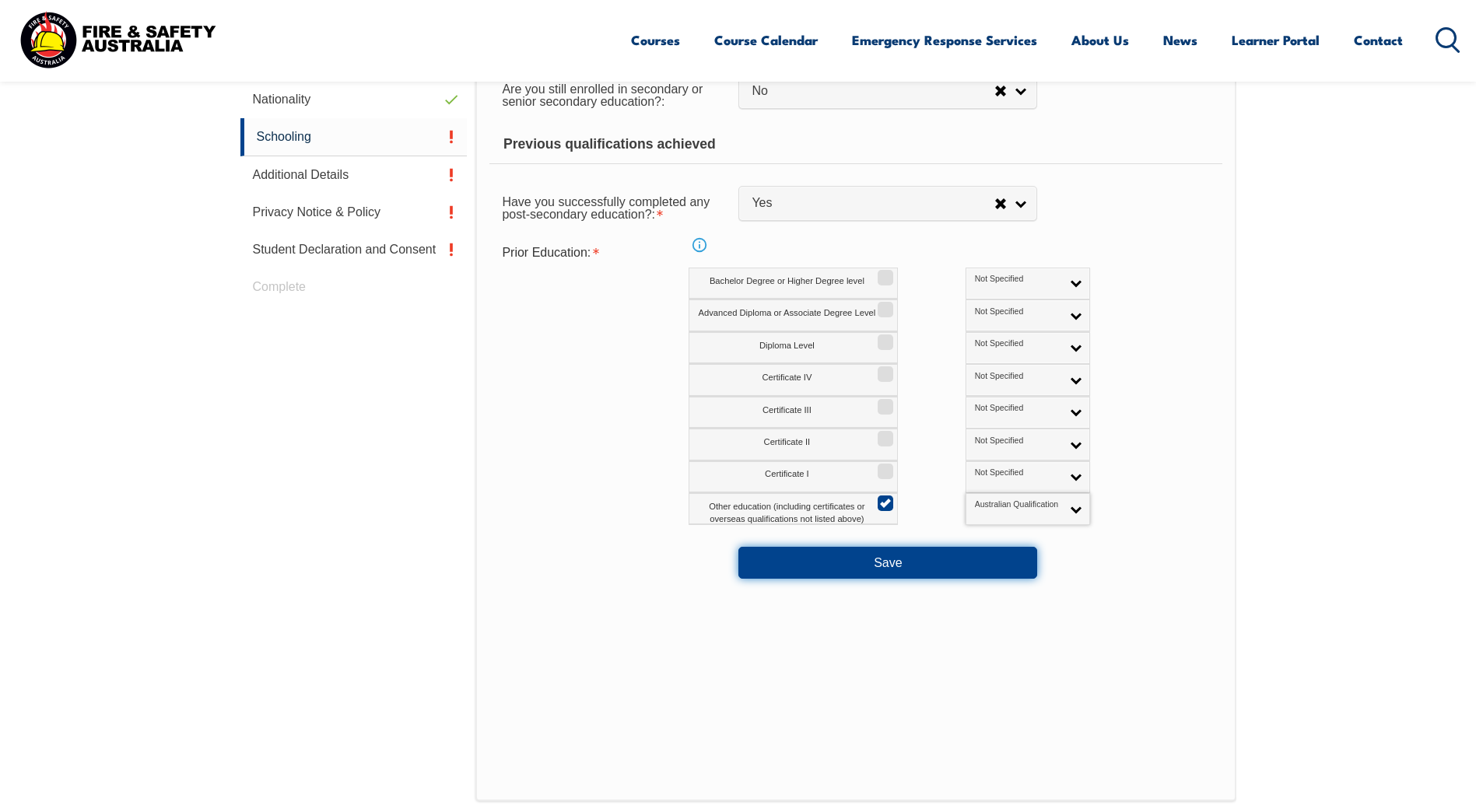
click at [882, 561] on button "Save" at bounding box center [887, 562] width 298 height 31
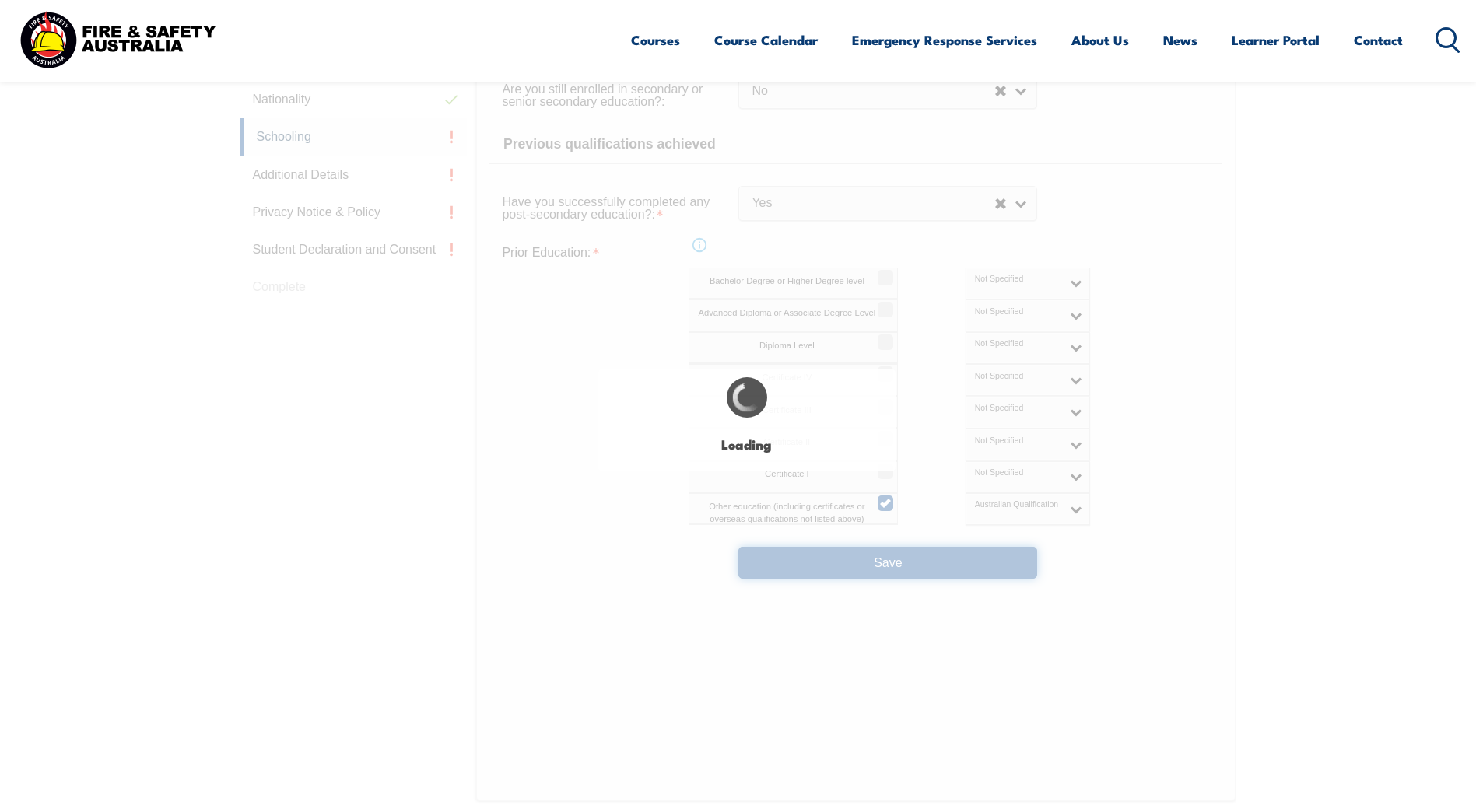
select select
select select "false"
select select "true"
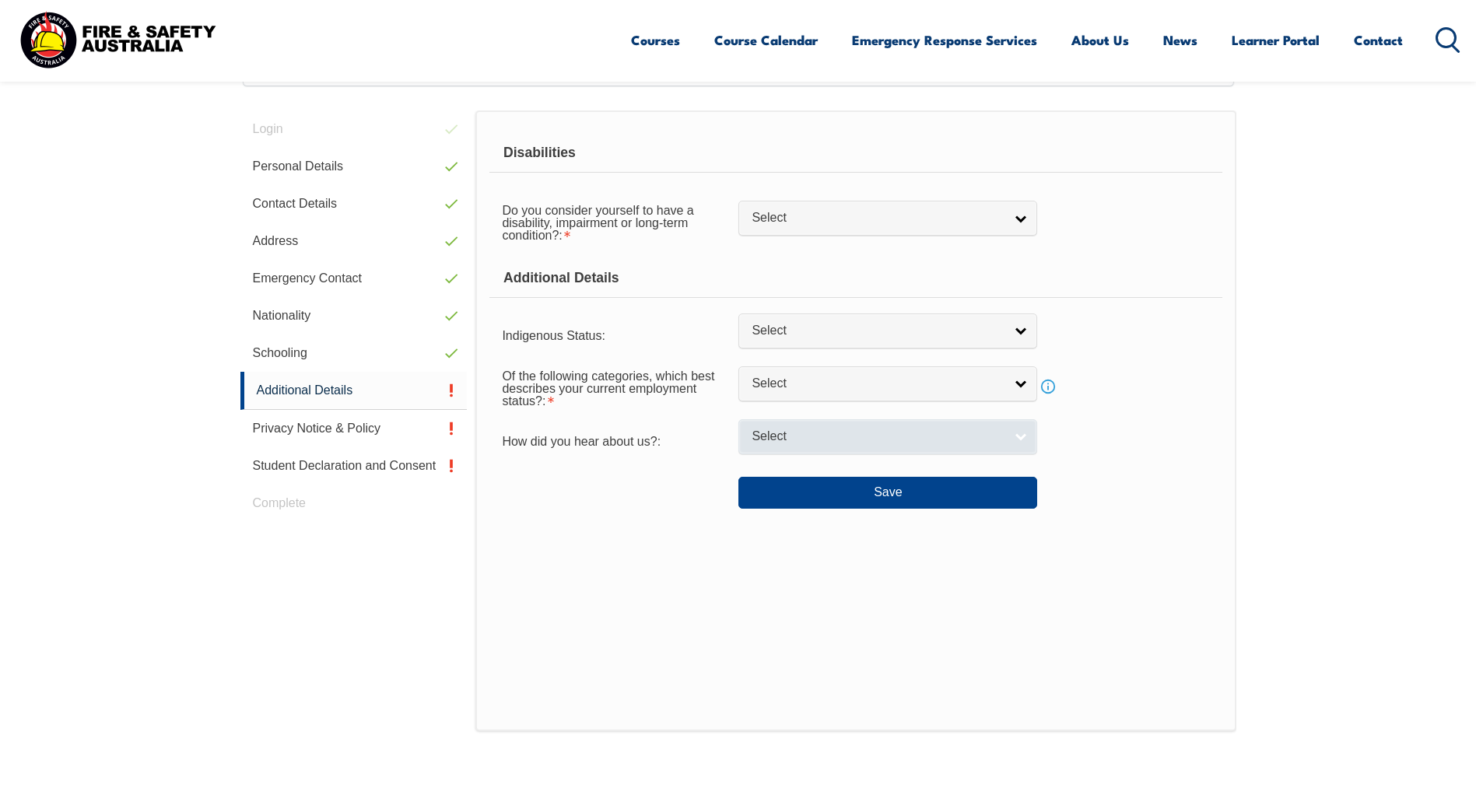
scroll to position [424, 0]
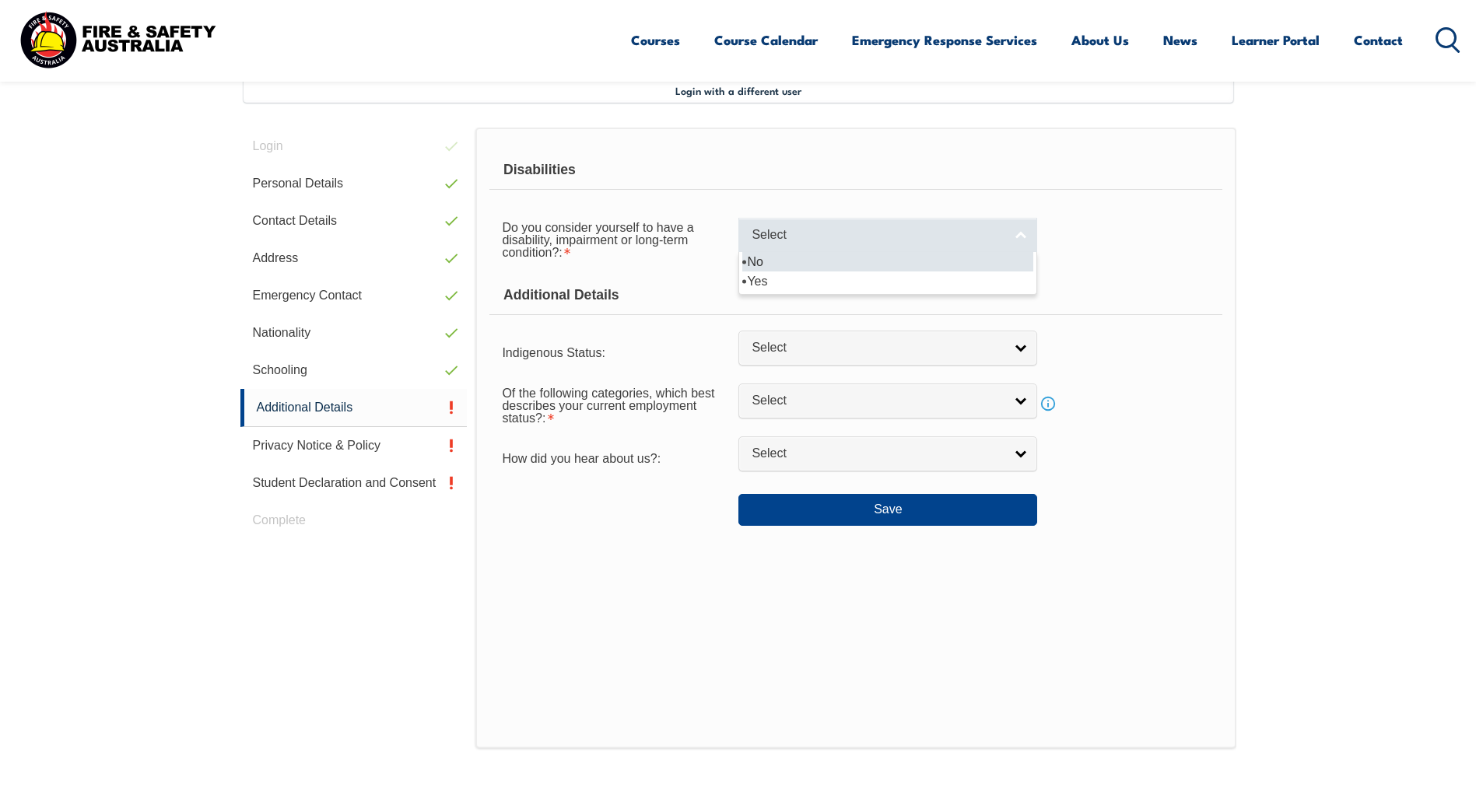
click at [852, 233] on span "Select" at bounding box center [877, 235] width 252 height 16
click at [842, 260] on li "No" at bounding box center [888, 261] width 291 height 19
select select "false"
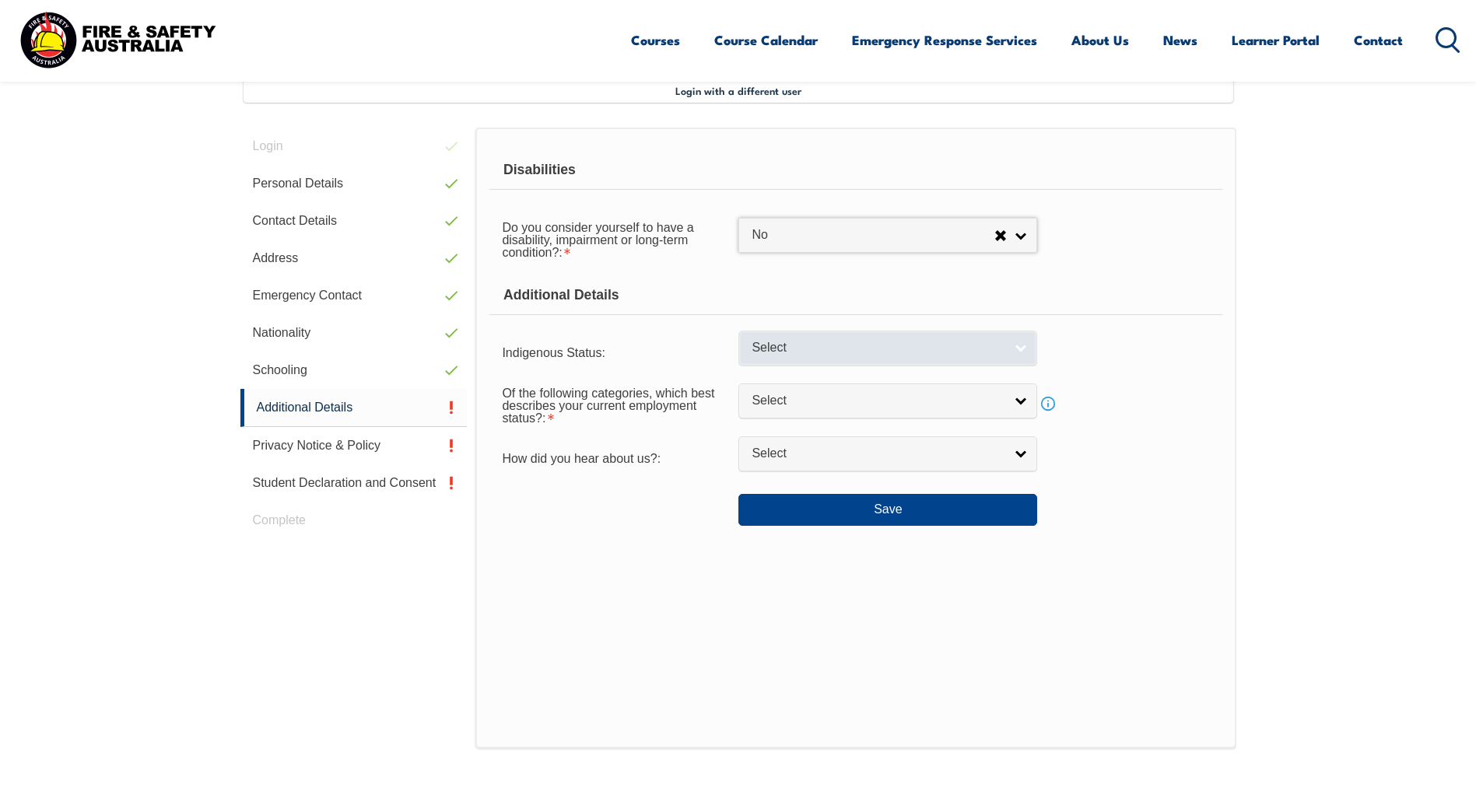
click at [844, 350] on span "Select" at bounding box center [877, 348] width 252 height 16
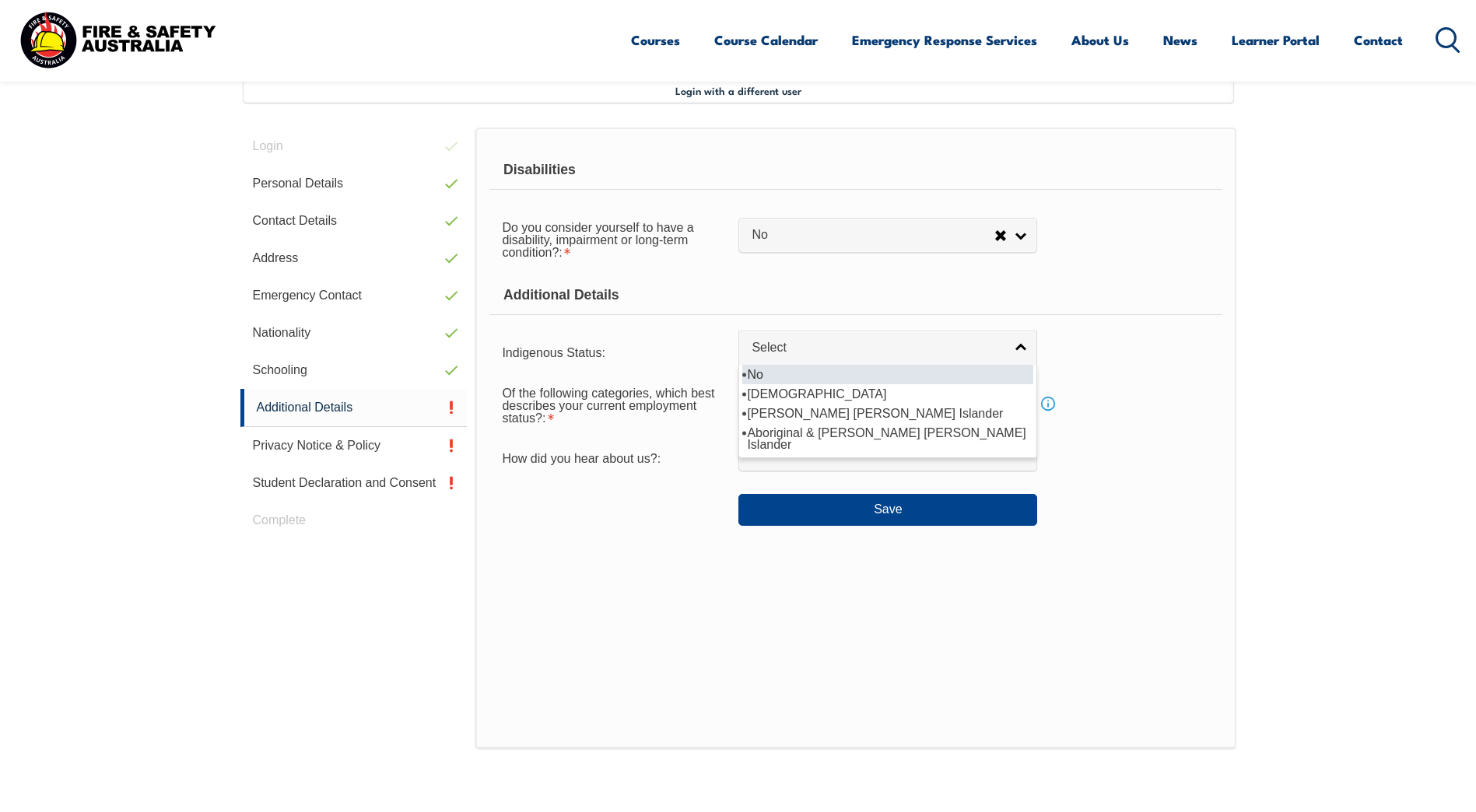
click at [841, 375] on li "No" at bounding box center [888, 374] width 291 height 19
select select "4"
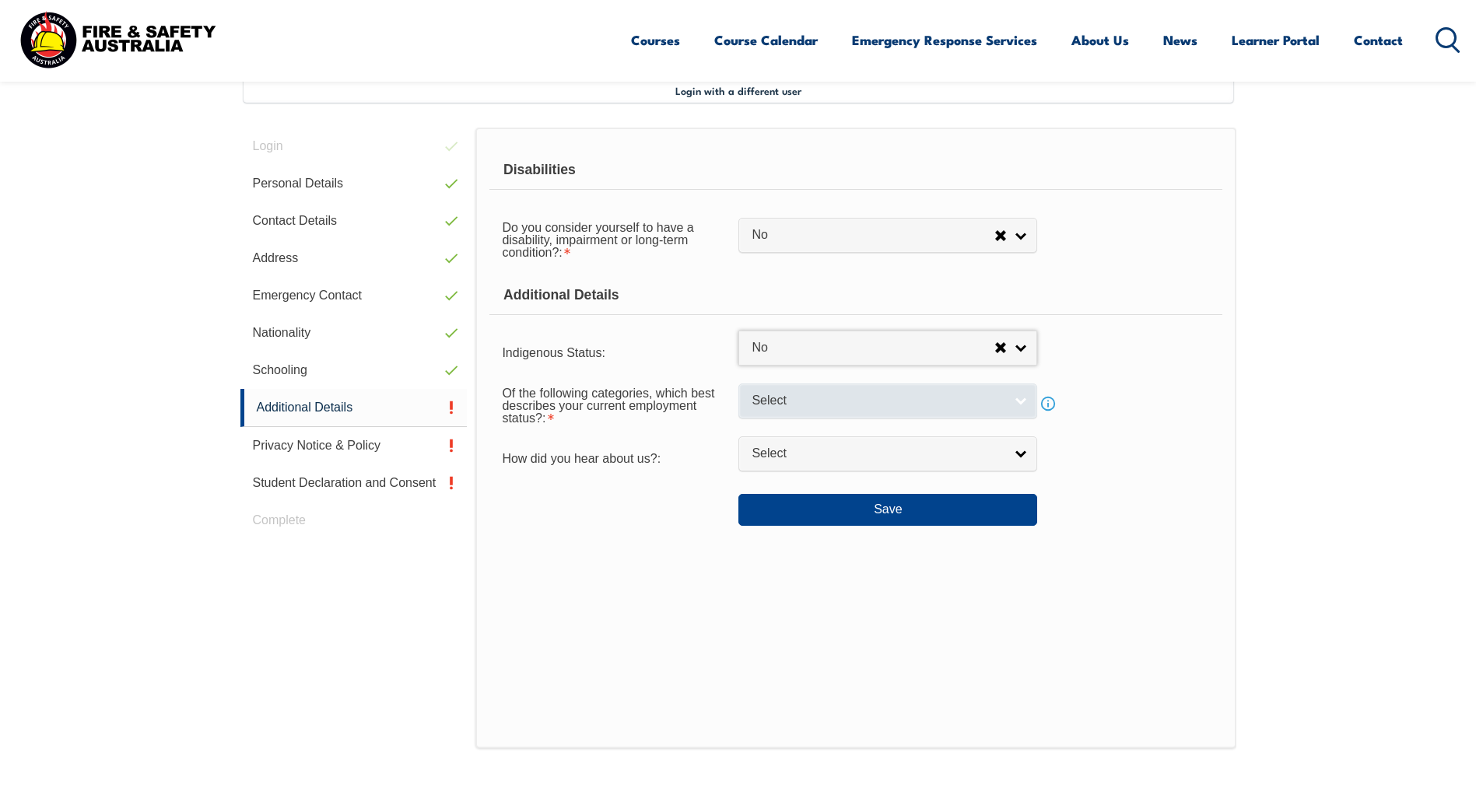
click at [841, 395] on span "Select" at bounding box center [877, 401] width 252 height 16
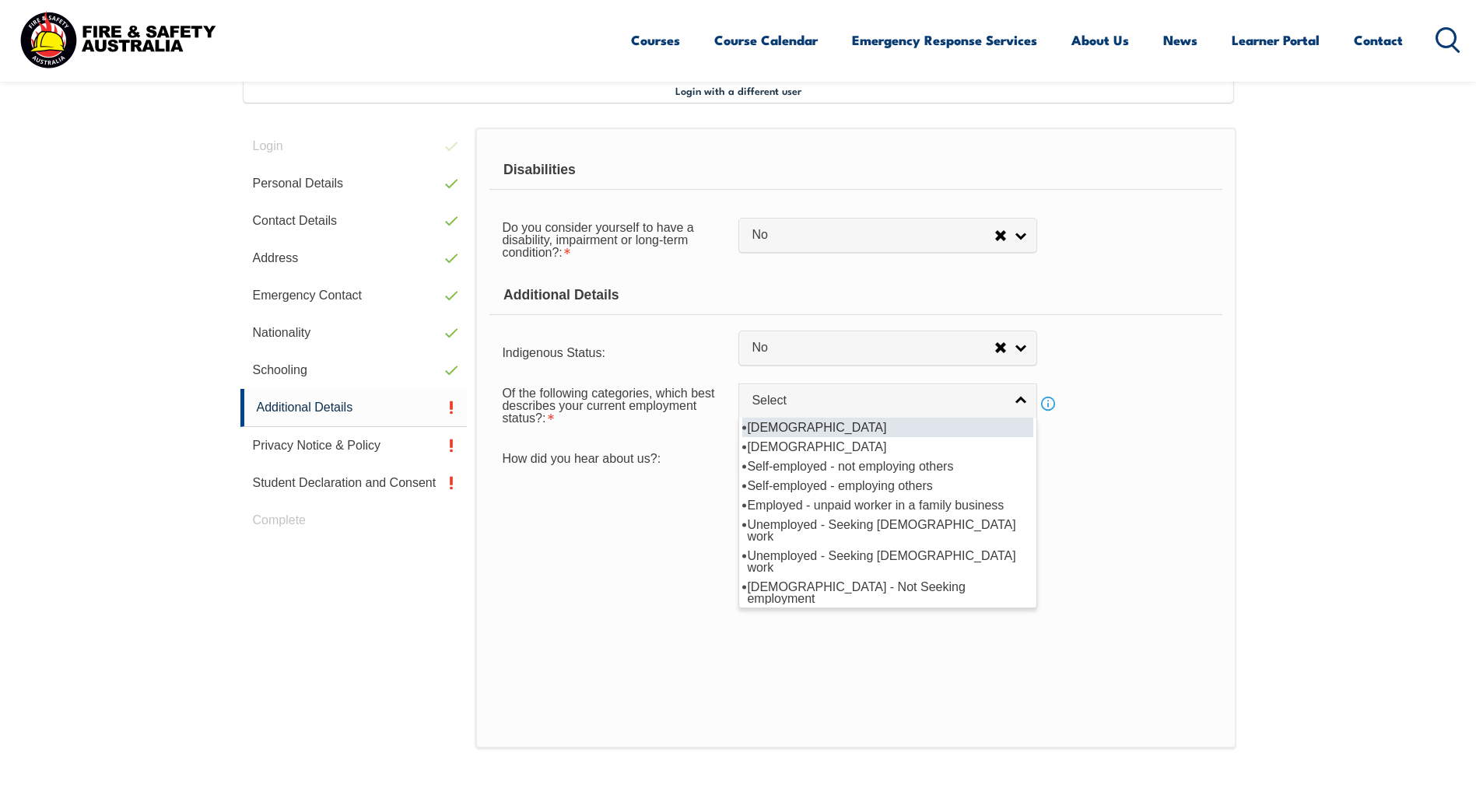
click at [839, 426] on li "Full-time employee" at bounding box center [888, 427] width 291 height 19
select select "1"
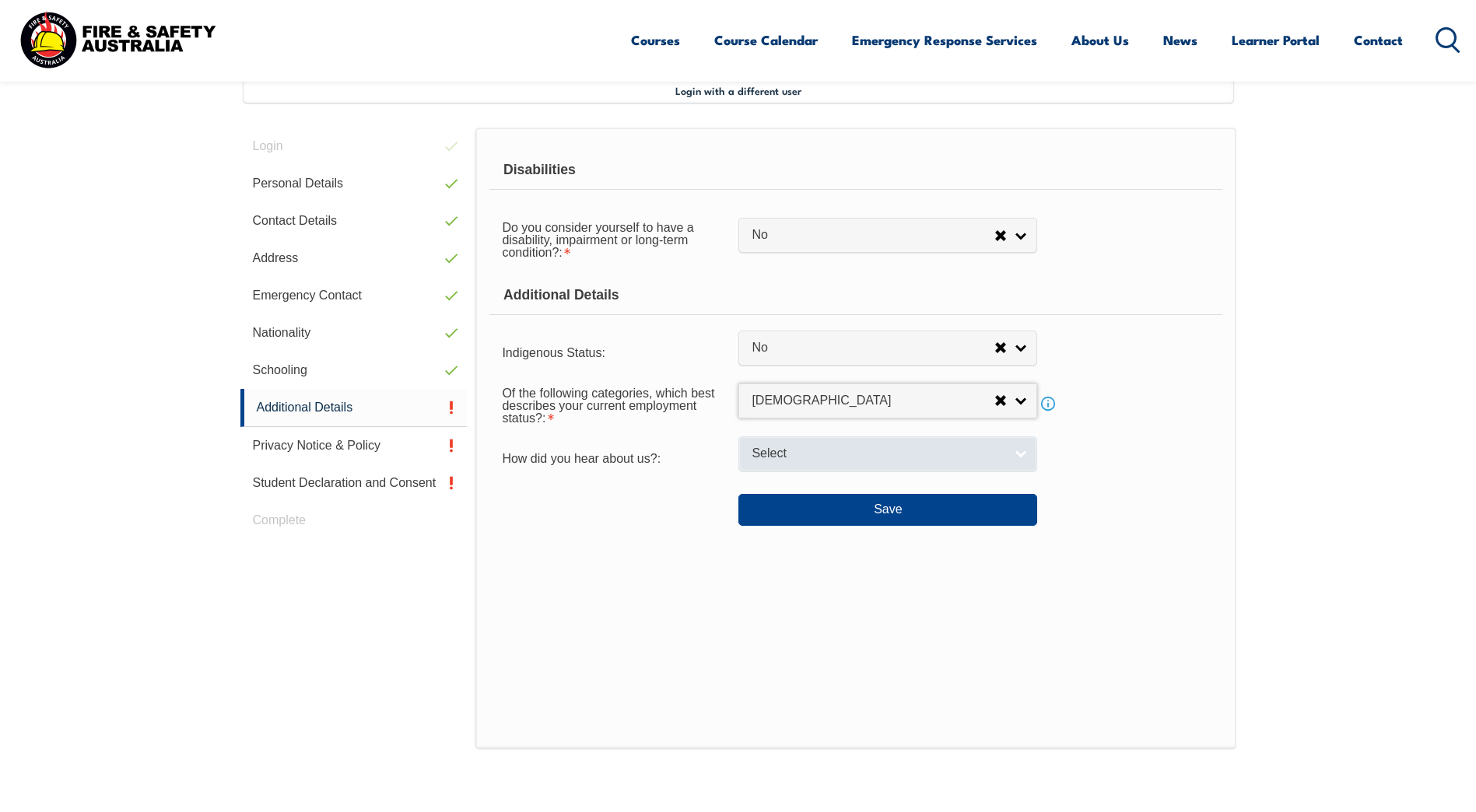
click at [839, 449] on span "Select" at bounding box center [877, 454] width 252 height 16
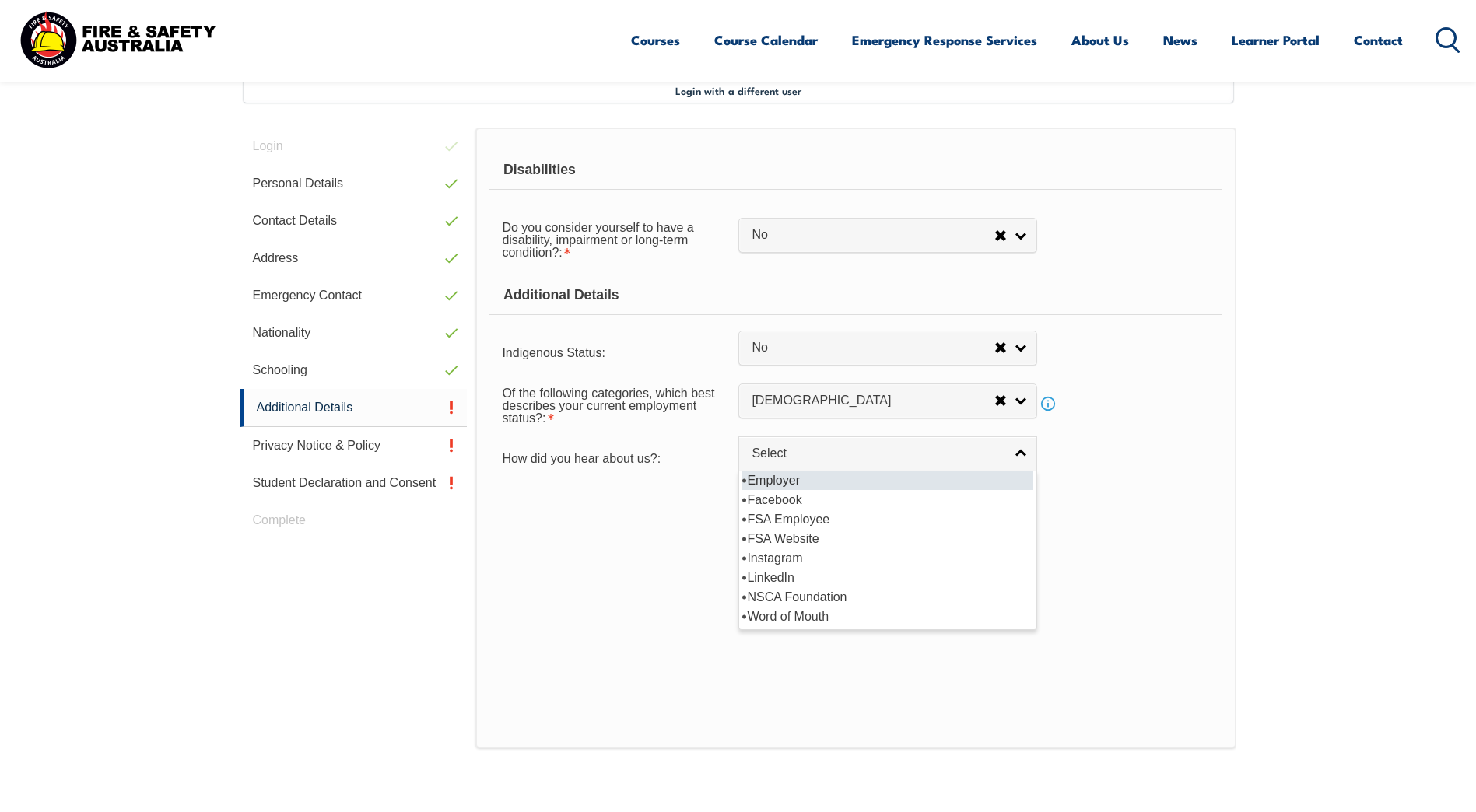
click at [803, 481] on li "Employer" at bounding box center [888, 480] width 291 height 19
select select "8019"
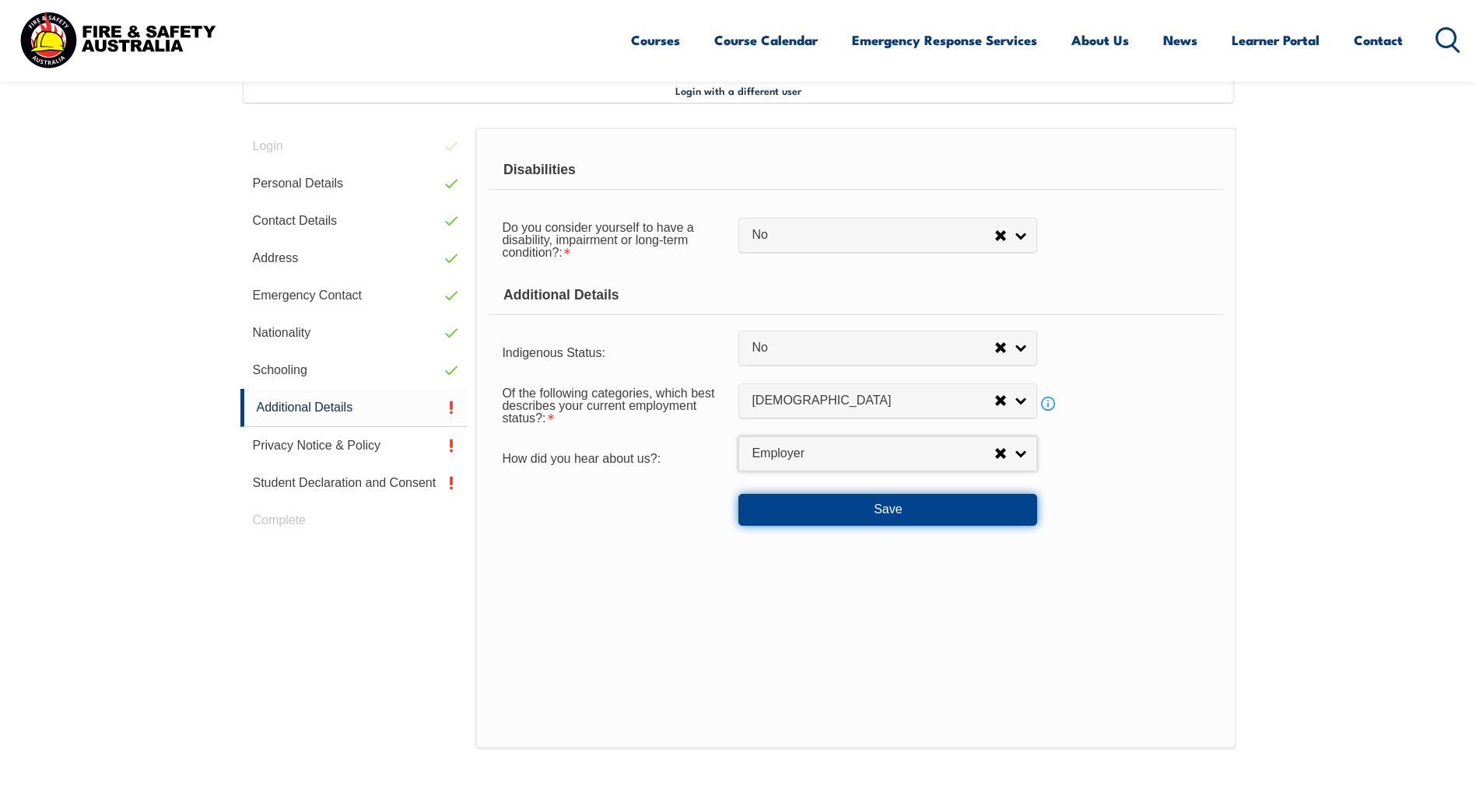
click at [805, 510] on button "Save" at bounding box center [887, 510] width 298 height 31
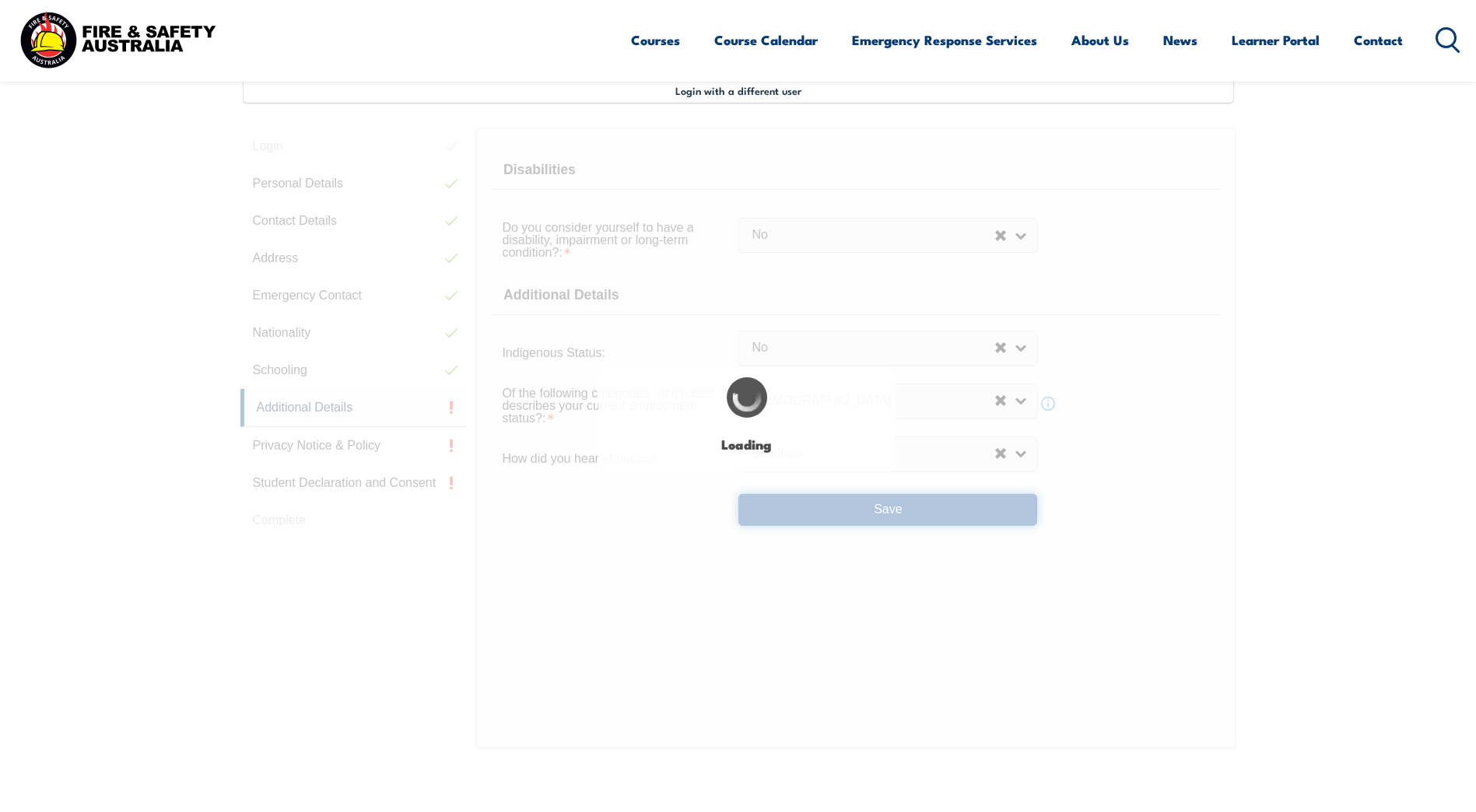
select select "false"
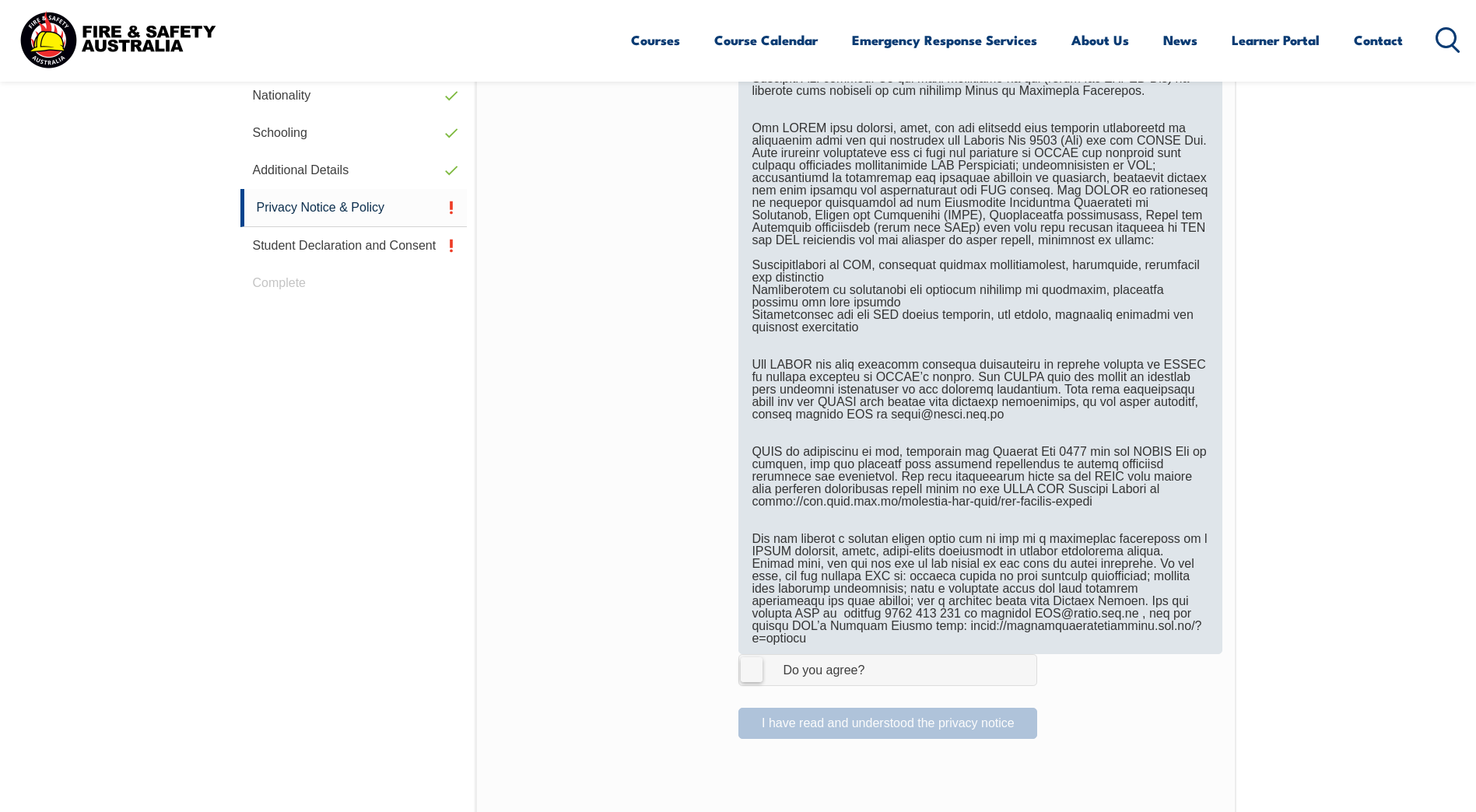
scroll to position [735, 0]
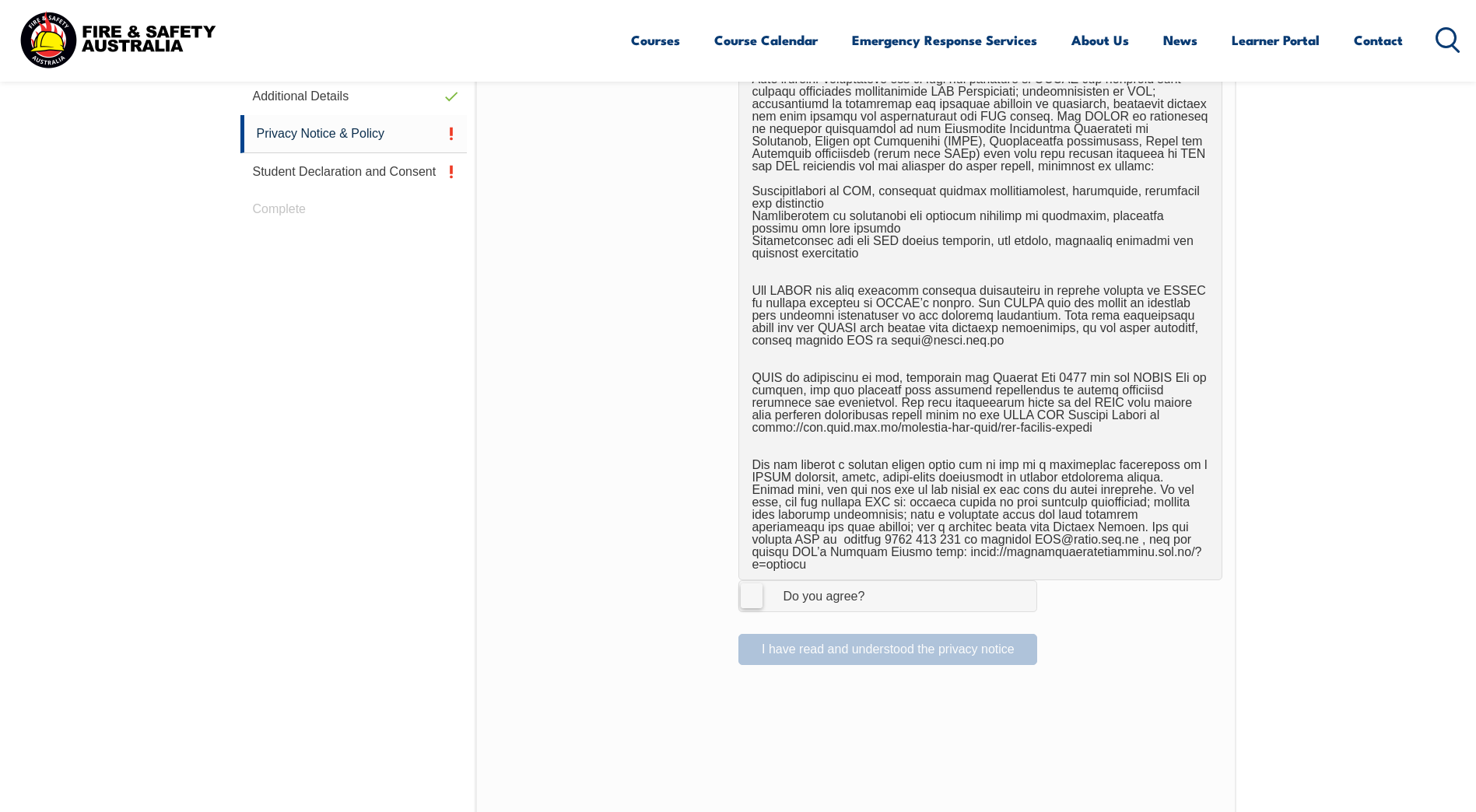
click at [751, 580] on label "I Agree Do you agree?" at bounding box center [887, 596] width 298 height 31
click at [877, 581] on input "I Agree Do you agree?" at bounding box center [890, 596] width 27 height 29
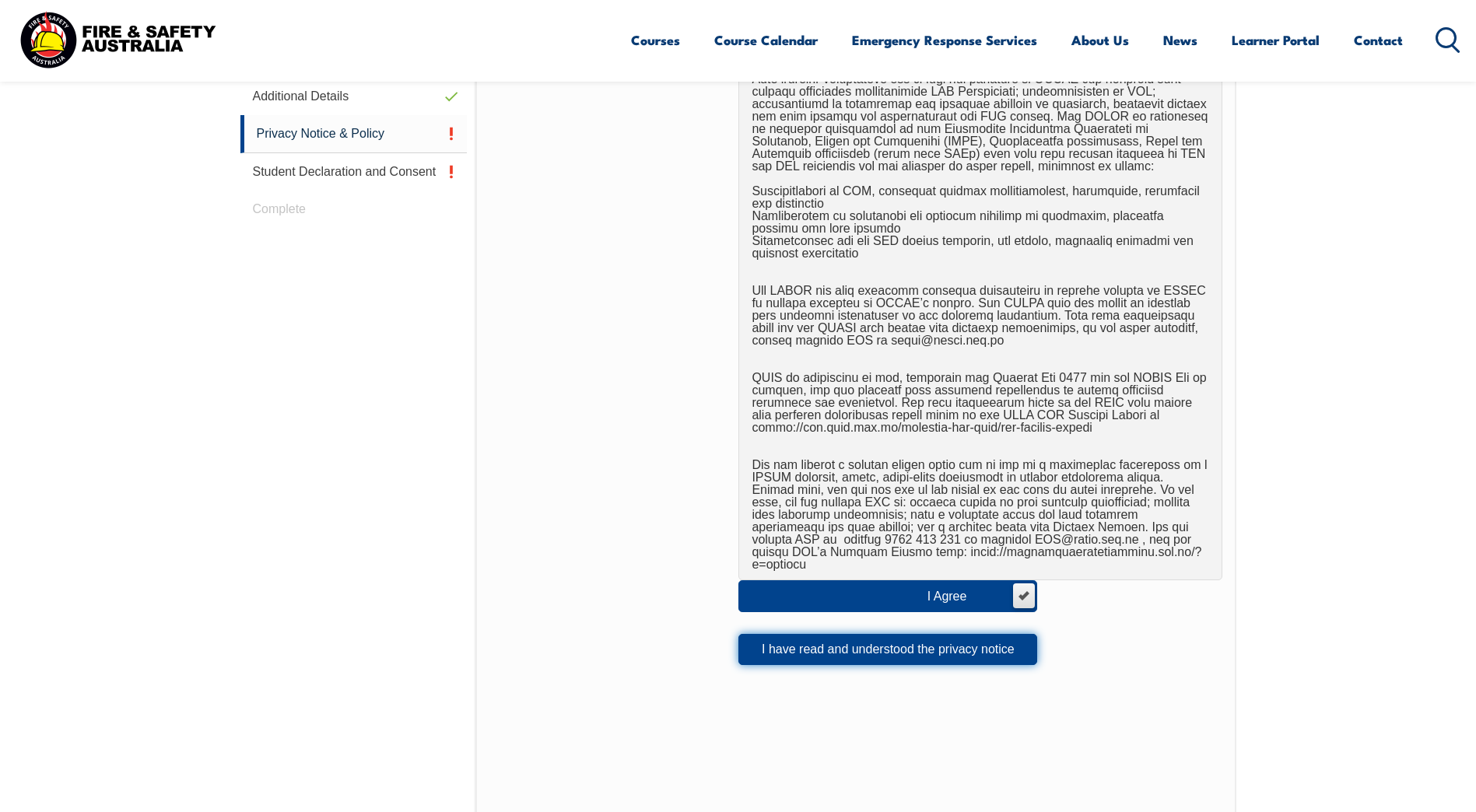
click at [893, 637] on button "I have read and understood the privacy notice" at bounding box center [887, 649] width 298 height 31
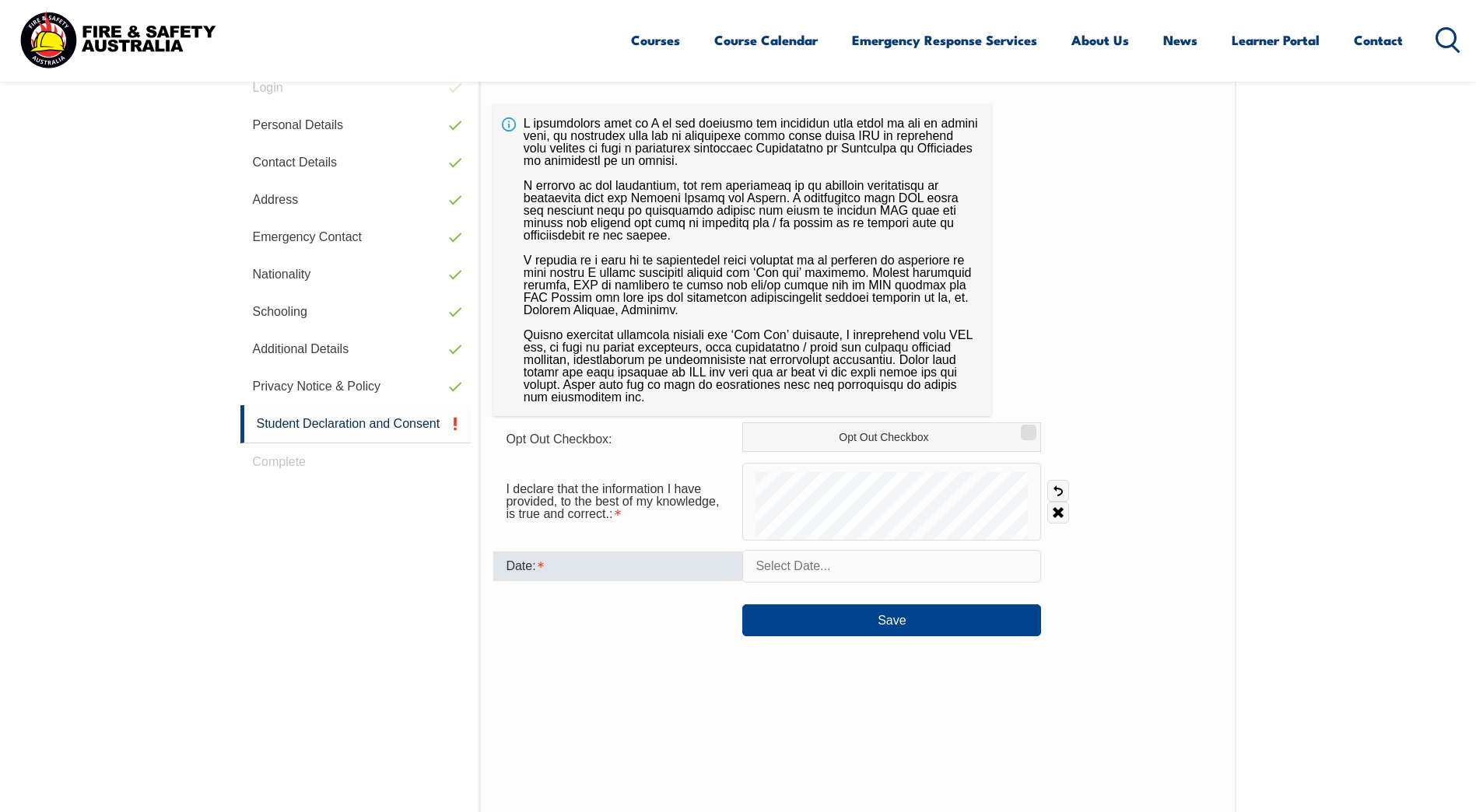
scroll to position [424, 0]
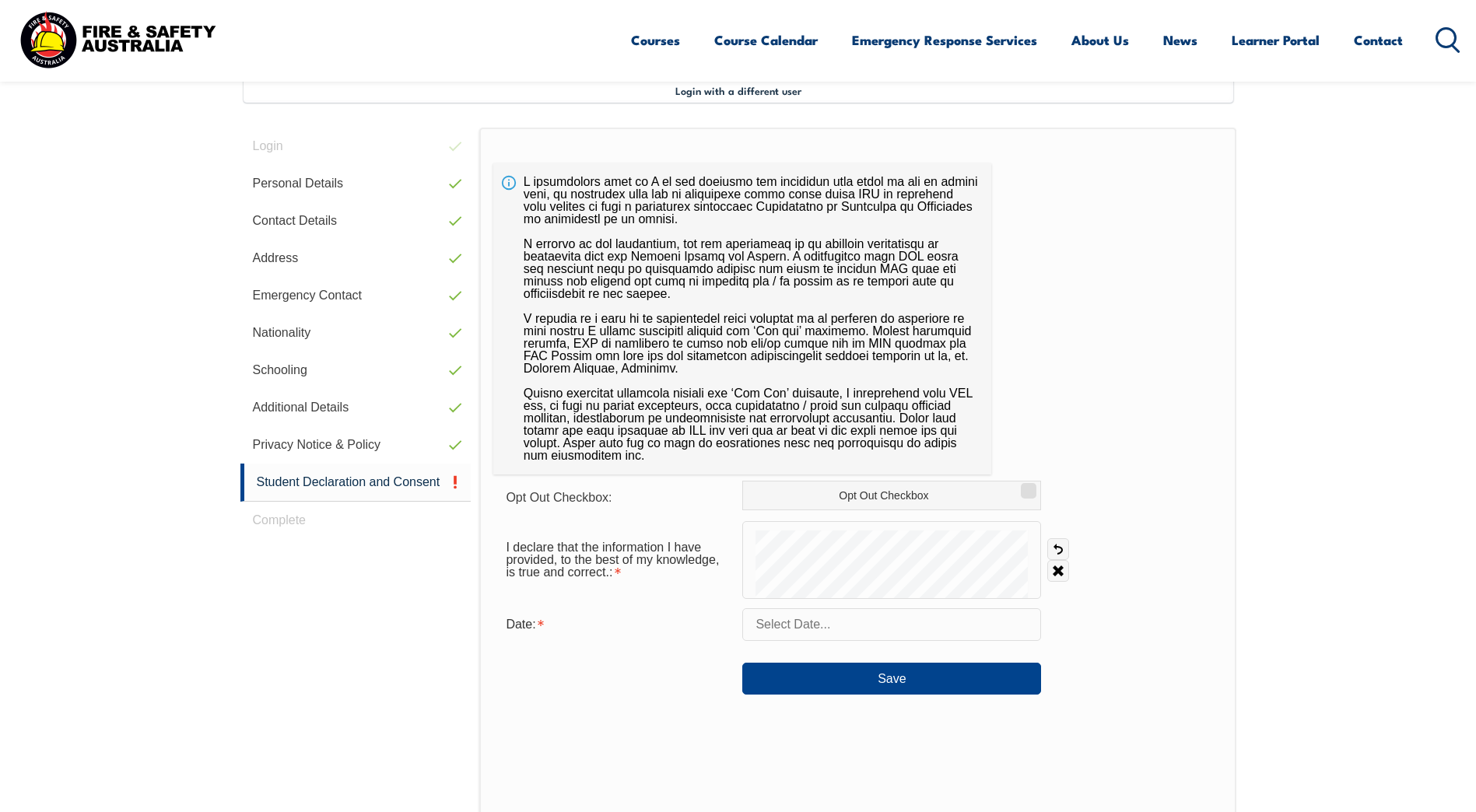
click at [781, 632] on input "text" at bounding box center [892, 624] width 298 height 33
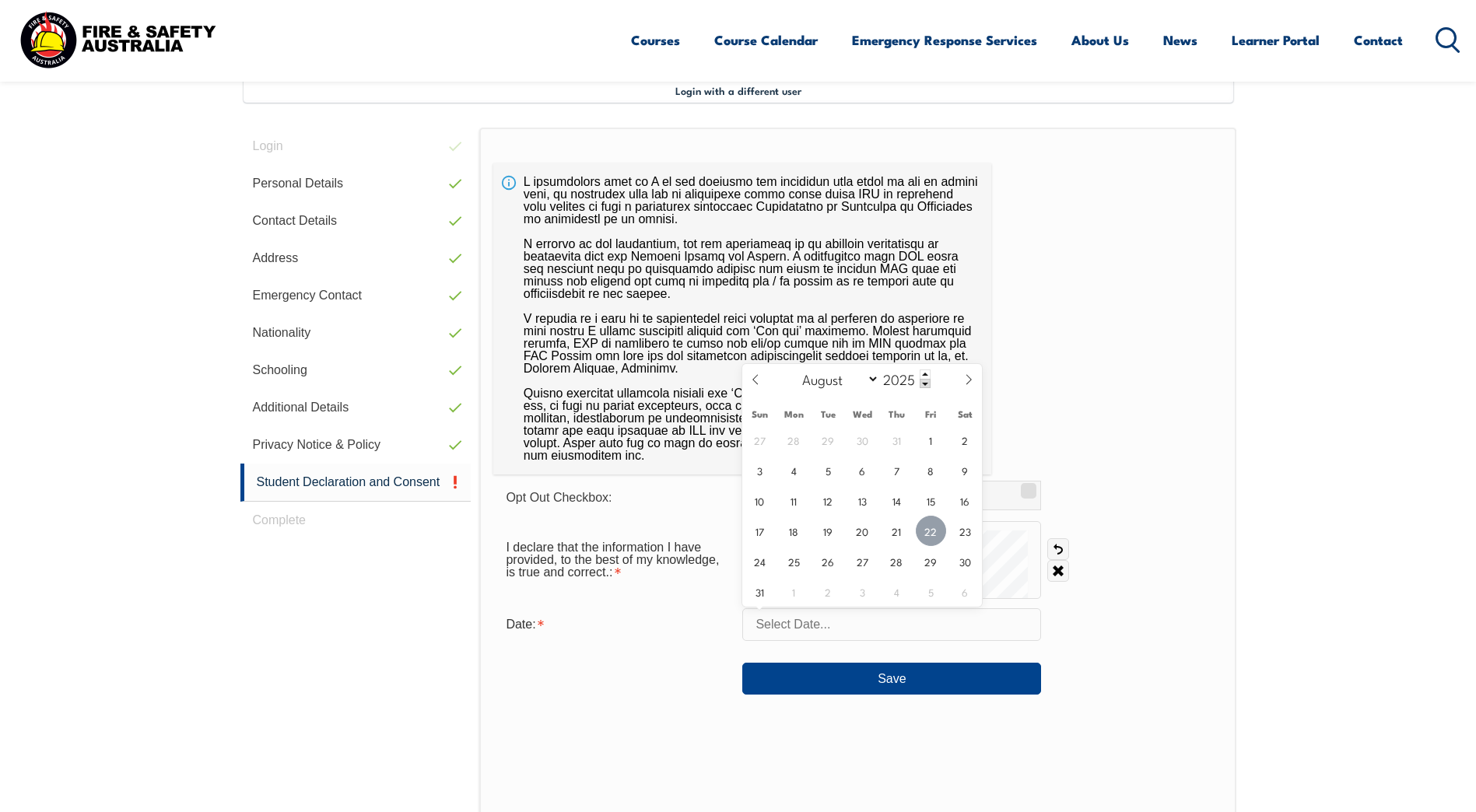
click at [930, 529] on span "22" at bounding box center [930, 530] width 30 height 30
type input "August 22, 2025"
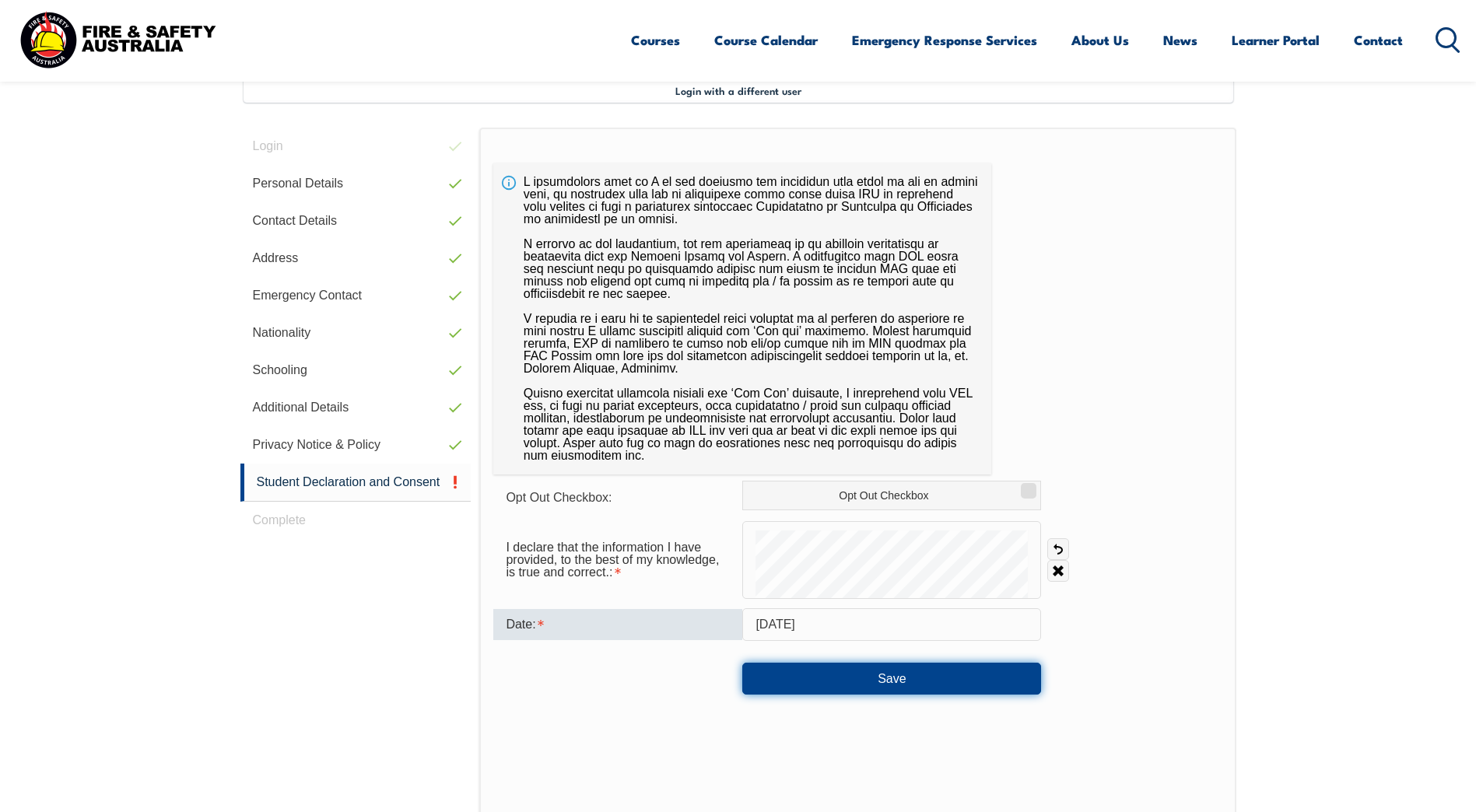
click at [931, 682] on button "Save" at bounding box center [892, 678] width 298 height 31
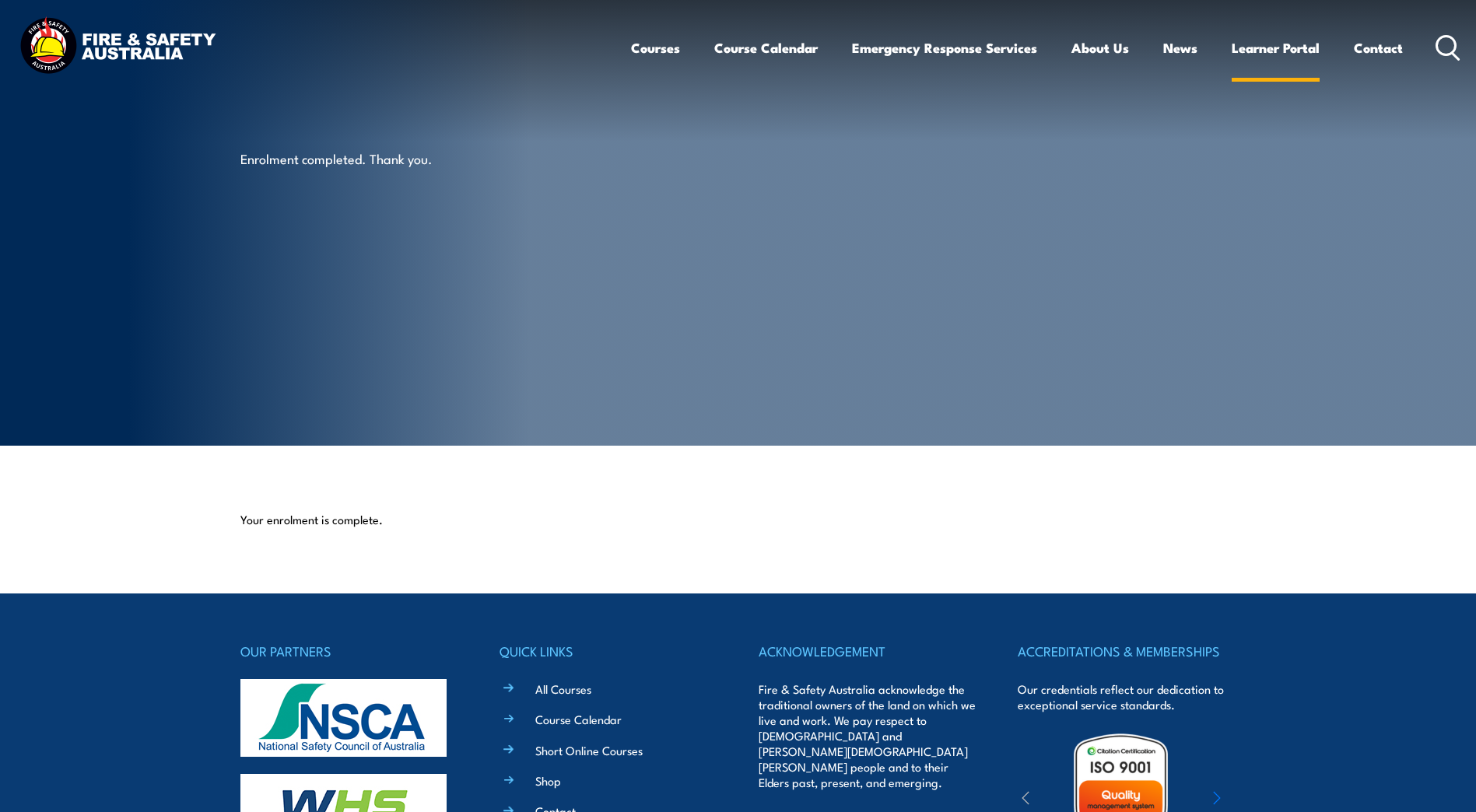
click at [1265, 42] on link "Learner Portal" at bounding box center [1275, 48] width 88 height 41
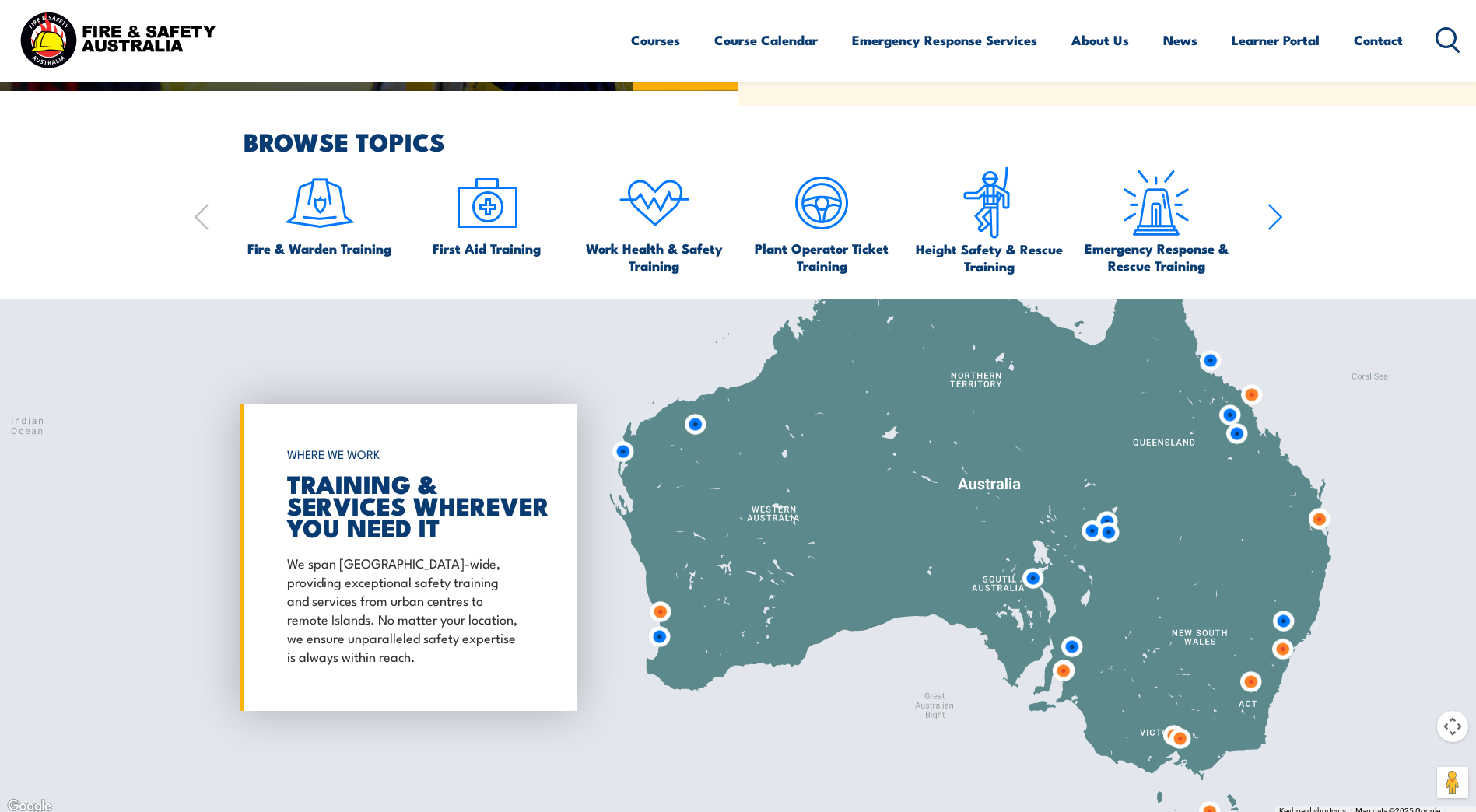
scroll to position [1244, 0]
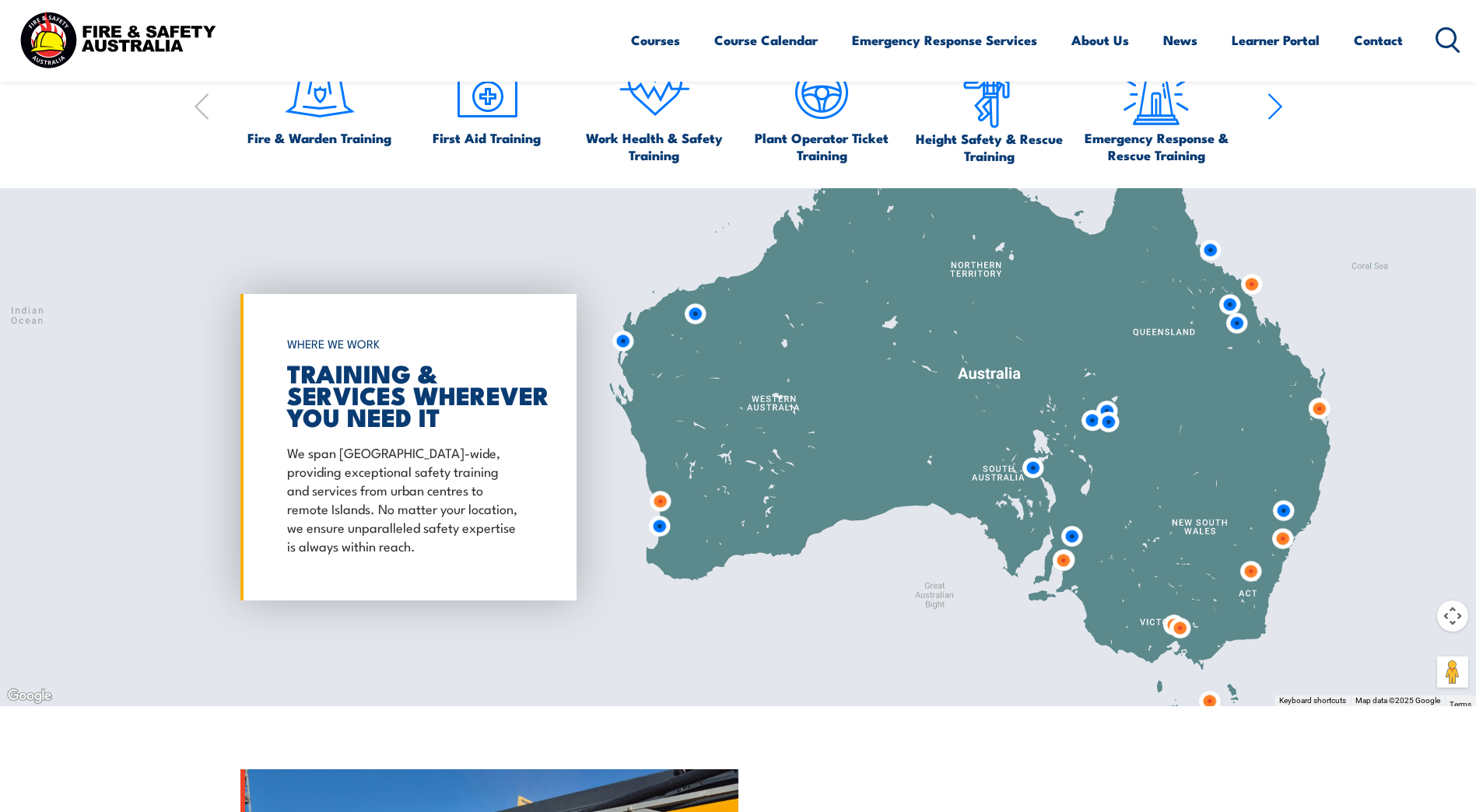
click at [1317, 406] on img at bounding box center [1319, 408] width 41 height 41
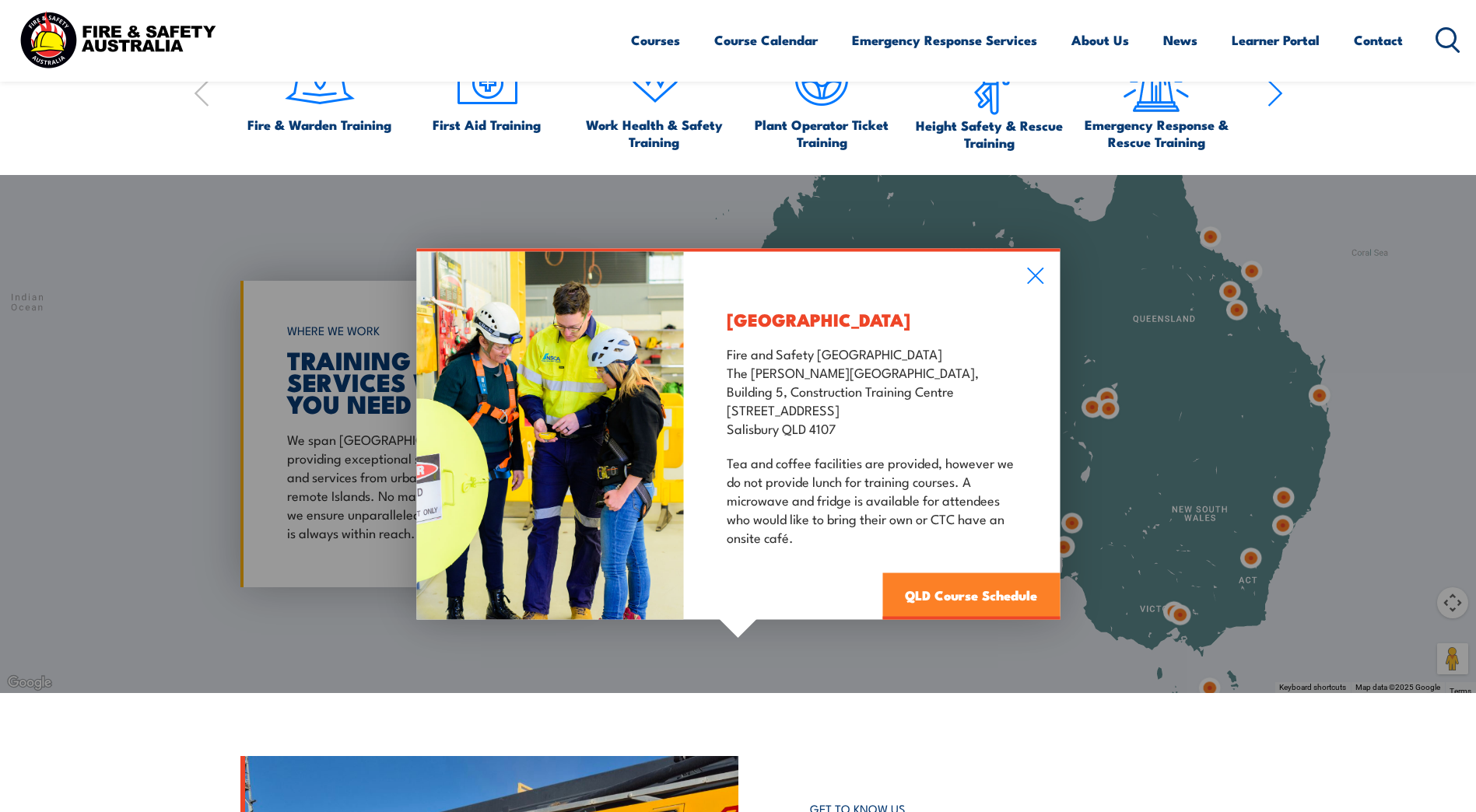
scroll to position [1400, 0]
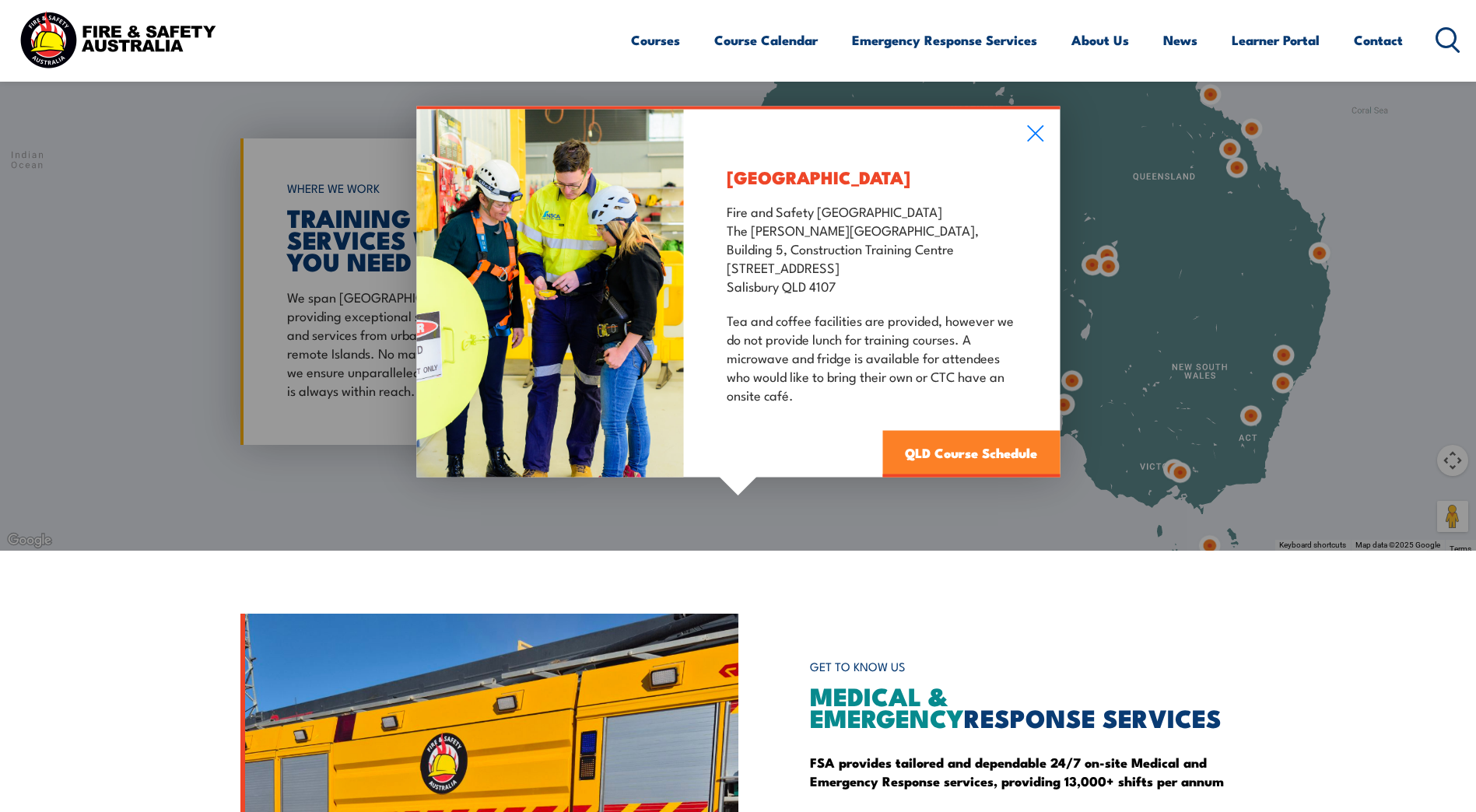
click at [939, 453] on link "QLD Course Schedule" at bounding box center [971, 453] width 178 height 47
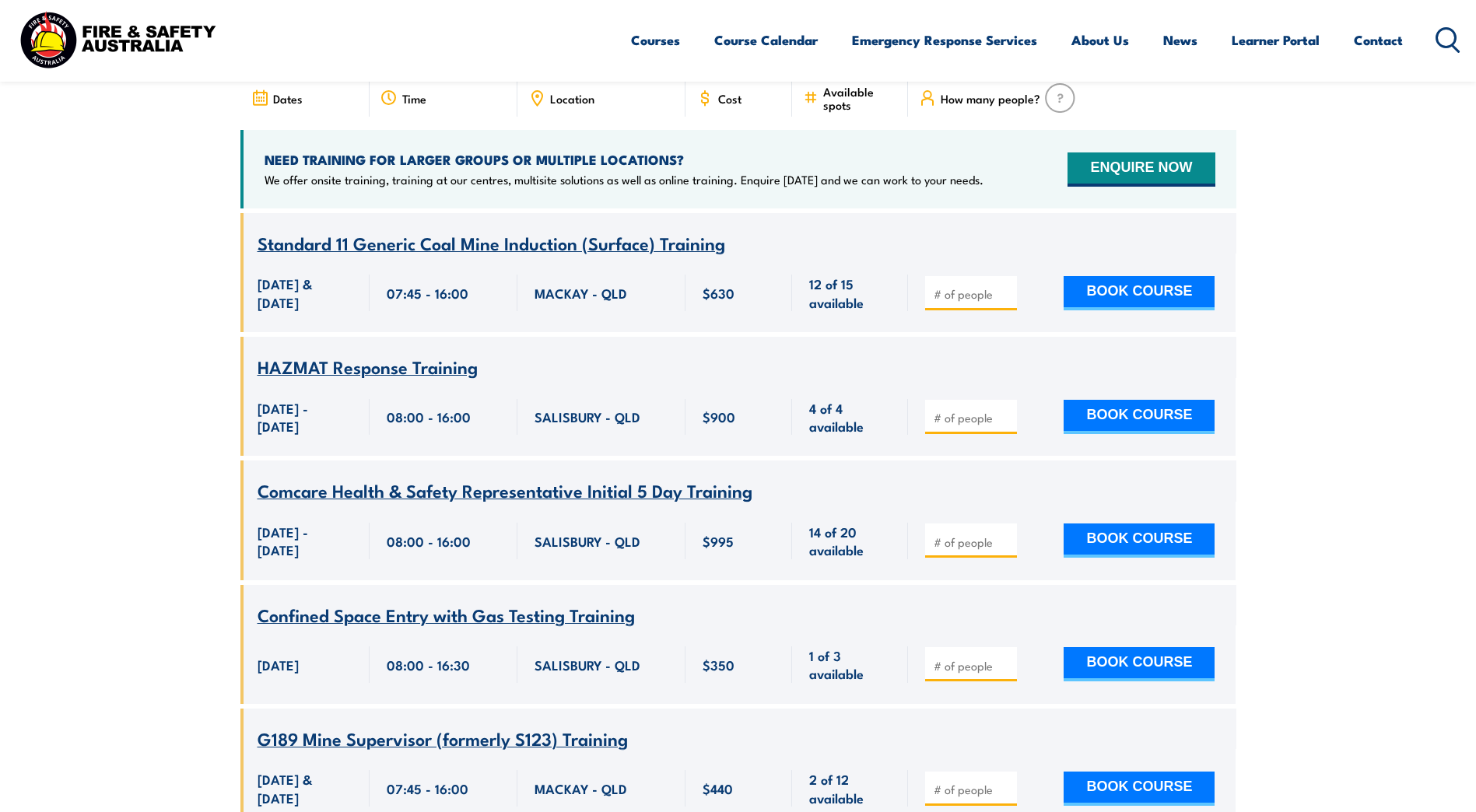
scroll to position [280, 0]
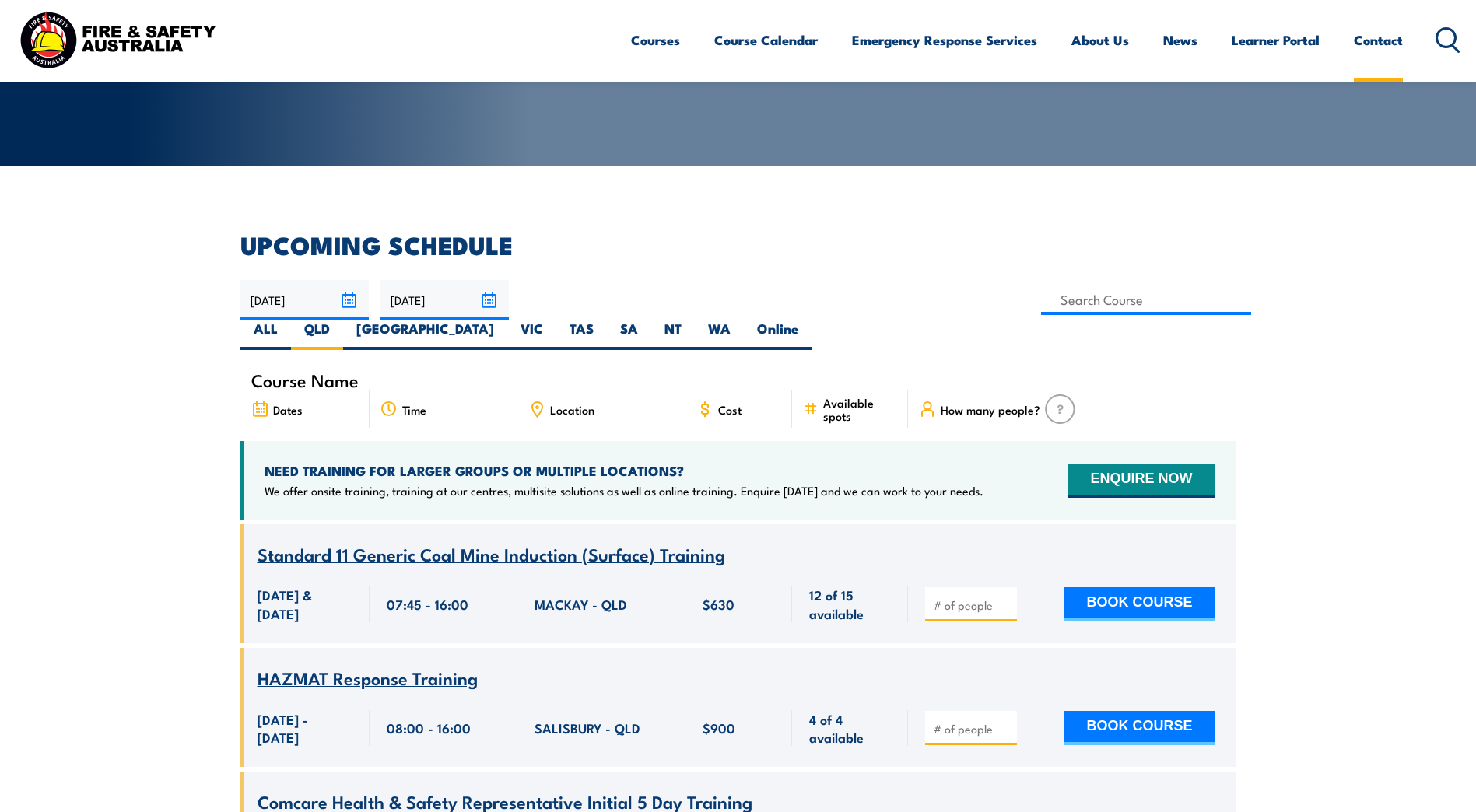
click at [1374, 43] on link "Contact" at bounding box center [1378, 39] width 49 height 41
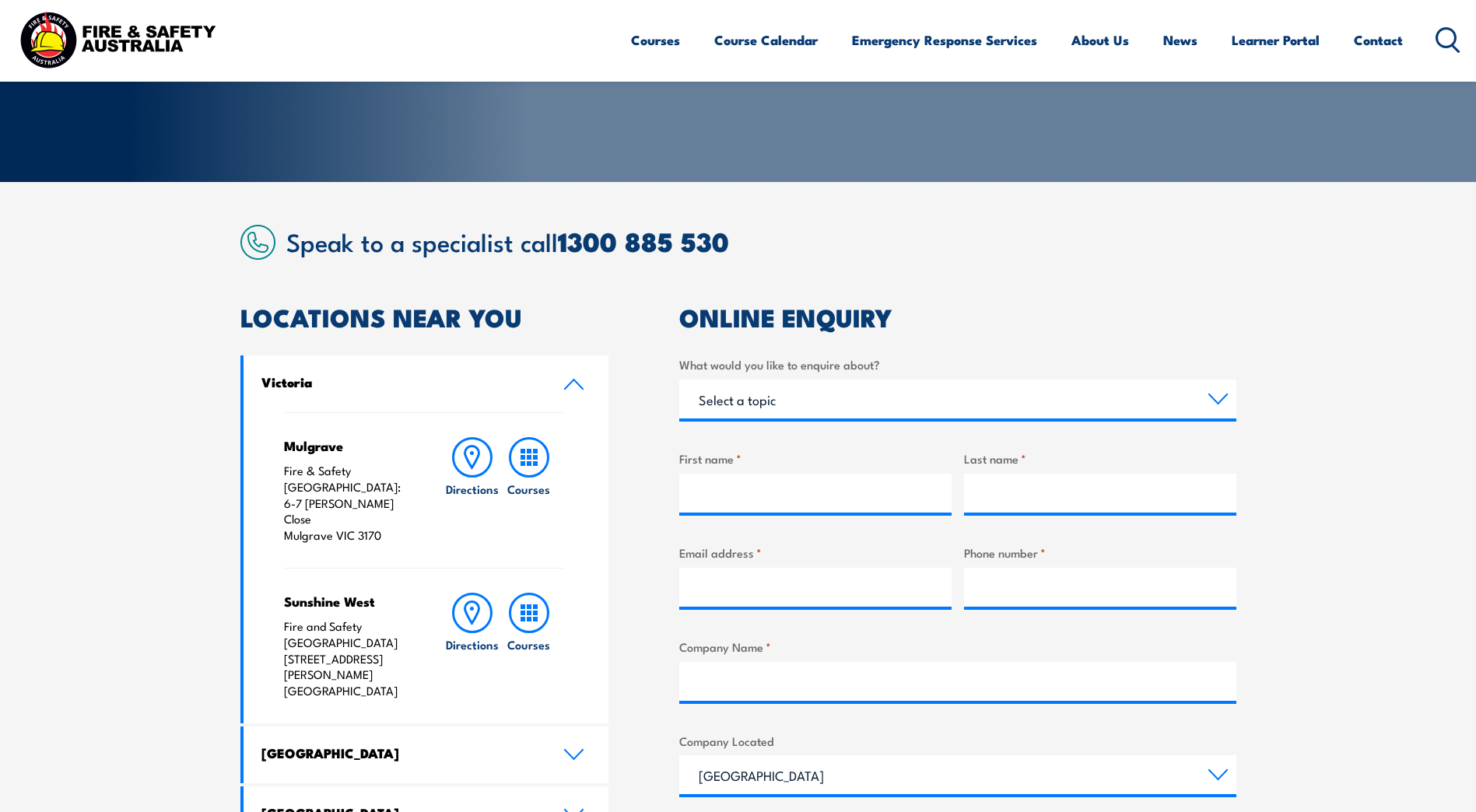
scroll to position [389, 0]
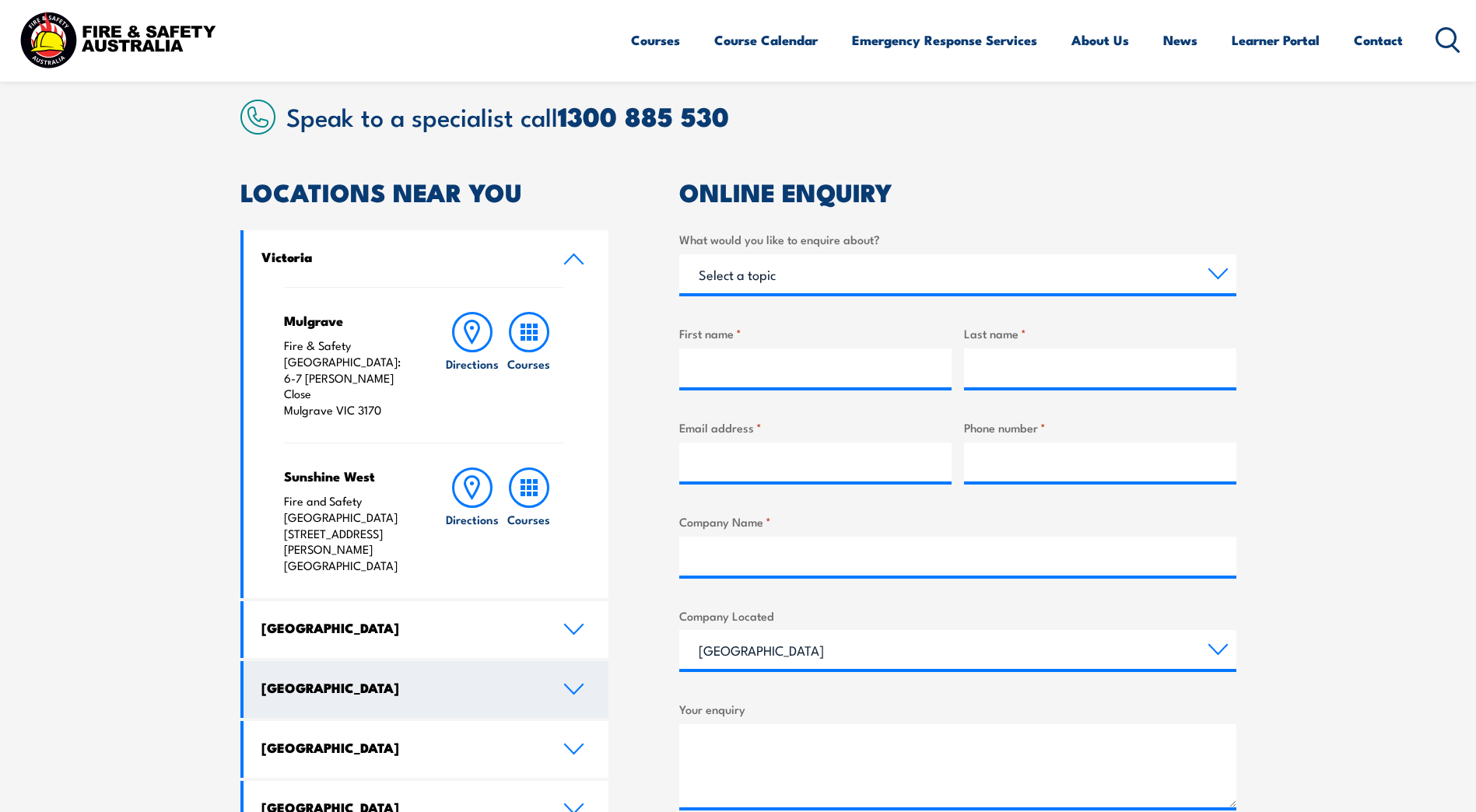
click at [302, 679] on h4 "[GEOGRAPHIC_DATA]" at bounding box center [400, 687] width 278 height 17
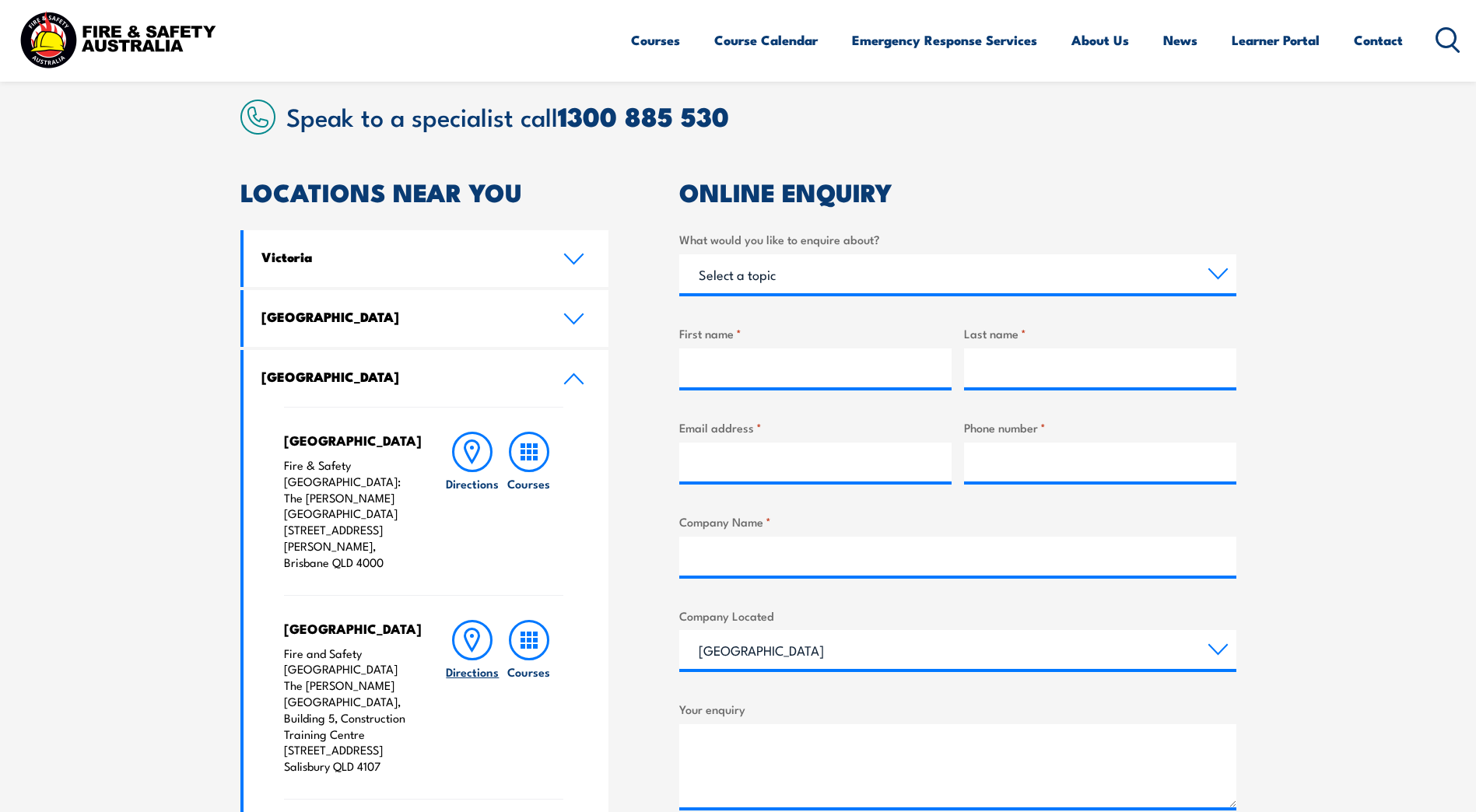
click at [482, 620] on icon at bounding box center [472, 640] width 40 height 40
click at [473, 664] on h6 "Directions" at bounding box center [472, 672] width 53 height 16
